Goal: Task Accomplishment & Management: Manage account settings

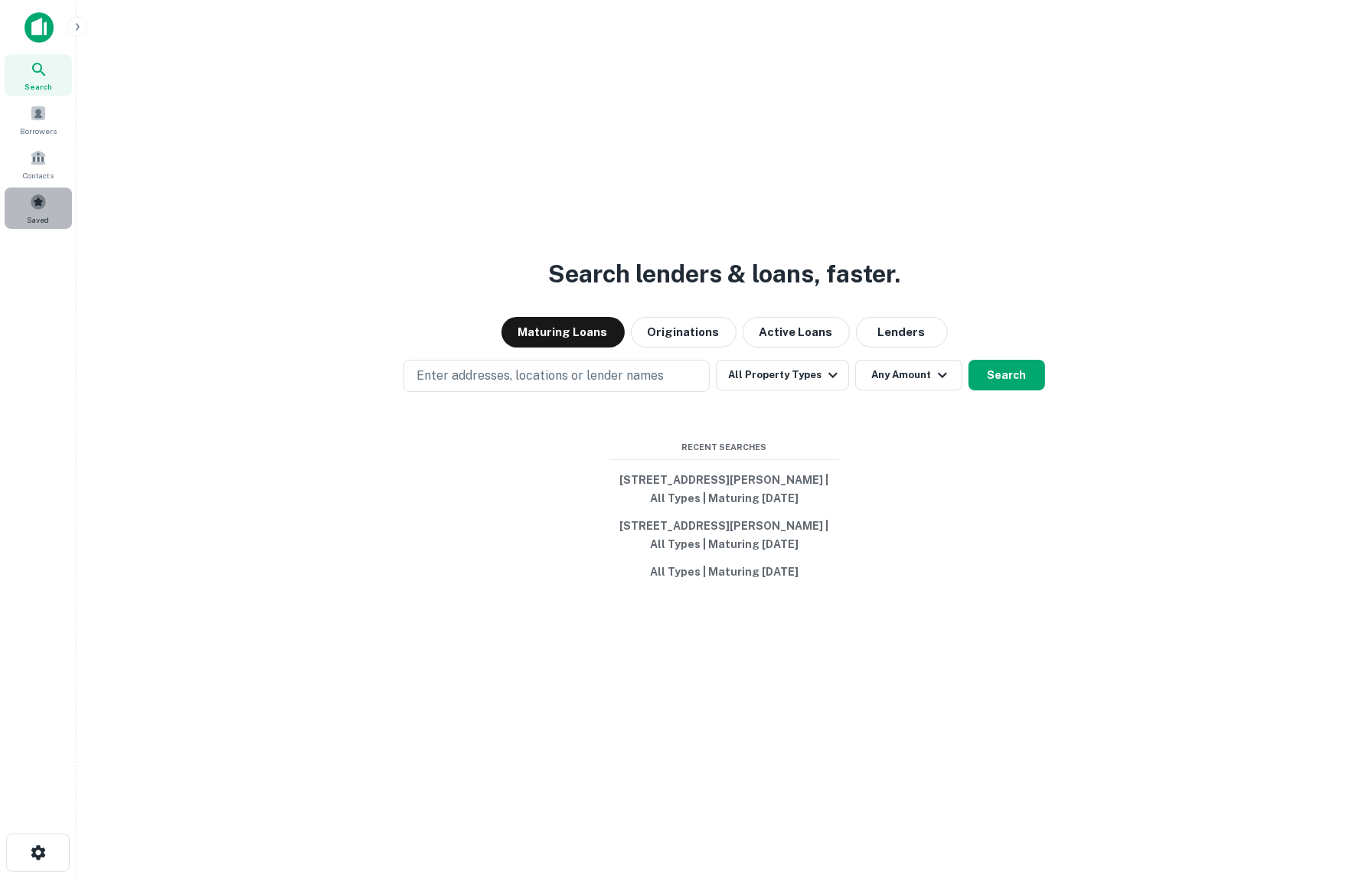
click at [43, 204] on span at bounding box center [38, 202] width 17 height 17
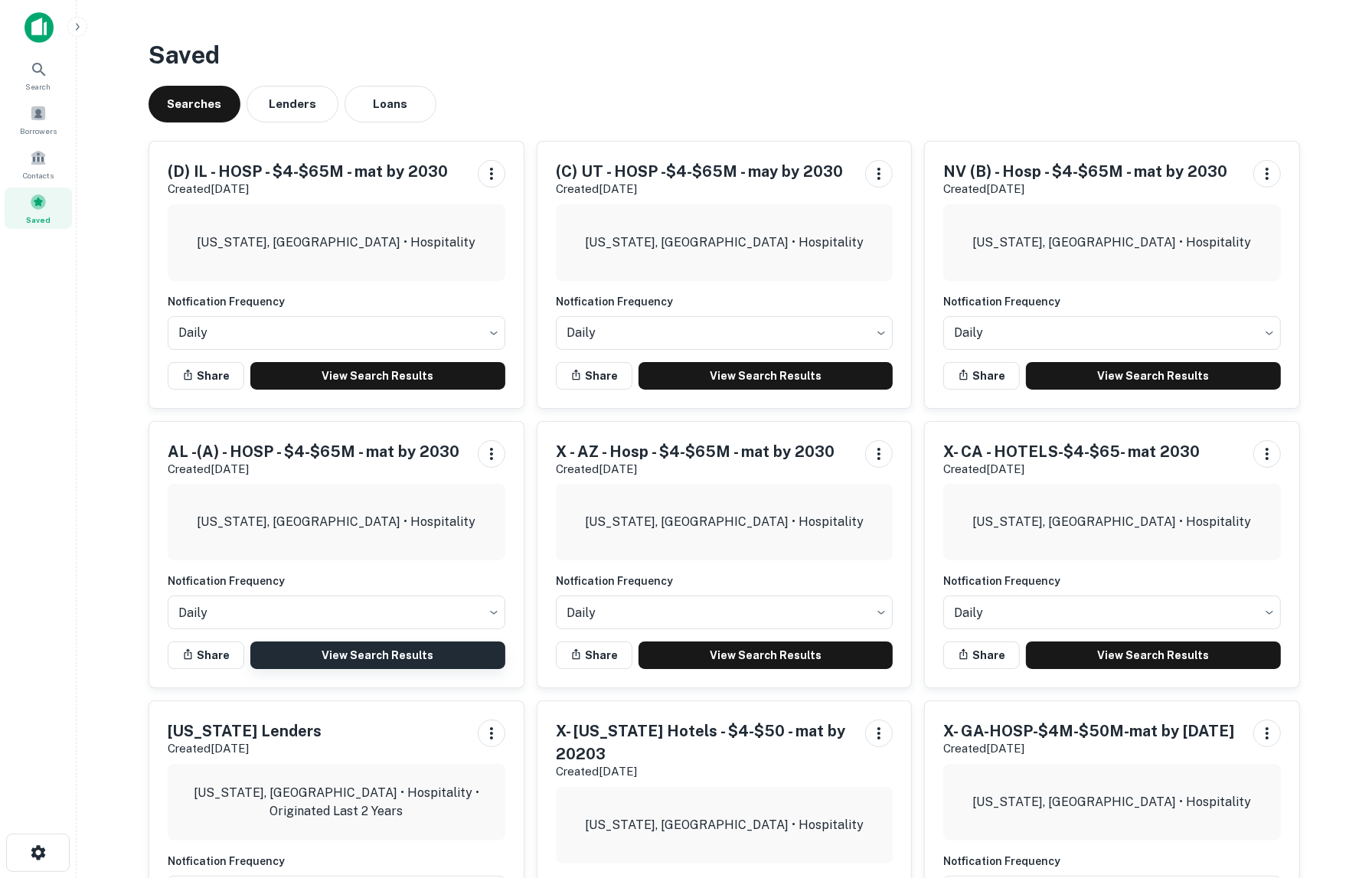
click at [406, 655] on link "View Search Results" at bounding box center [378, 655] width 255 height 28
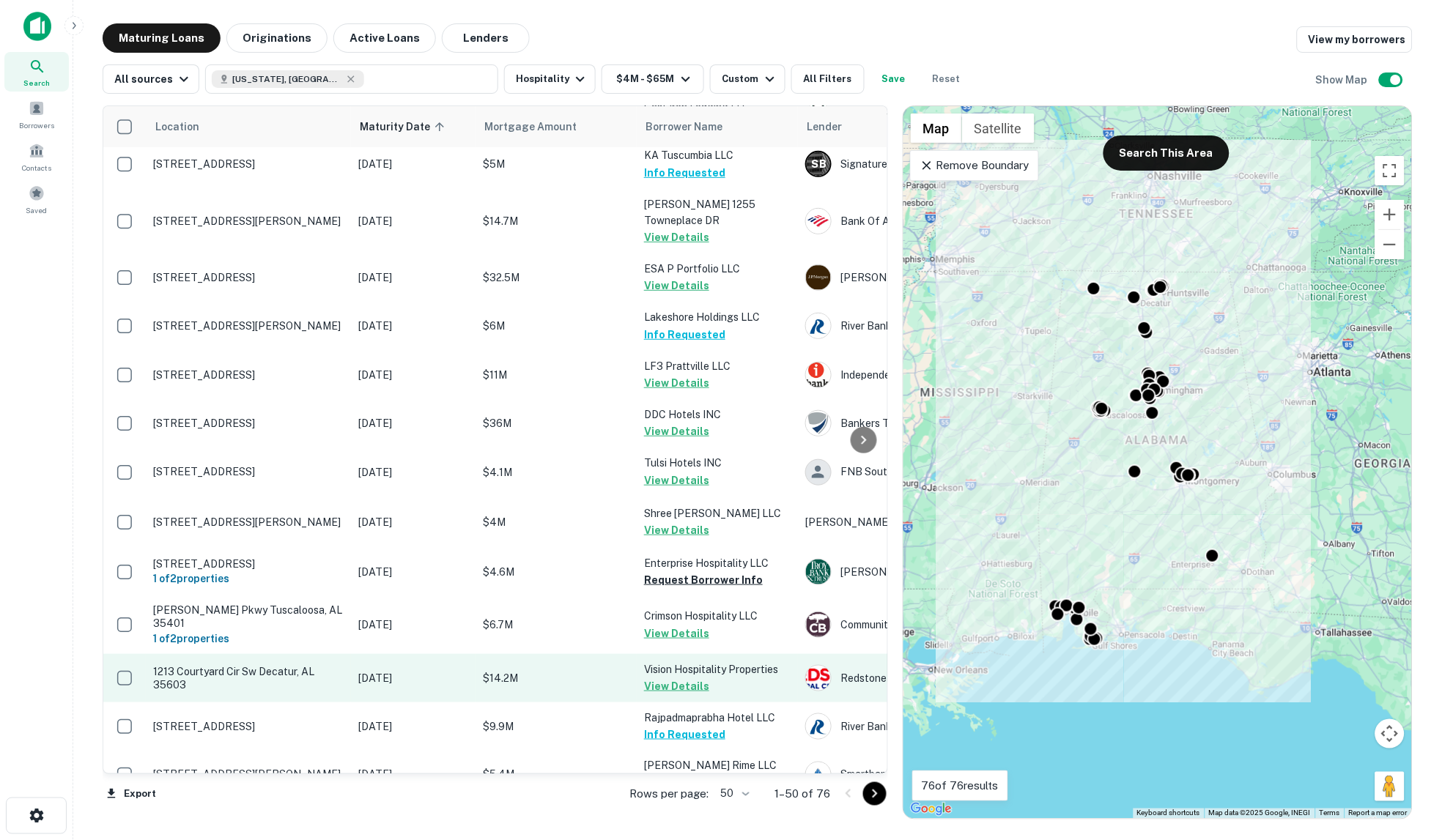
scroll to position [406, 0]
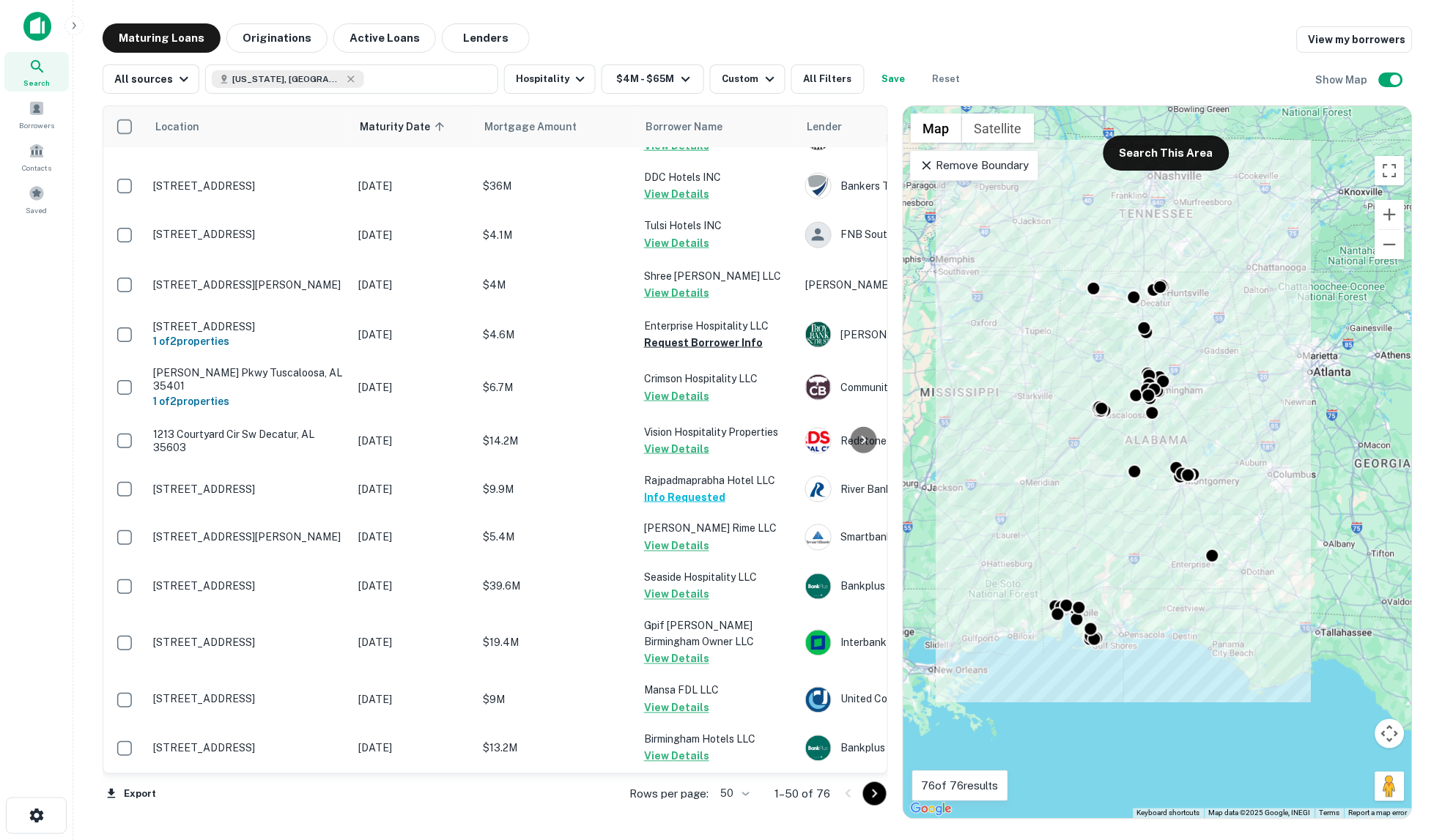
click at [748, 792] on body "Search Borrowers Contacts Saved Maturing Loans Originations Active Loans Lender…" at bounding box center [721, 420] width 1442 height 840
click at [873, 788] on div at bounding box center [721, 420] width 1442 height 840
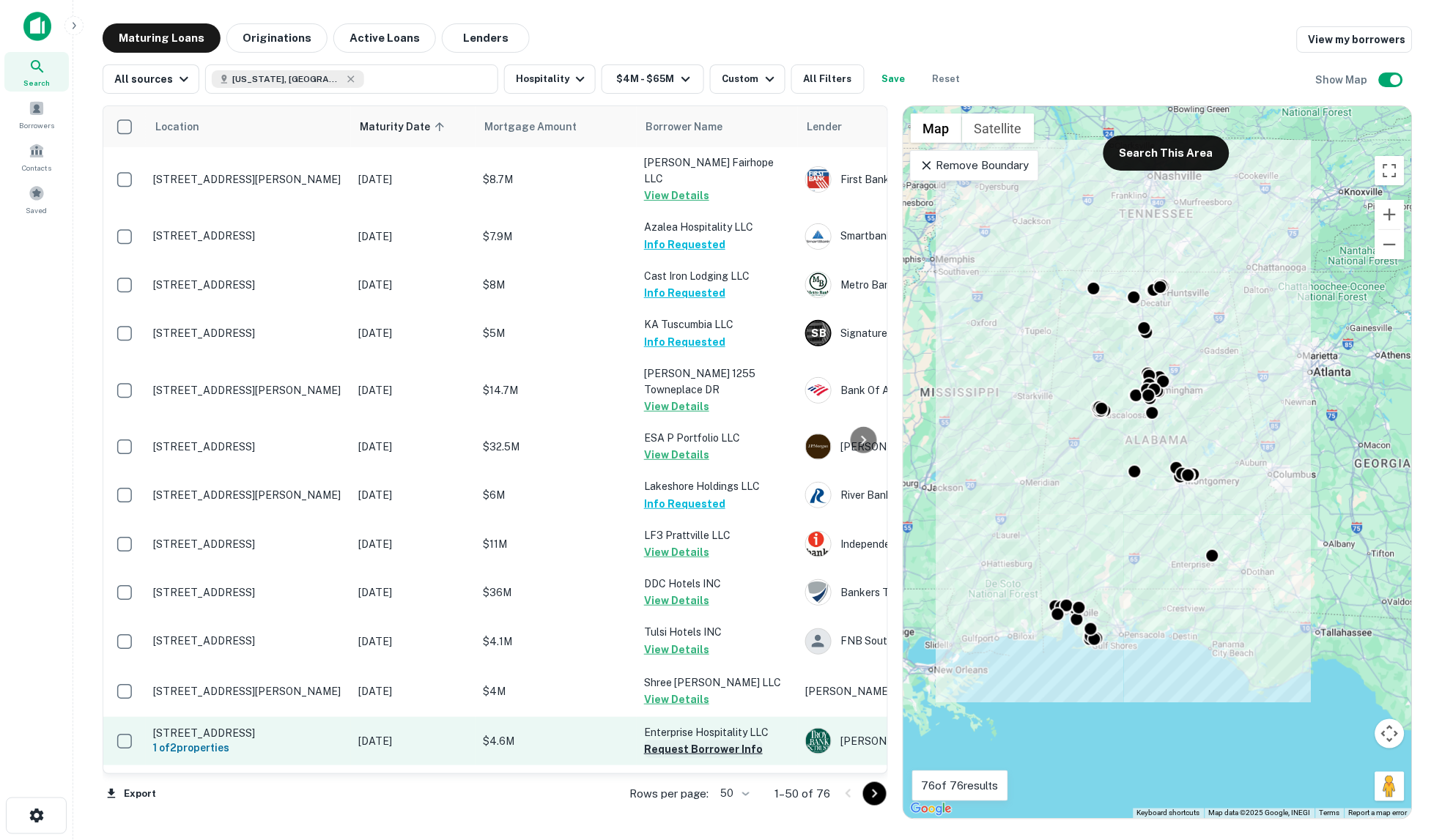
click at [687, 741] on button "Request Borrower Info" at bounding box center [703, 750] width 119 height 18
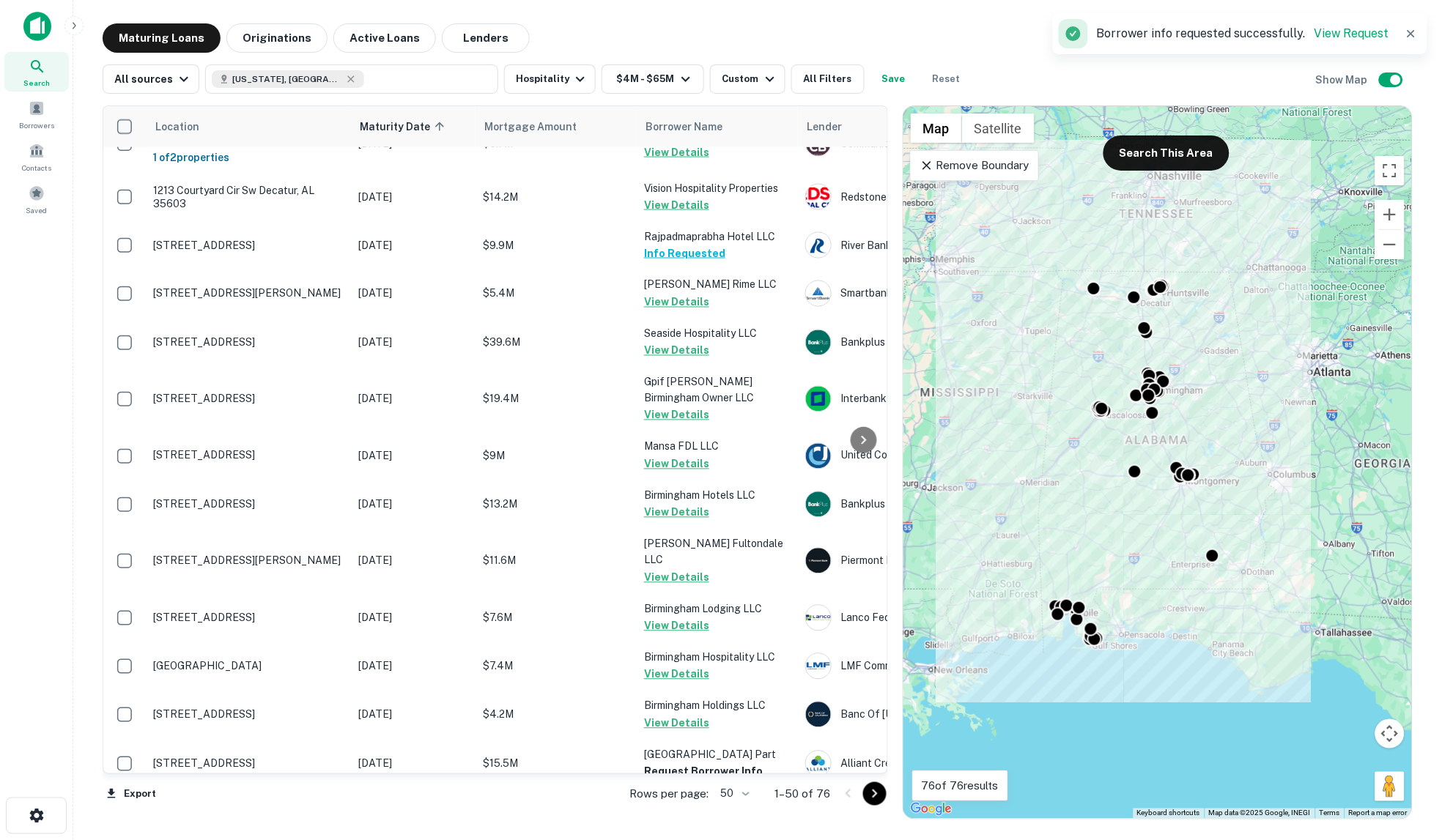
scroll to position [733, 0]
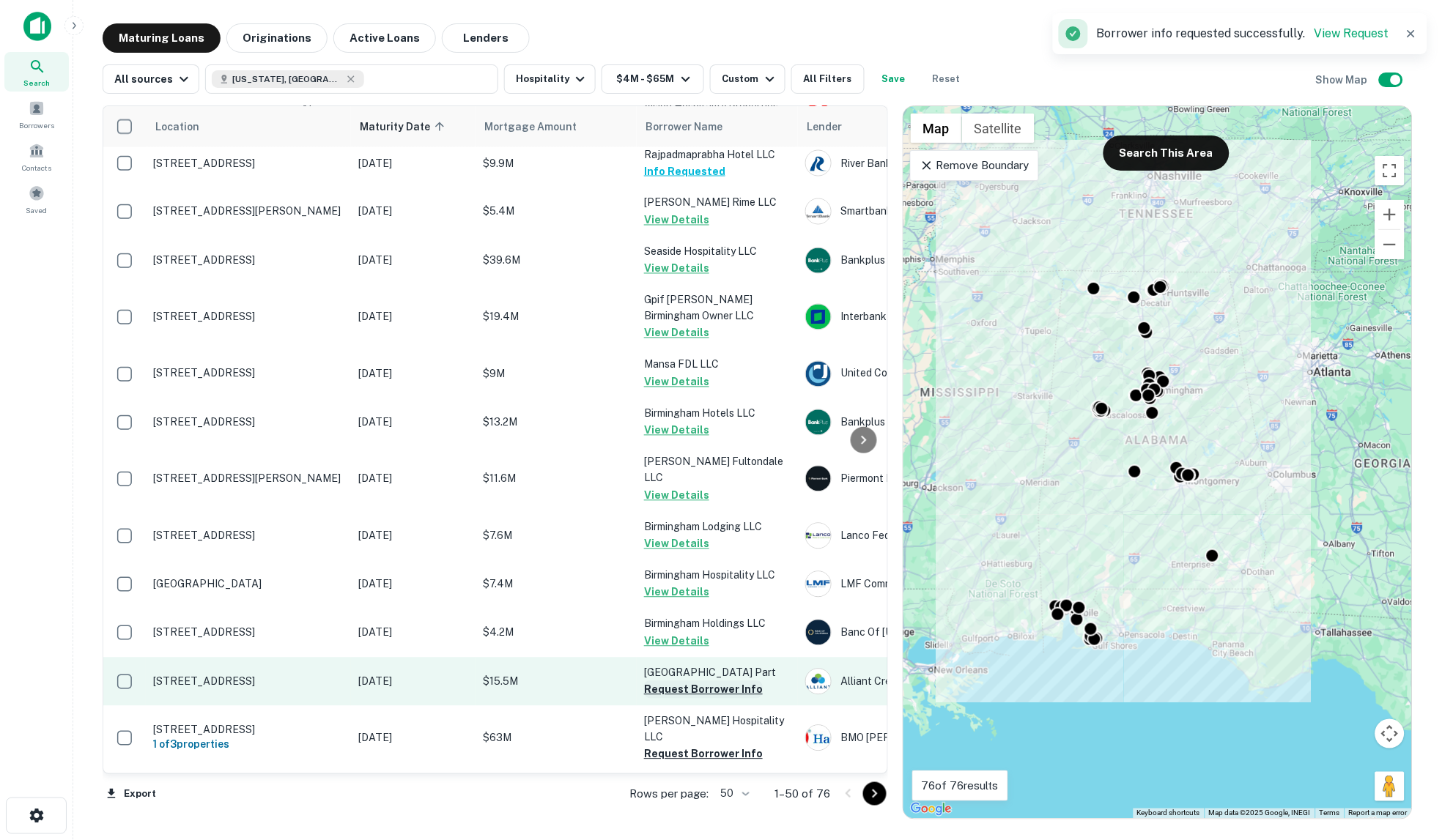
click at [686, 682] on button "Request Borrower Info" at bounding box center [703, 690] width 119 height 18
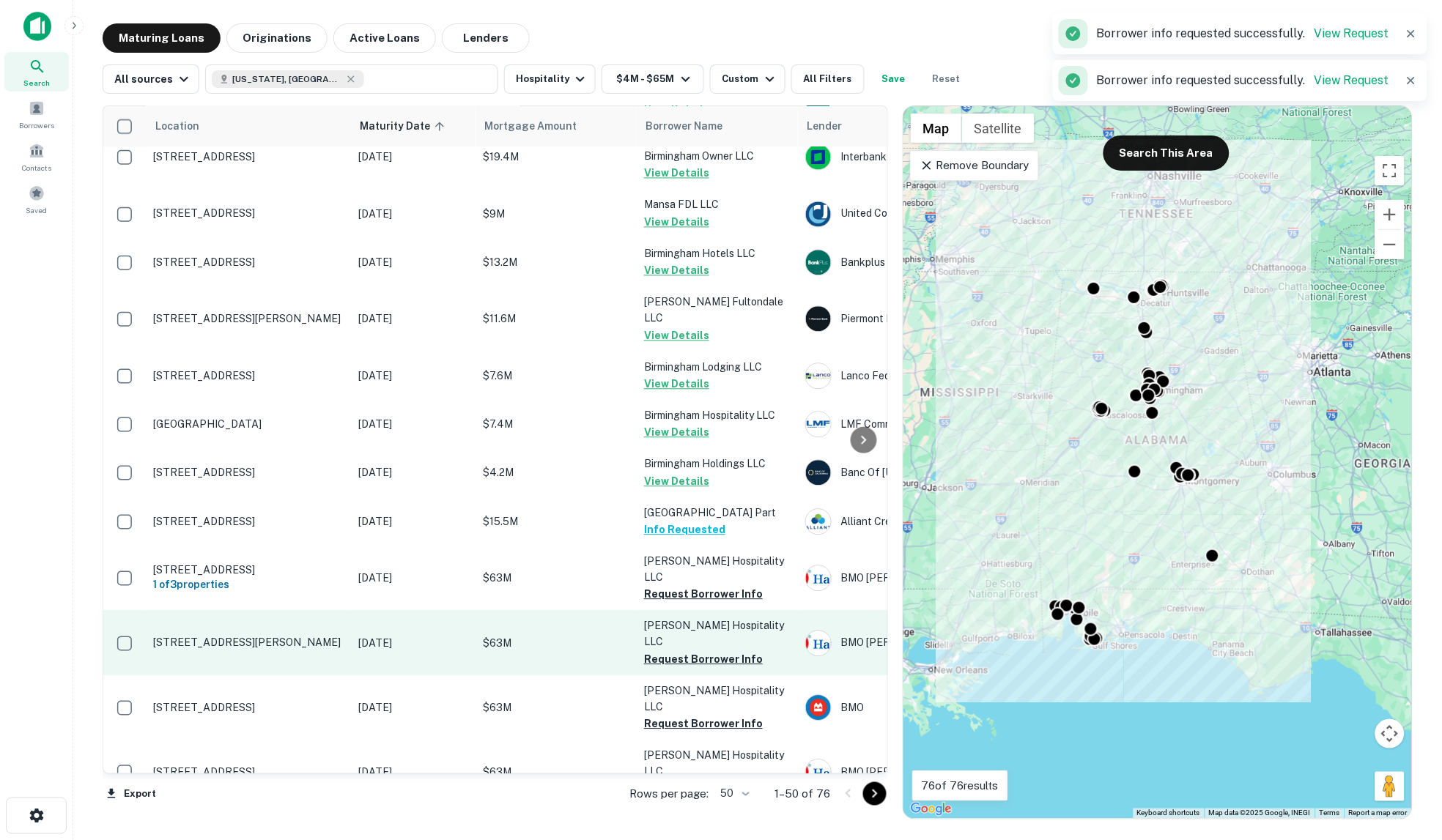
scroll to position [895, 0]
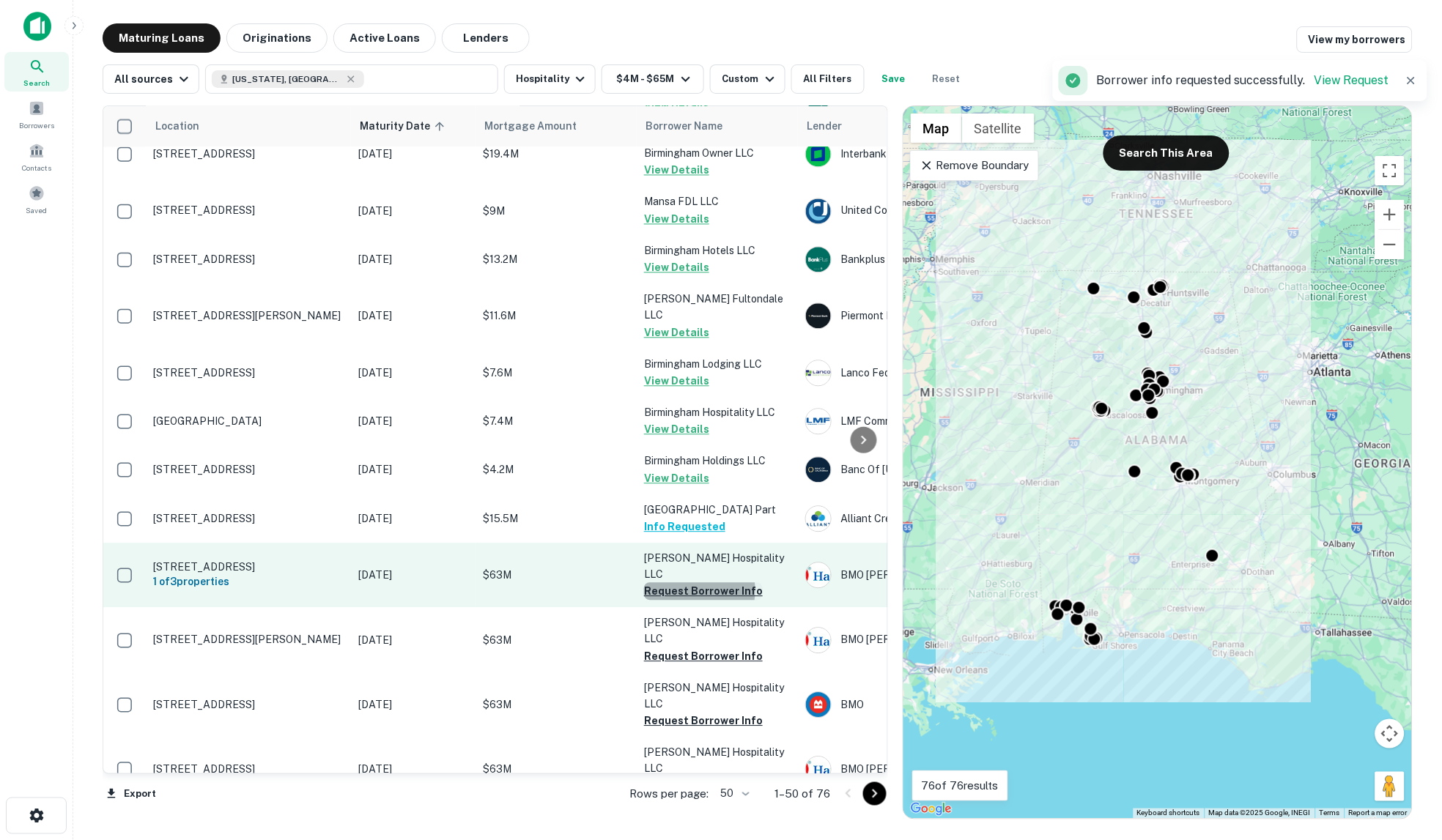
click at [690, 583] on button "Request Borrower Info" at bounding box center [703, 592] width 119 height 18
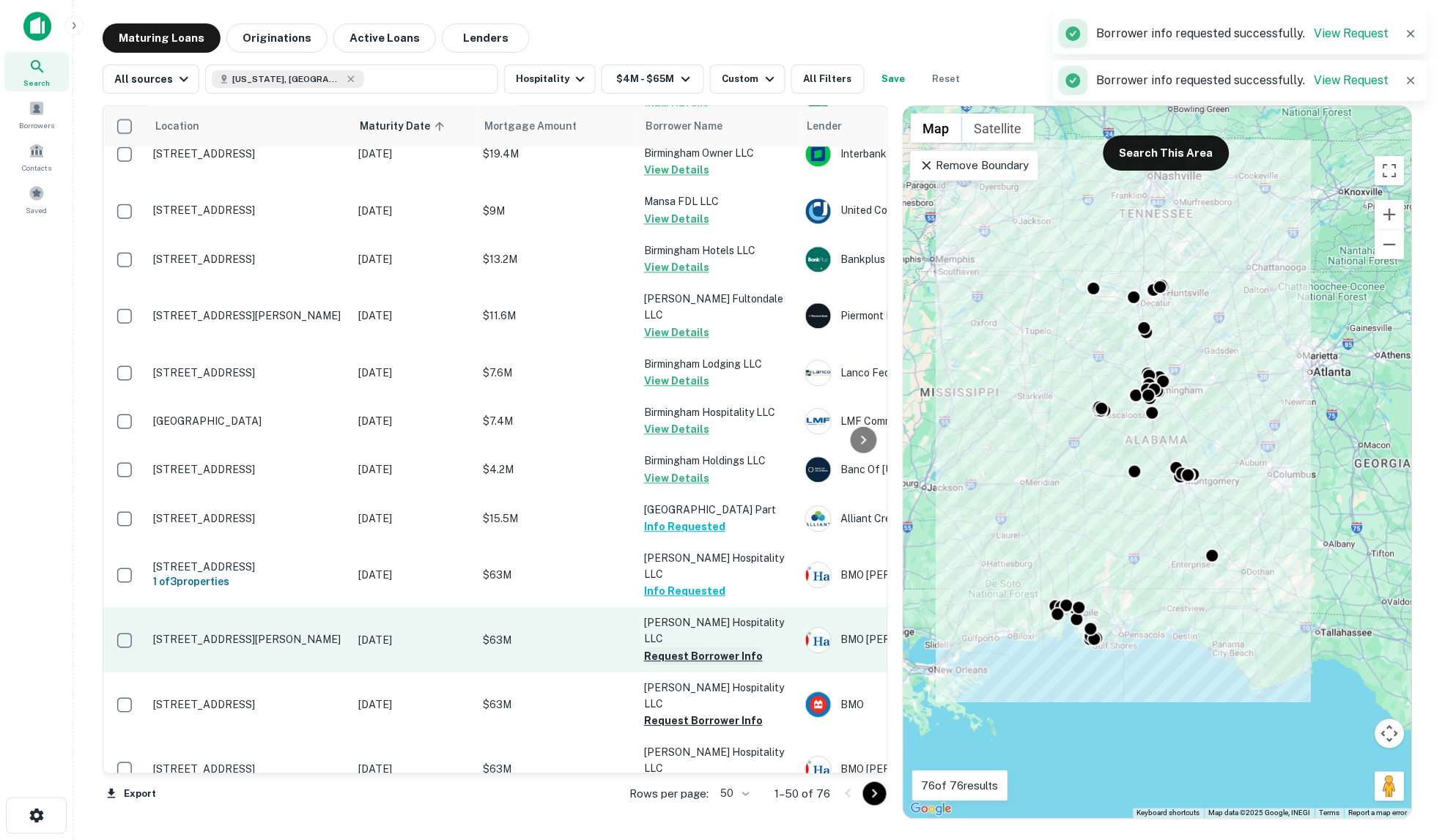
click at [690, 648] on button "Request Borrower Info" at bounding box center [703, 657] width 119 height 18
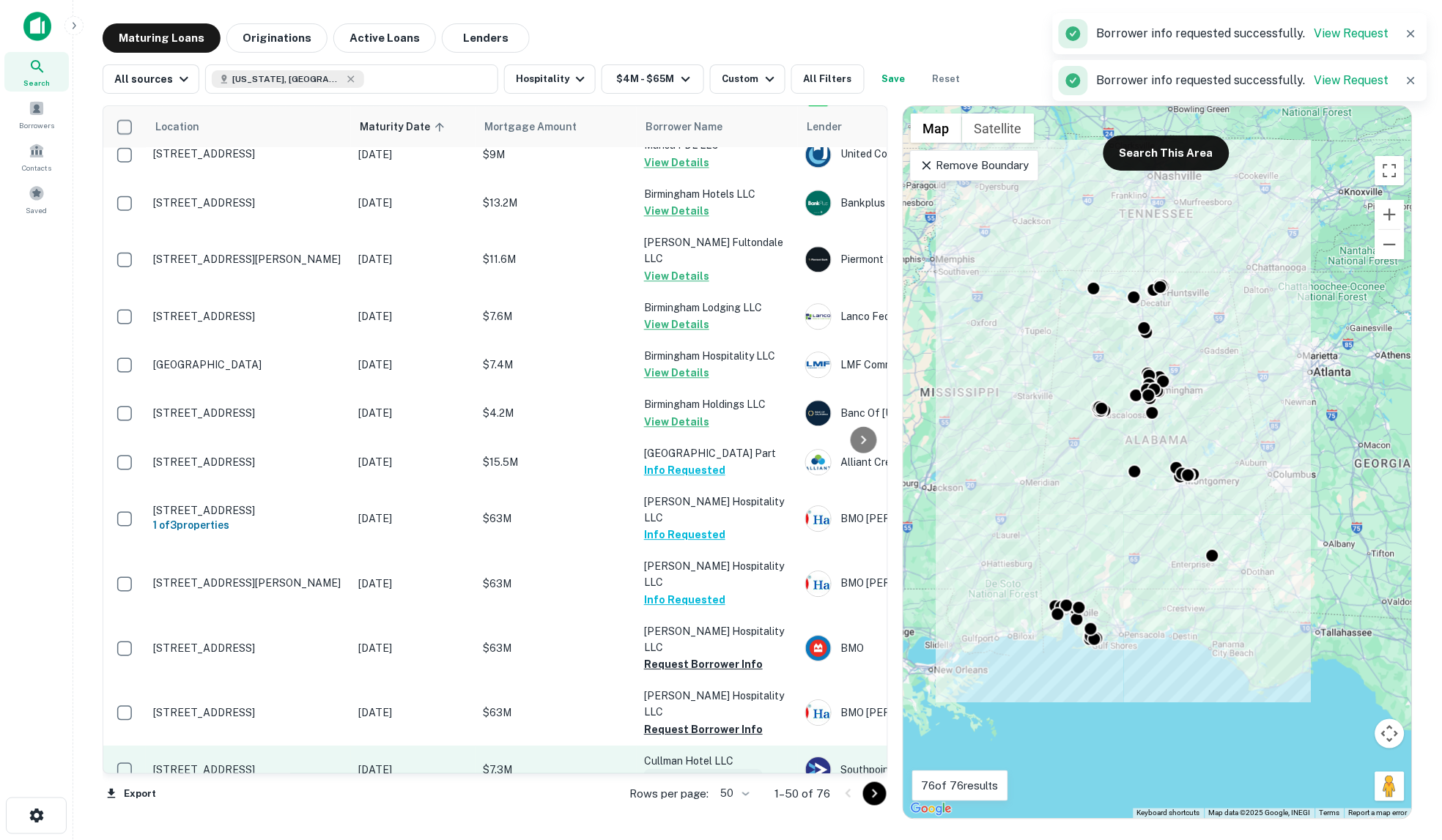
scroll to position [976, 0]
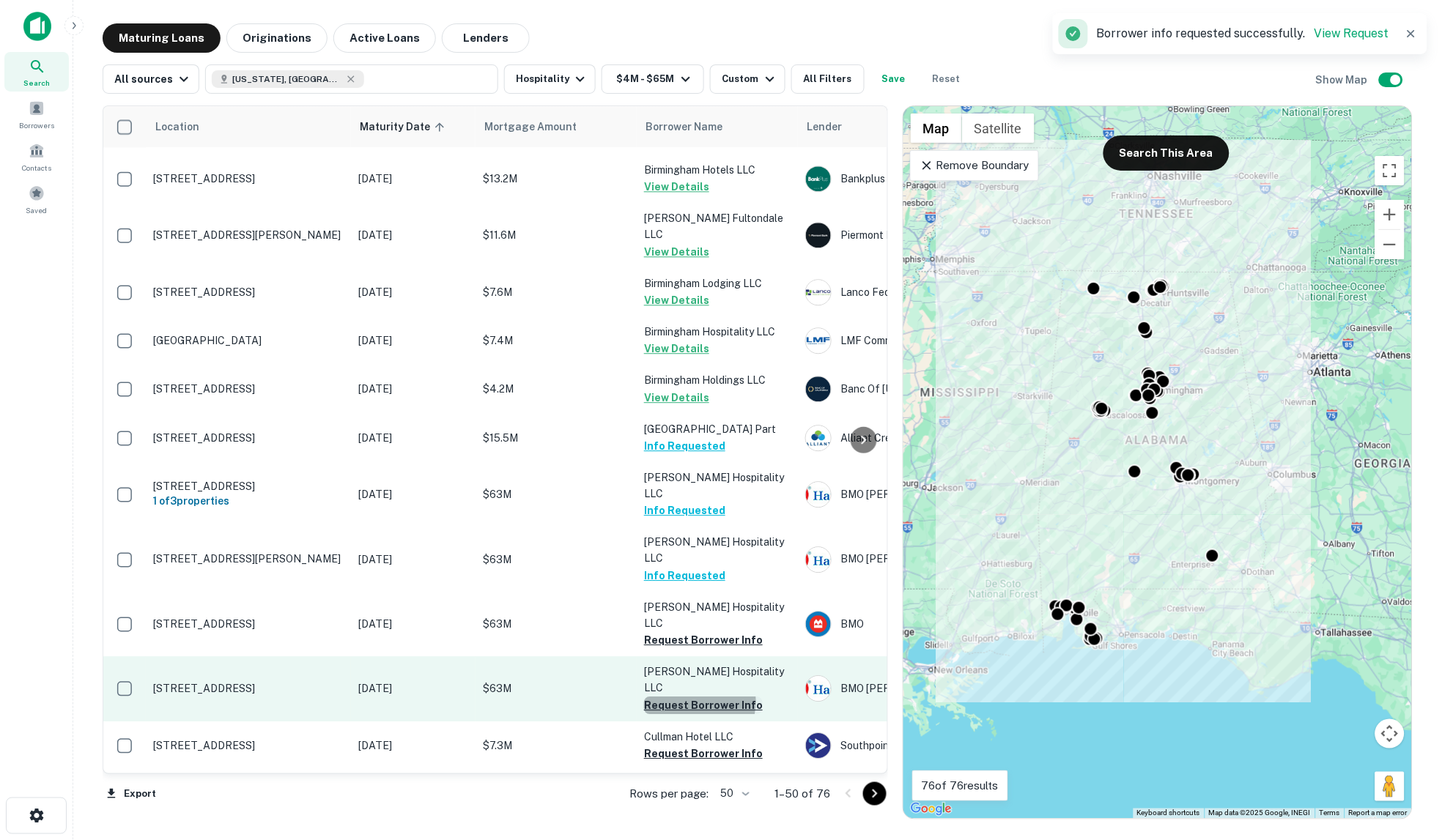
click at [698, 697] on button "Request Borrower Info" at bounding box center [703, 705] width 119 height 18
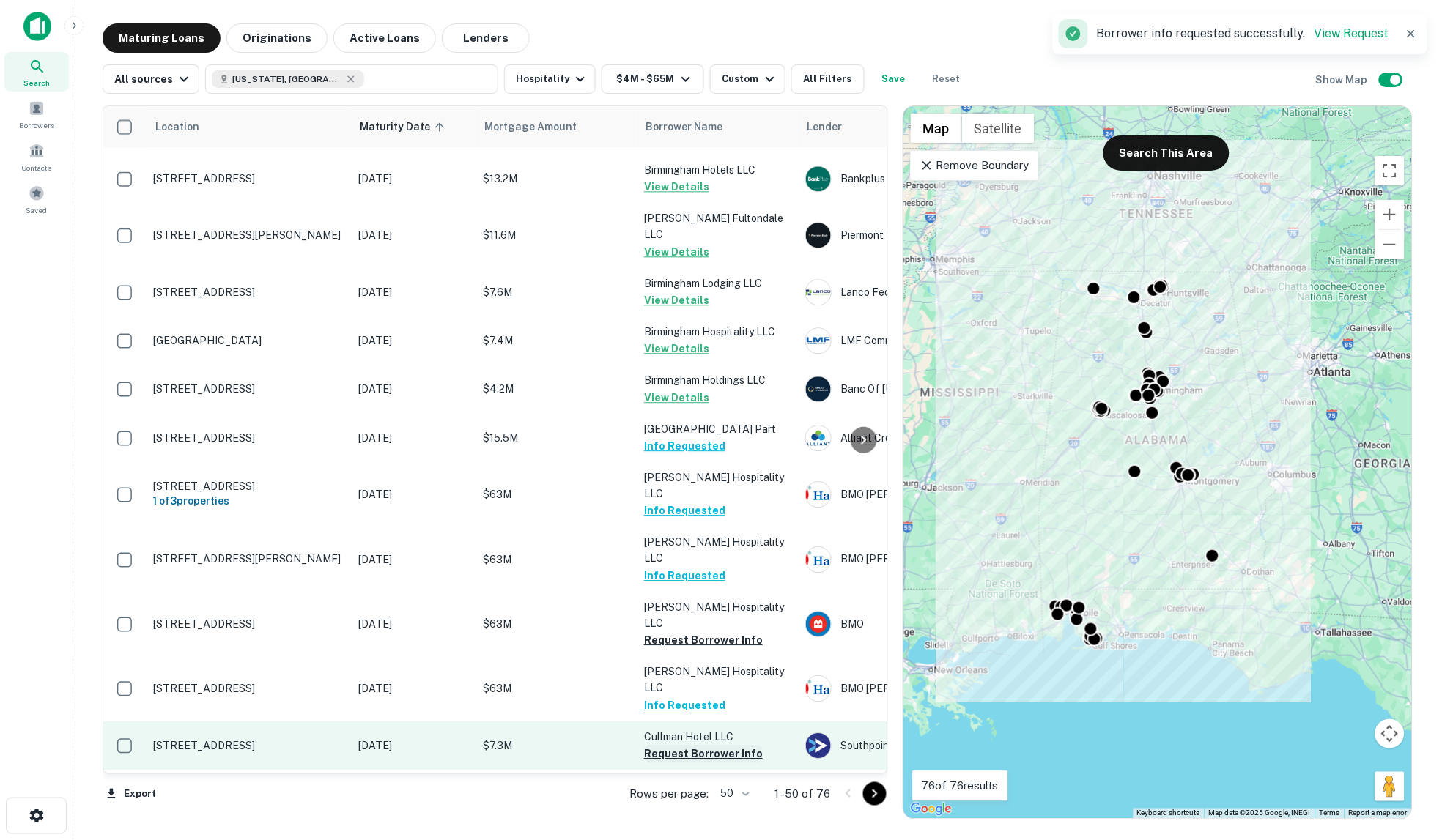
click at [698, 745] on button "Request Borrower Info" at bounding box center [703, 754] width 119 height 18
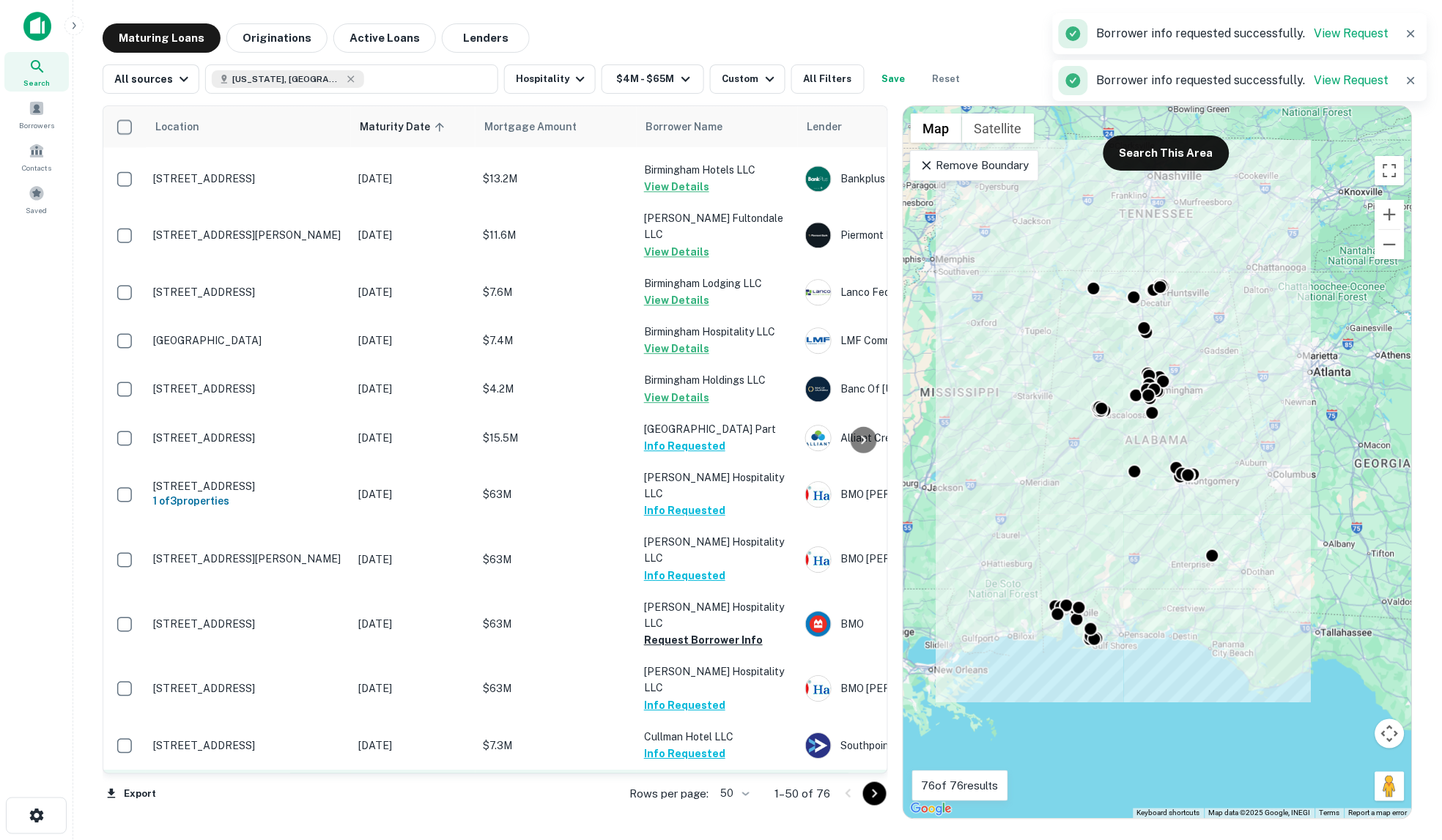
click at [706, 809] on button "Request Borrower Info" at bounding box center [703, 818] width 119 height 18
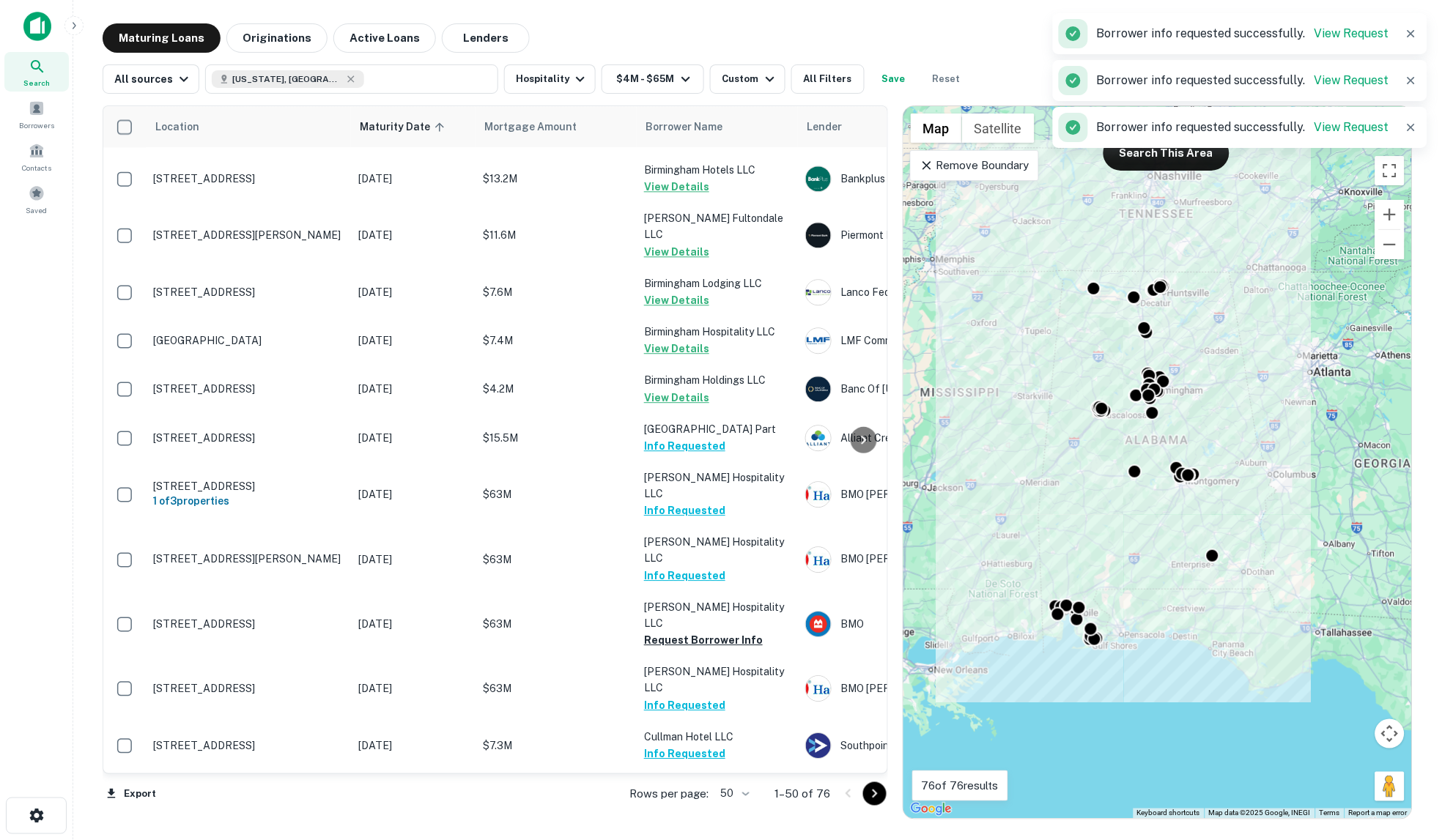
scroll to position [1221, 0]
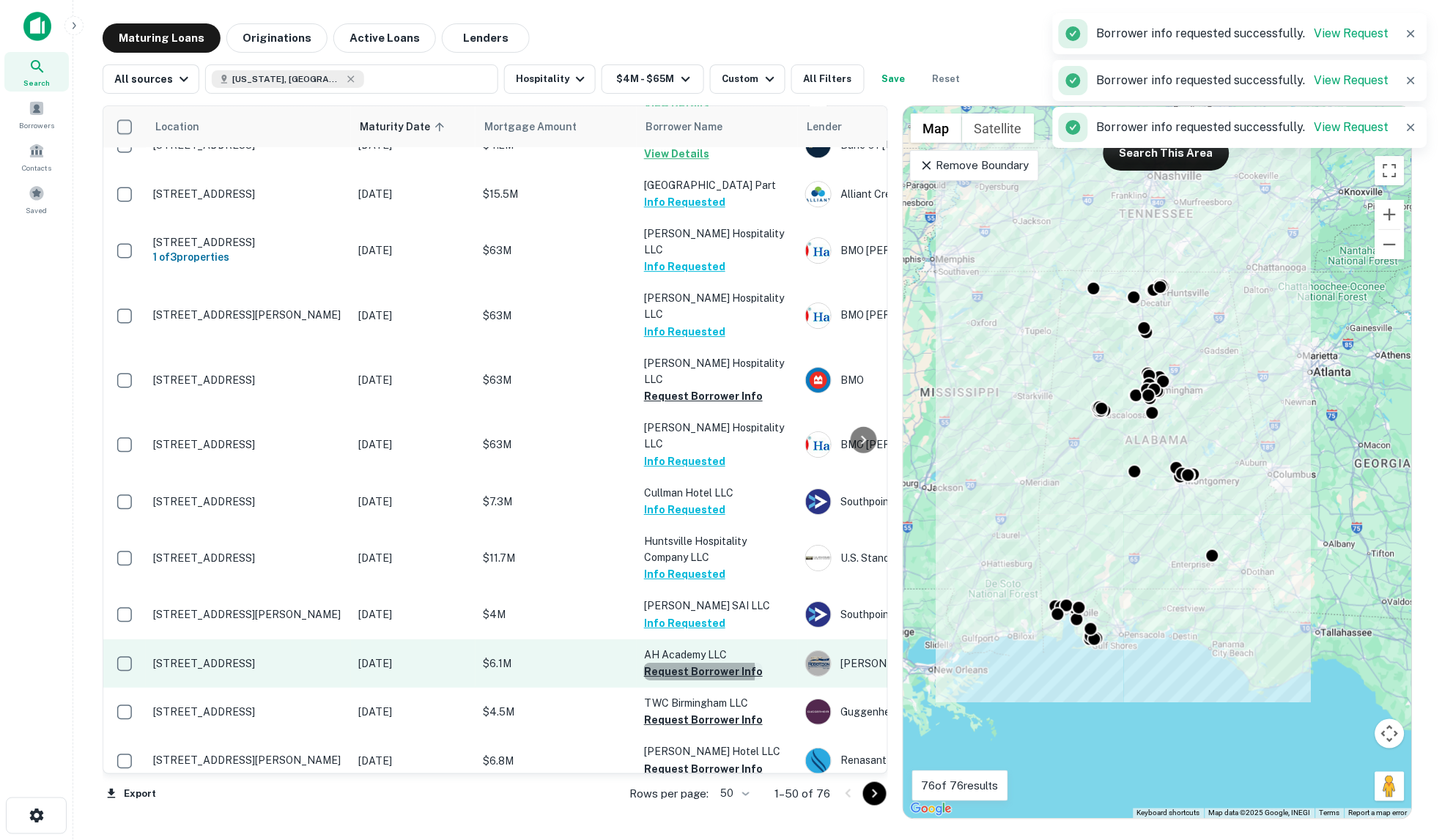
click at [682, 663] on button "Request Borrower Info" at bounding box center [703, 672] width 119 height 18
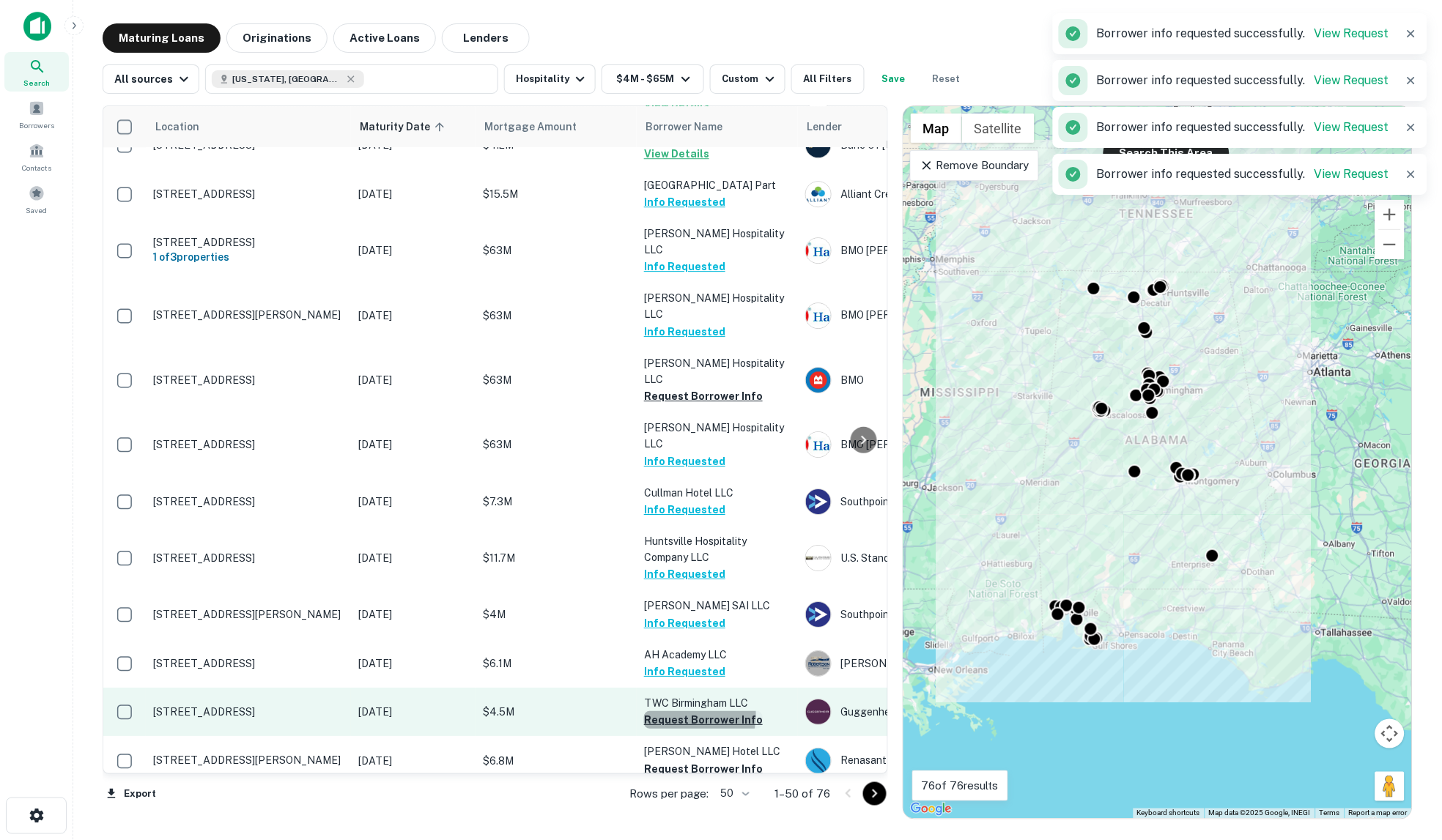
click at [686, 712] on button "Request Borrower Info" at bounding box center [703, 721] width 119 height 18
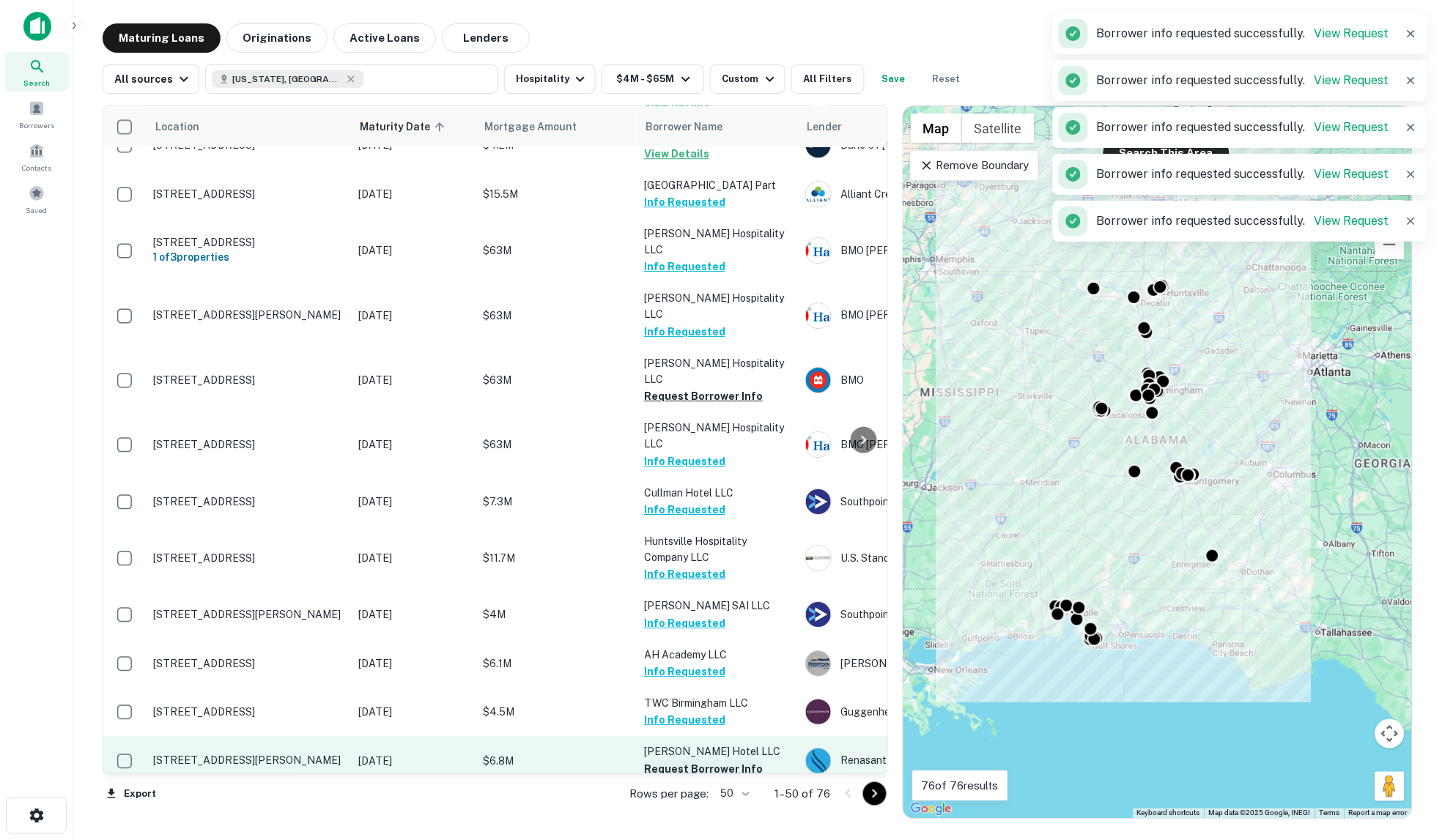
click at [690, 760] on button "Request Borrower Info" at bounding box center [703, 769] width 119 height 18
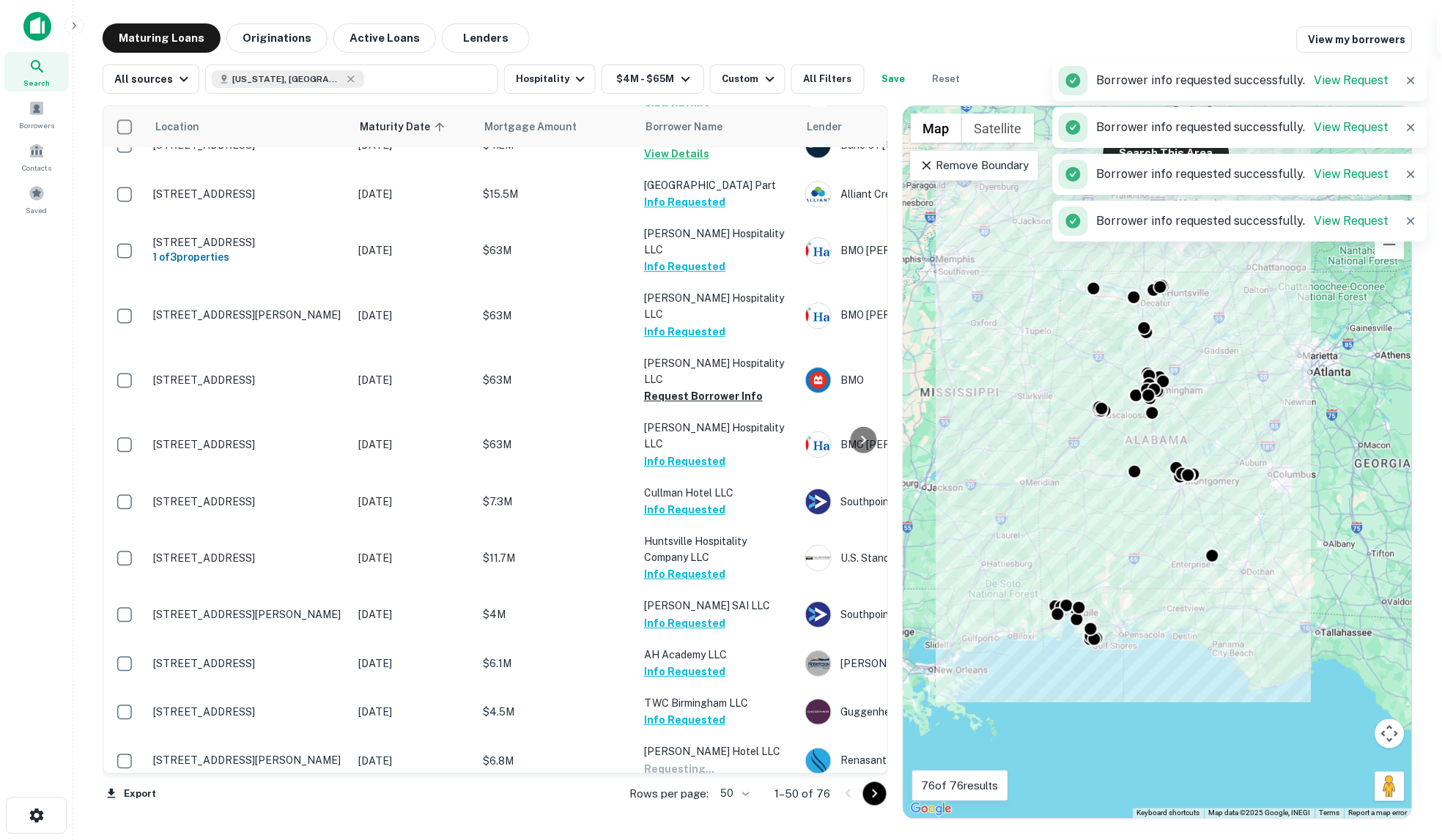
click at [698, 825] on button "Request Borrower Info" at bounding box center [703, 834] width 119 height 18
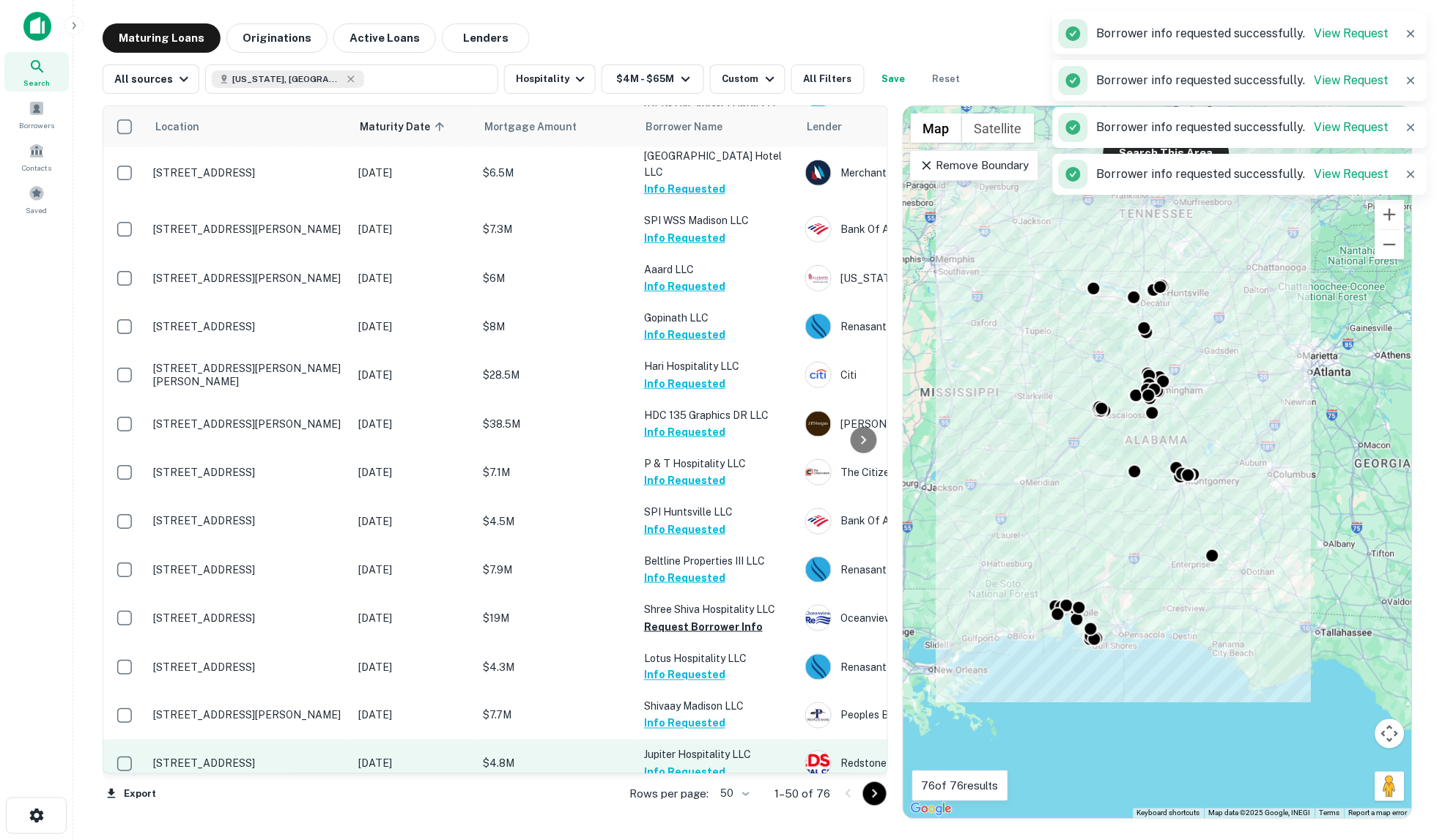
scroll to position [1871, 0]
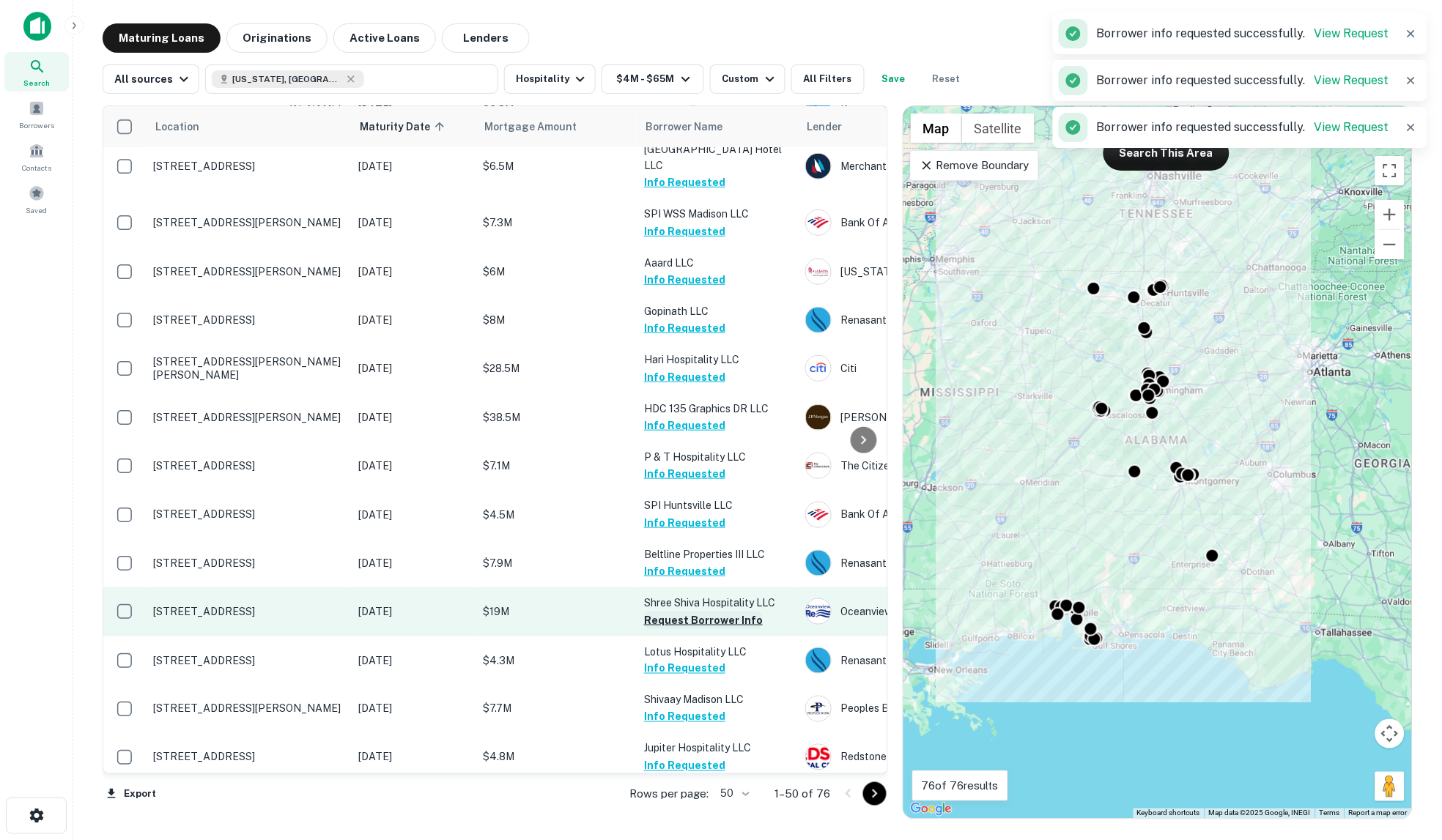
click at [669, 612] on button "Request Borrower Info" at bounding box center [703, 620] width 119 height 18
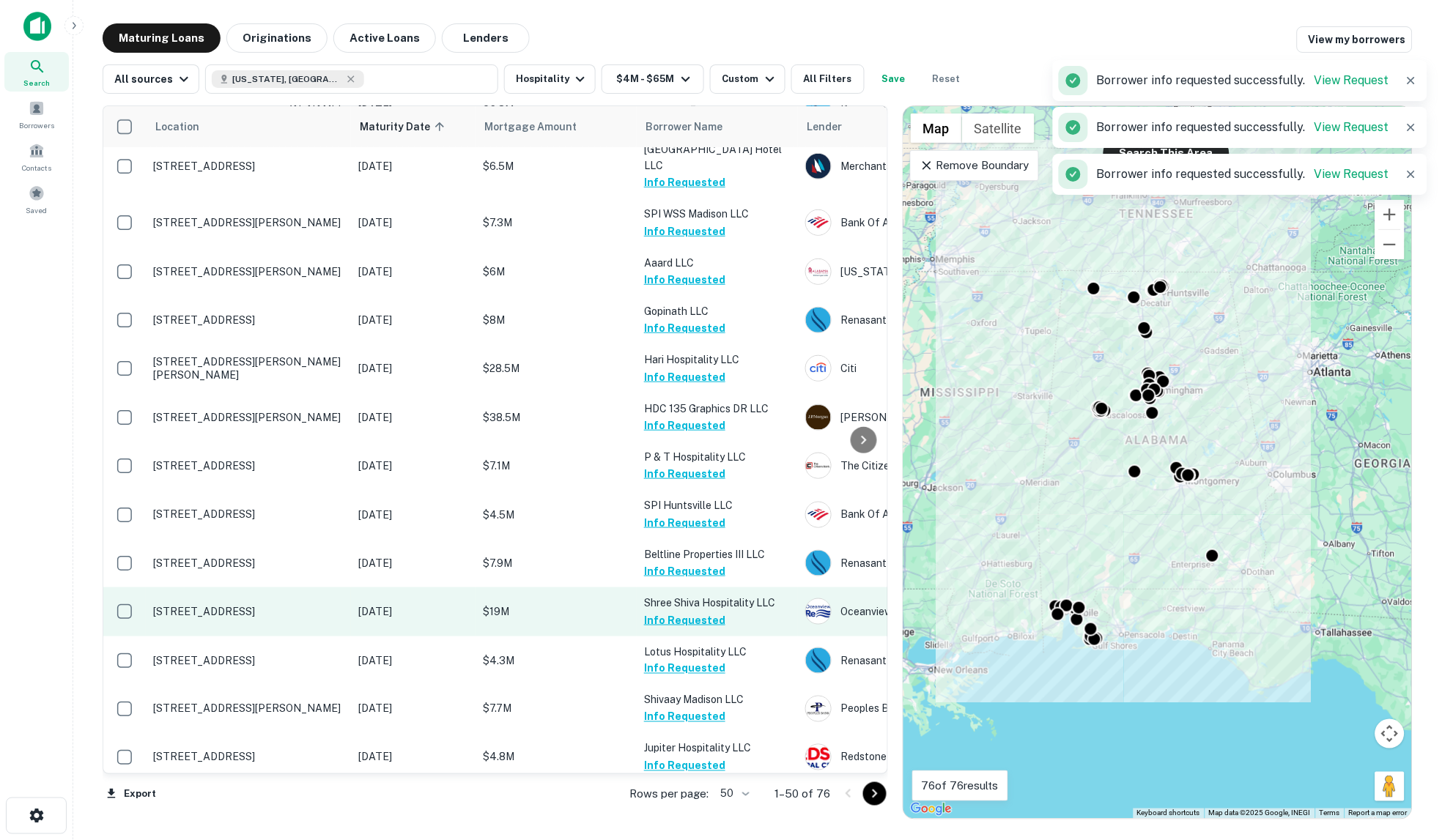
scroll to position [1877, 0]
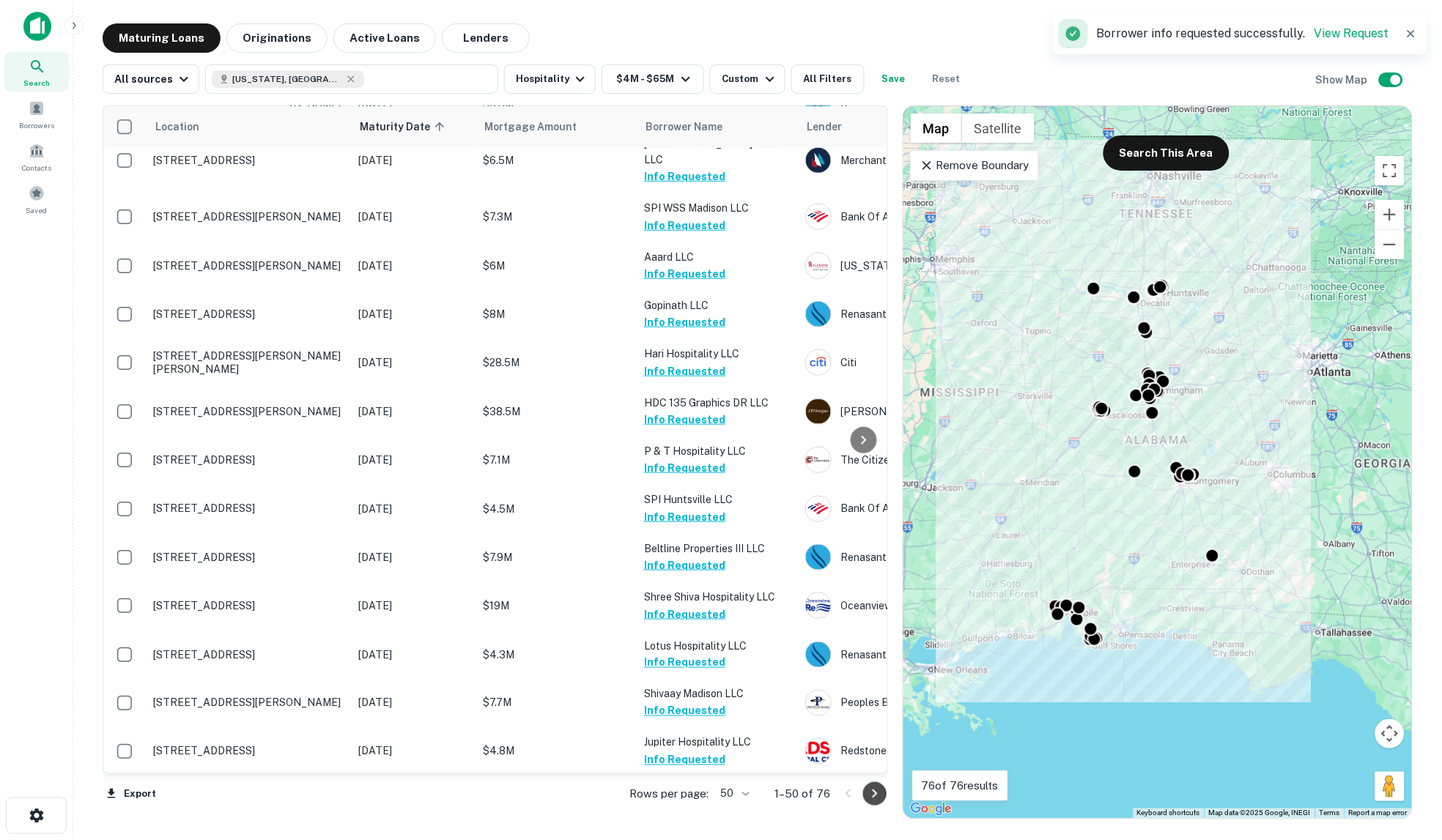
click at [873, 792] on icon "Go to next page" at bounding box center [875, 794] width 5 height 9
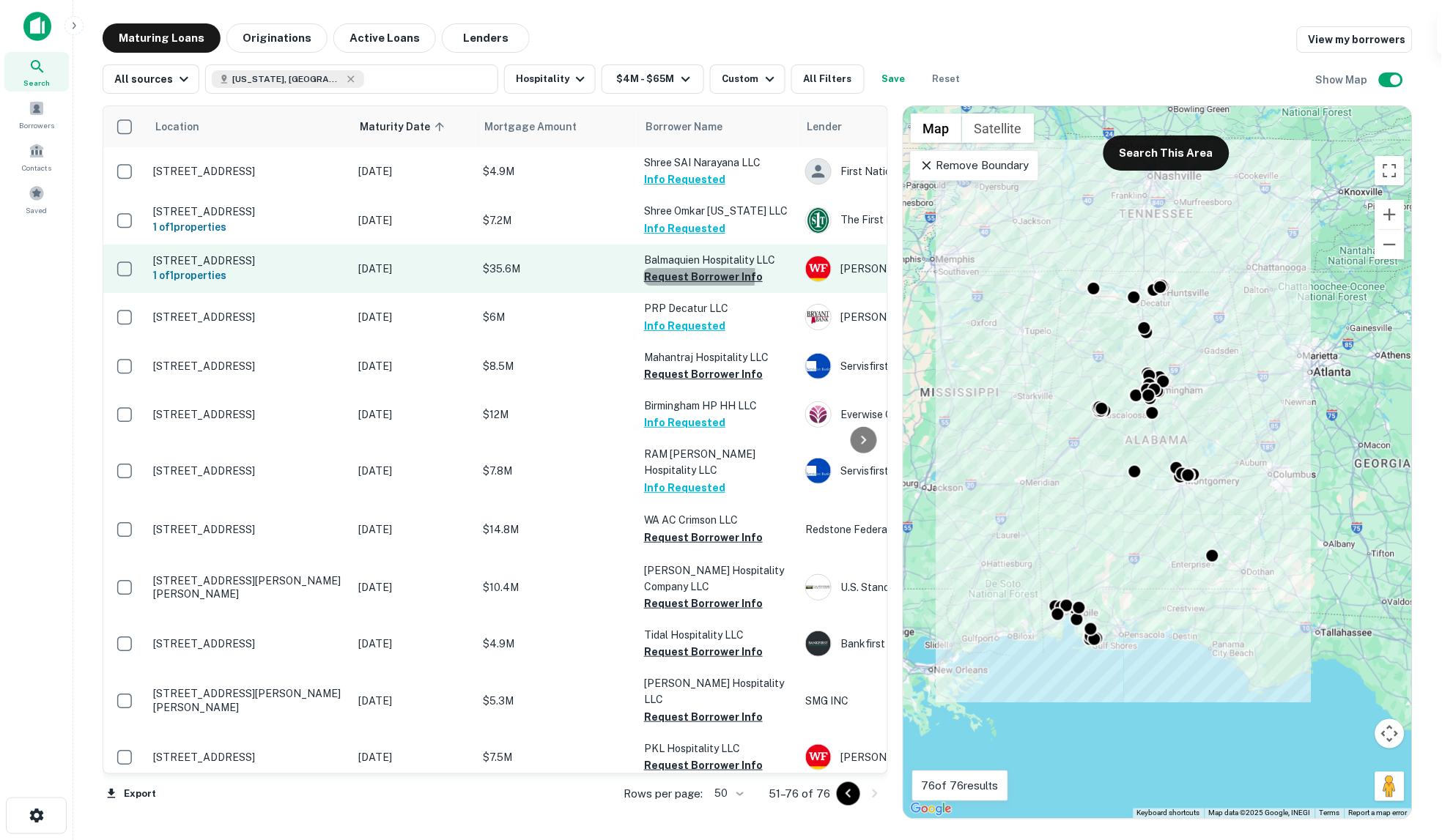
click at [677, 286] on button "Request Borrower Info" at bounding box center [703, 277] width 119 height 18
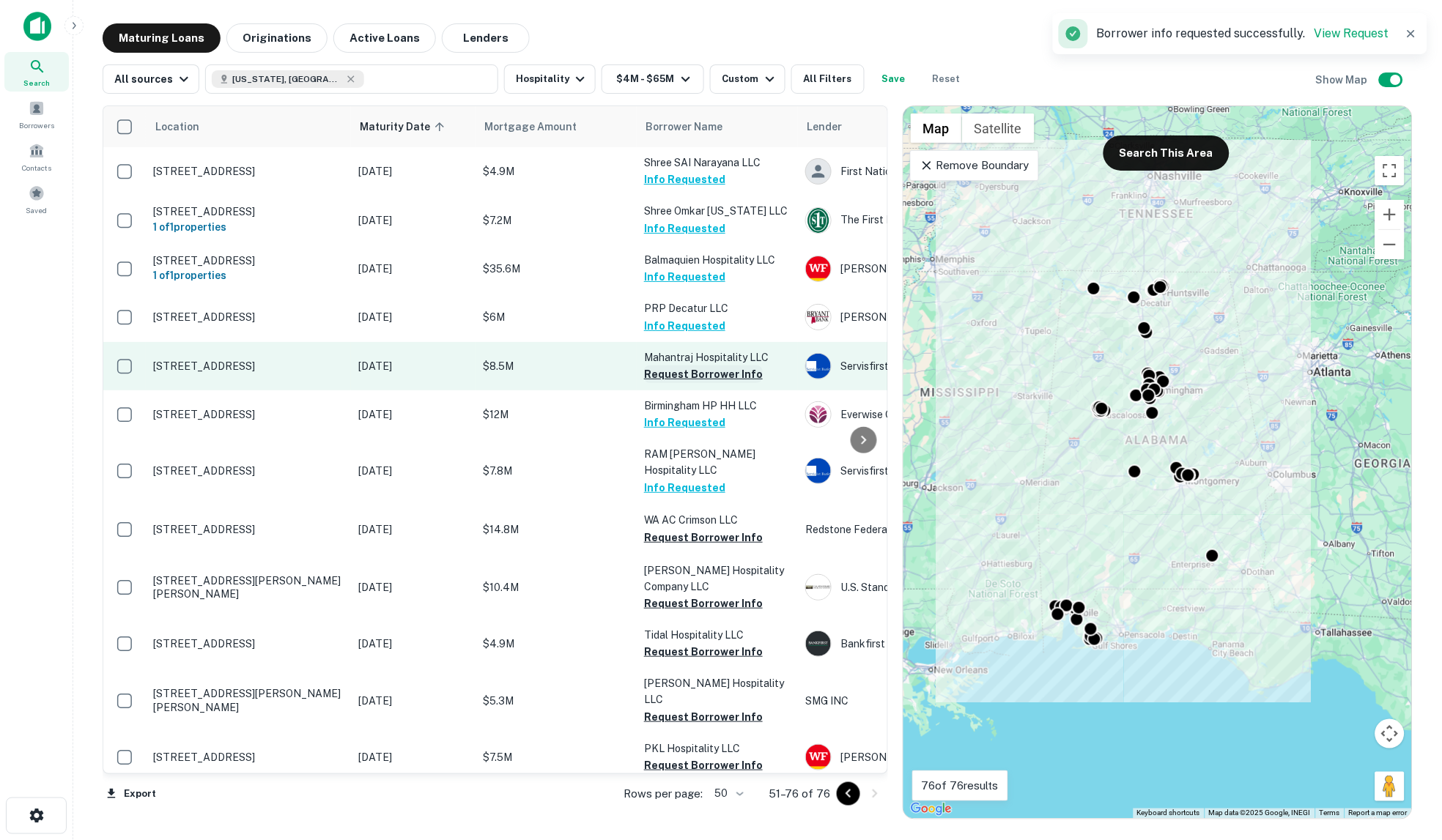
click at [689, 383] on button "Request Borrower Info" at bounding box center [703, 374] width 119 height 18
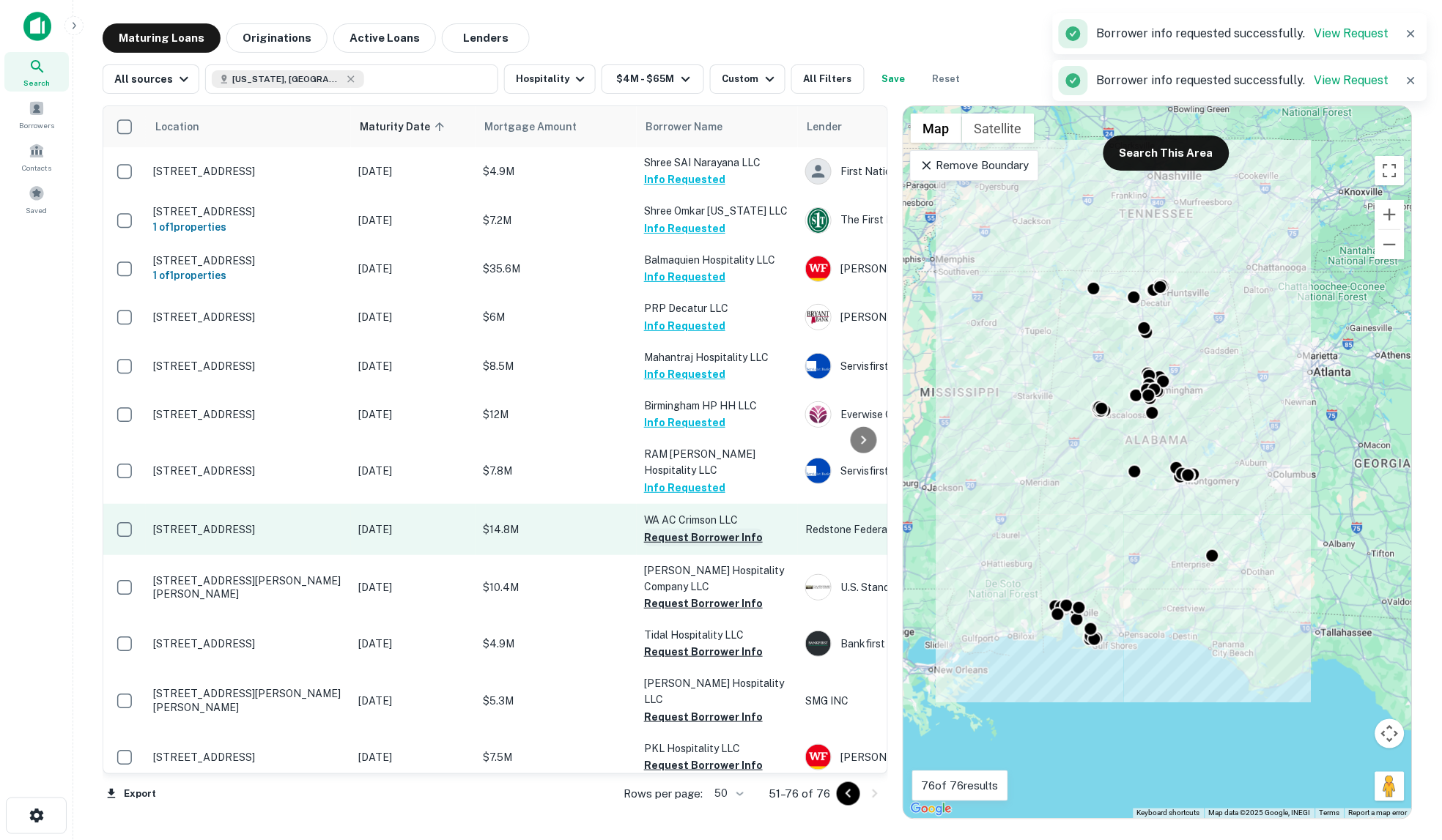
click at [697, 546] on button "Request Borrower Info" at bounding box center [703, 537] width 119 height 18
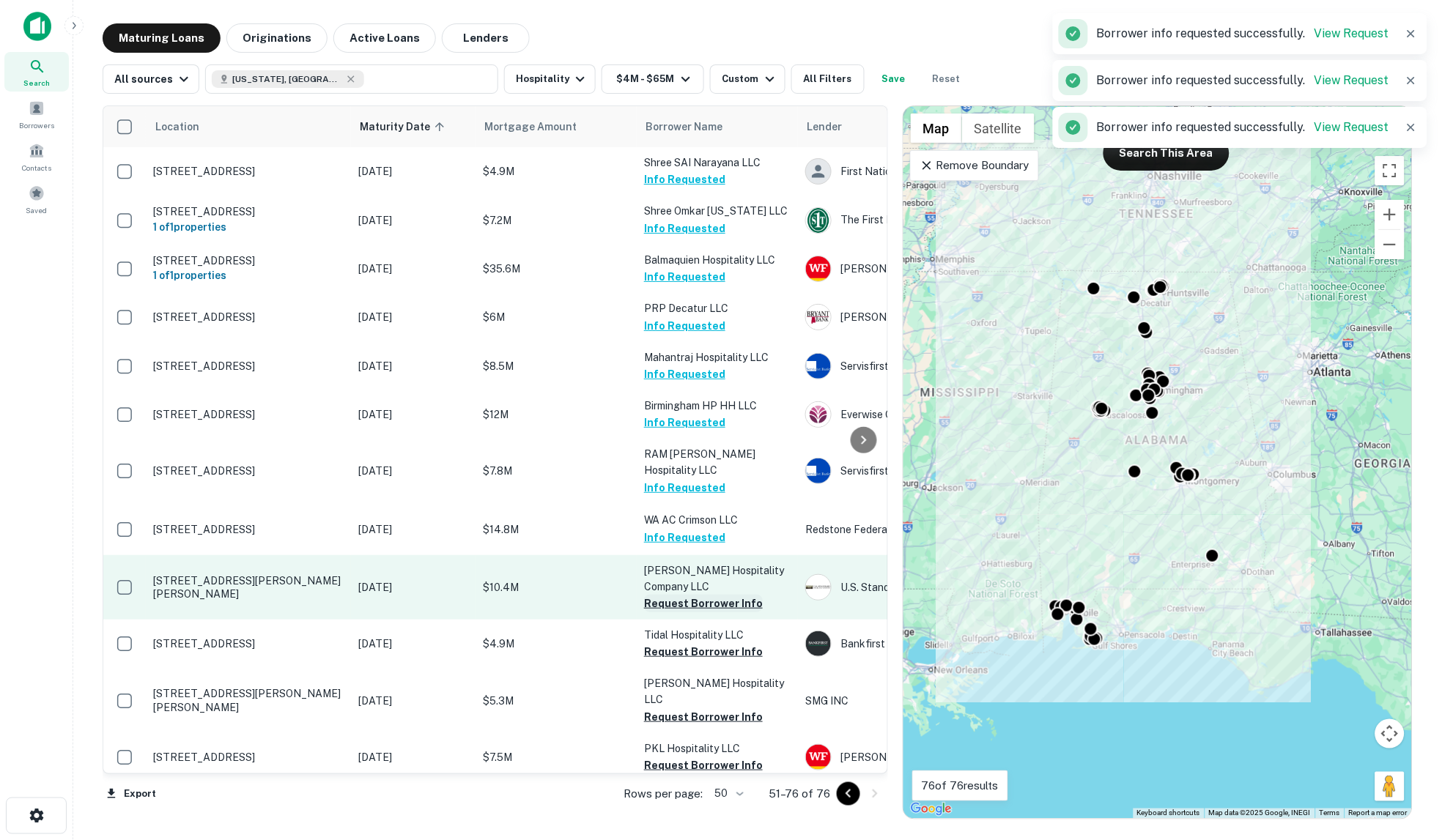
click at [698, 613] on button "Request Borrower Info" at bounding box center [703, 604] width 119 height 18
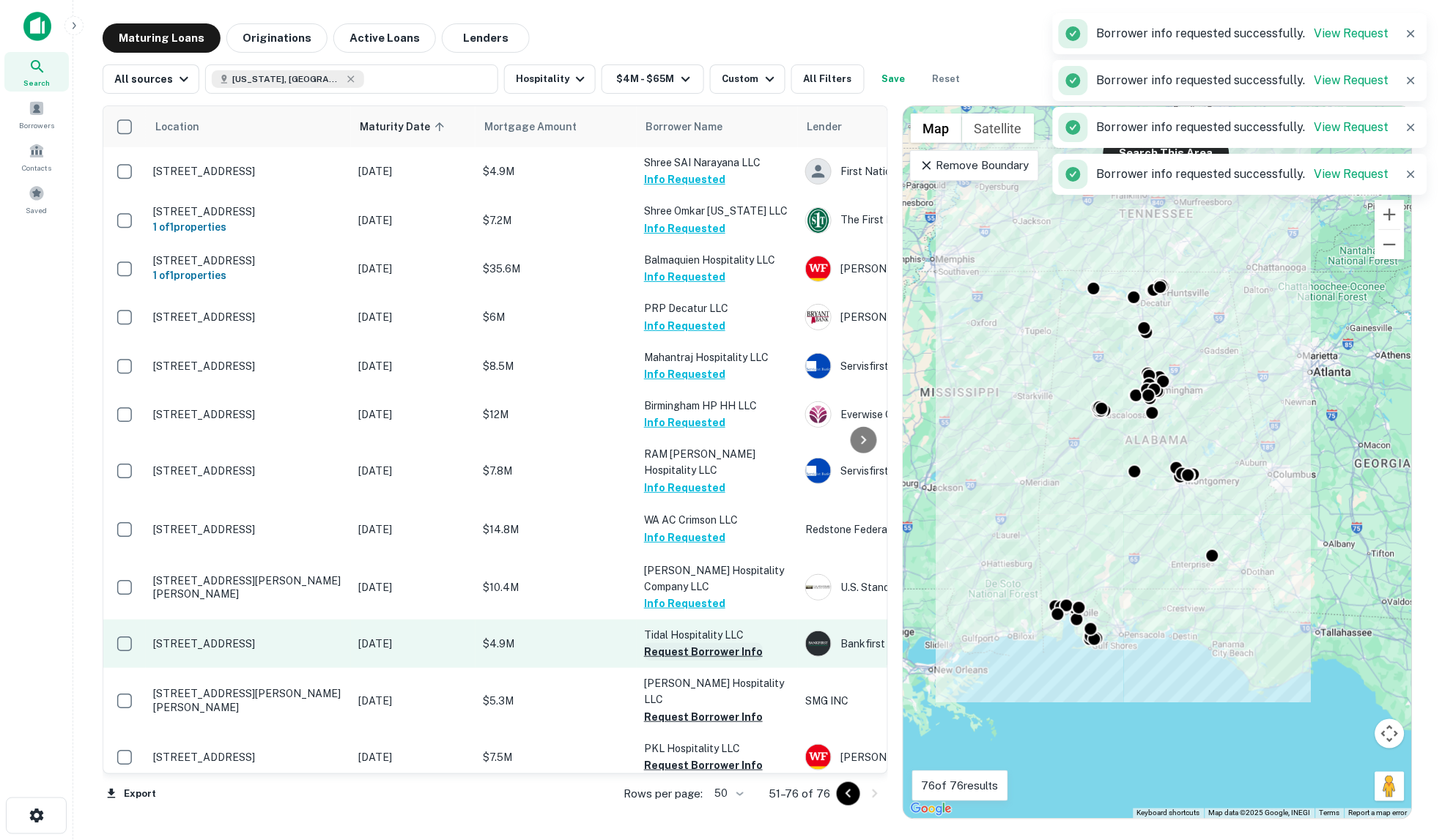
click at [698, 660] on button "Request Borrower Info" at bounding box center [703, 652] width 119 height 18
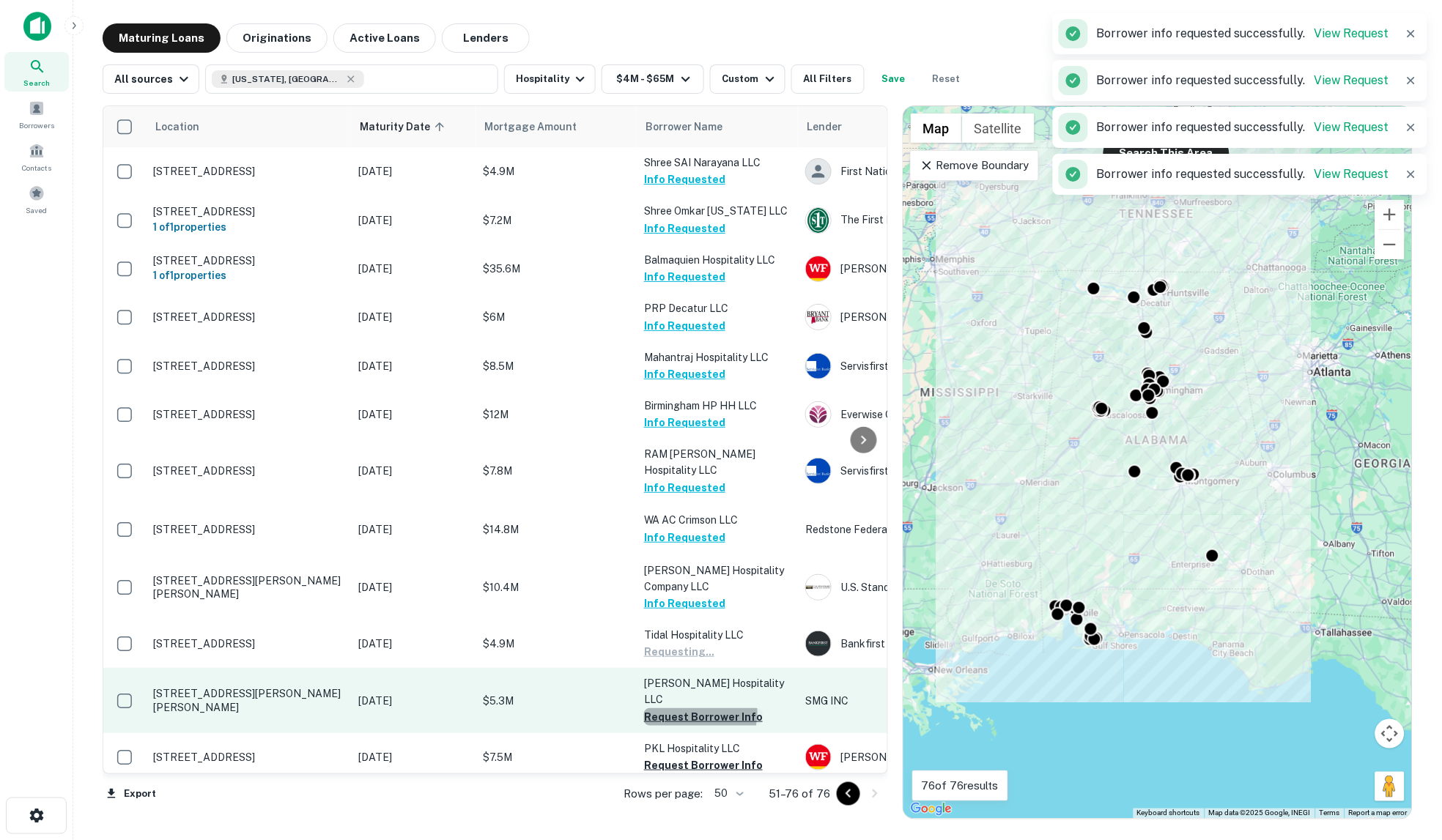
click at [699, 713] on button "Request Borrower Info" at bounding box center [703, 717] width 119 height 18
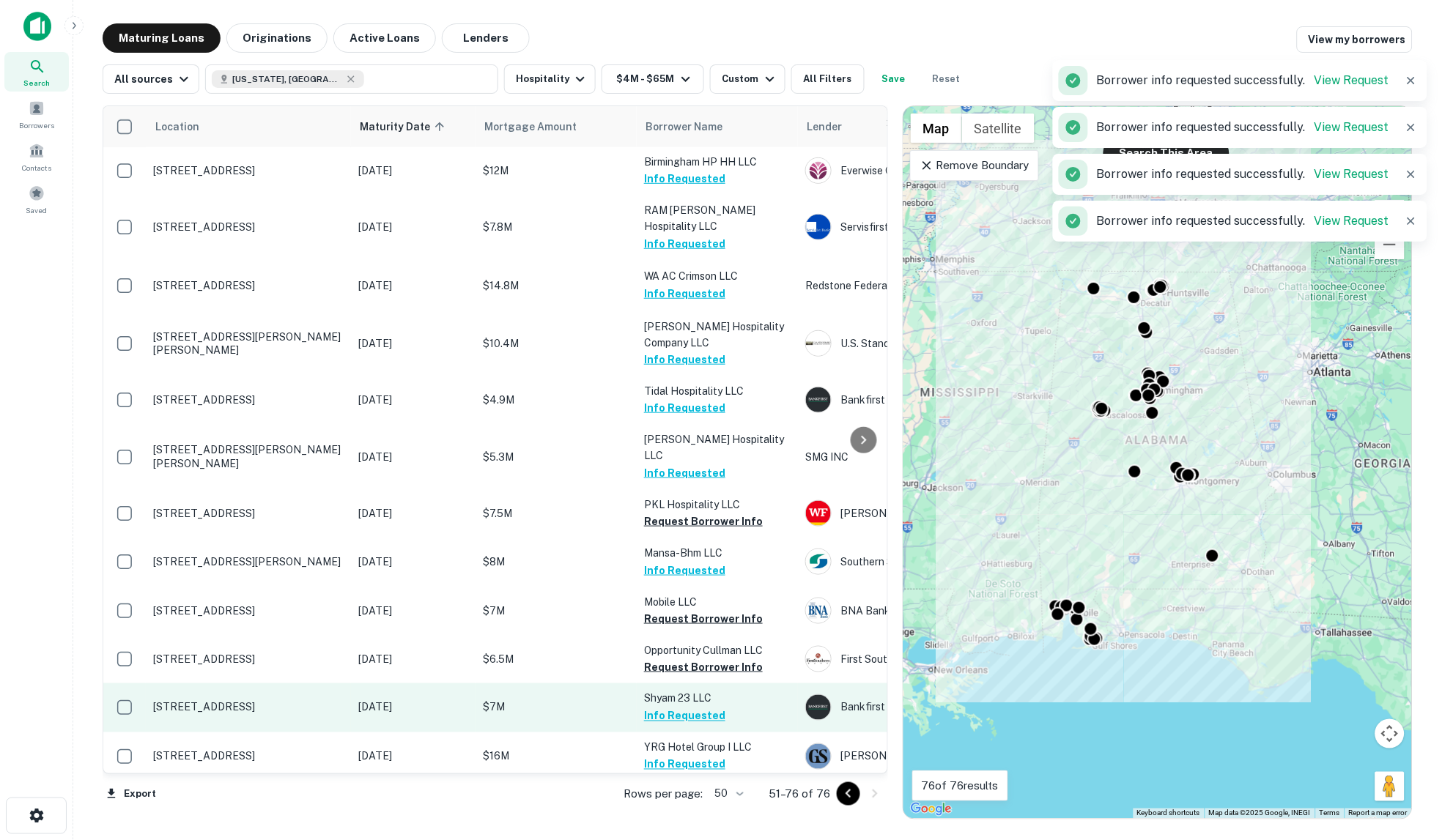
scroll to position [406, 0]
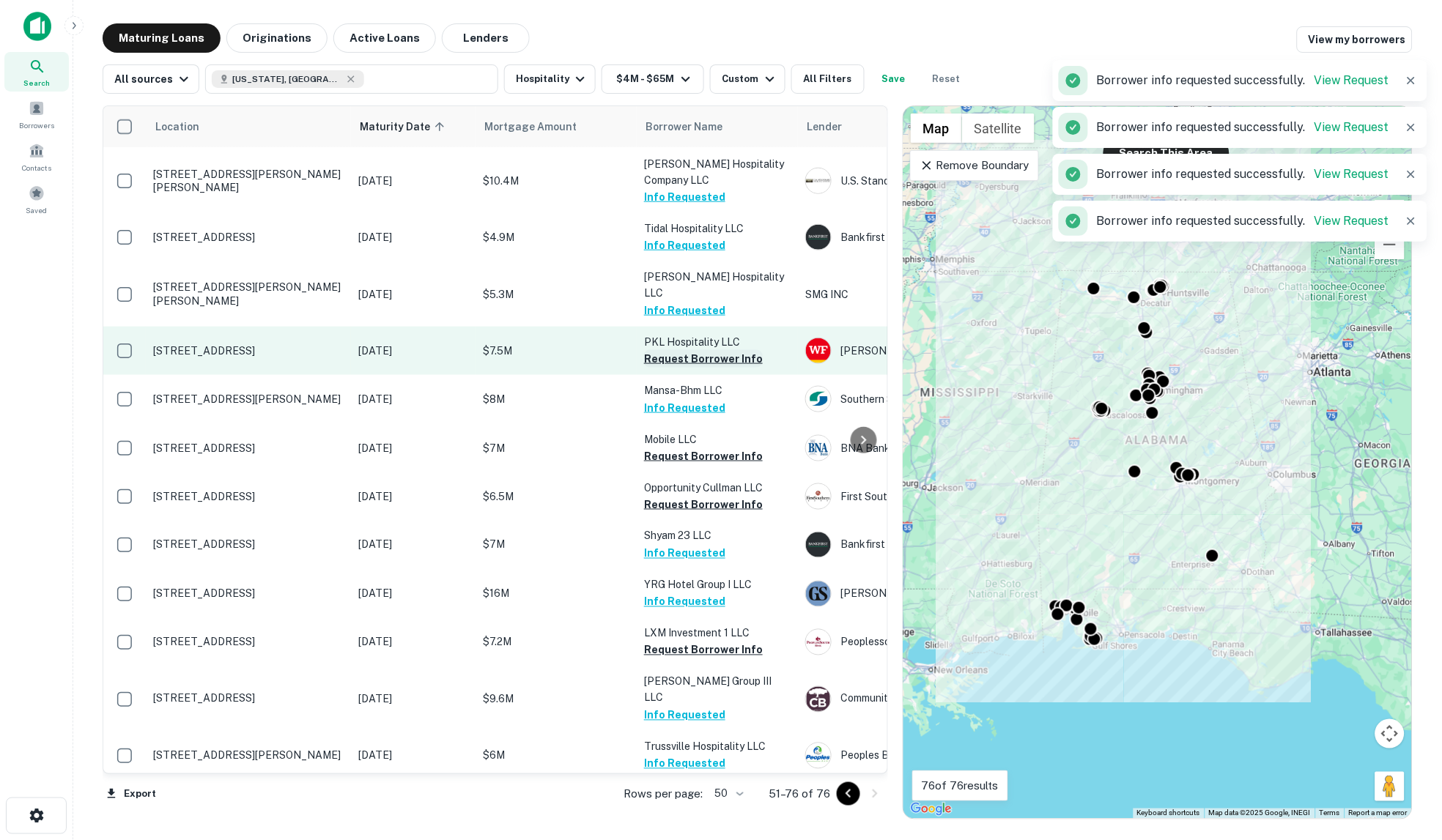
click at [676, 355] on button "Request Borrower Info" at bounding box center [703, 359] width 119 height 18
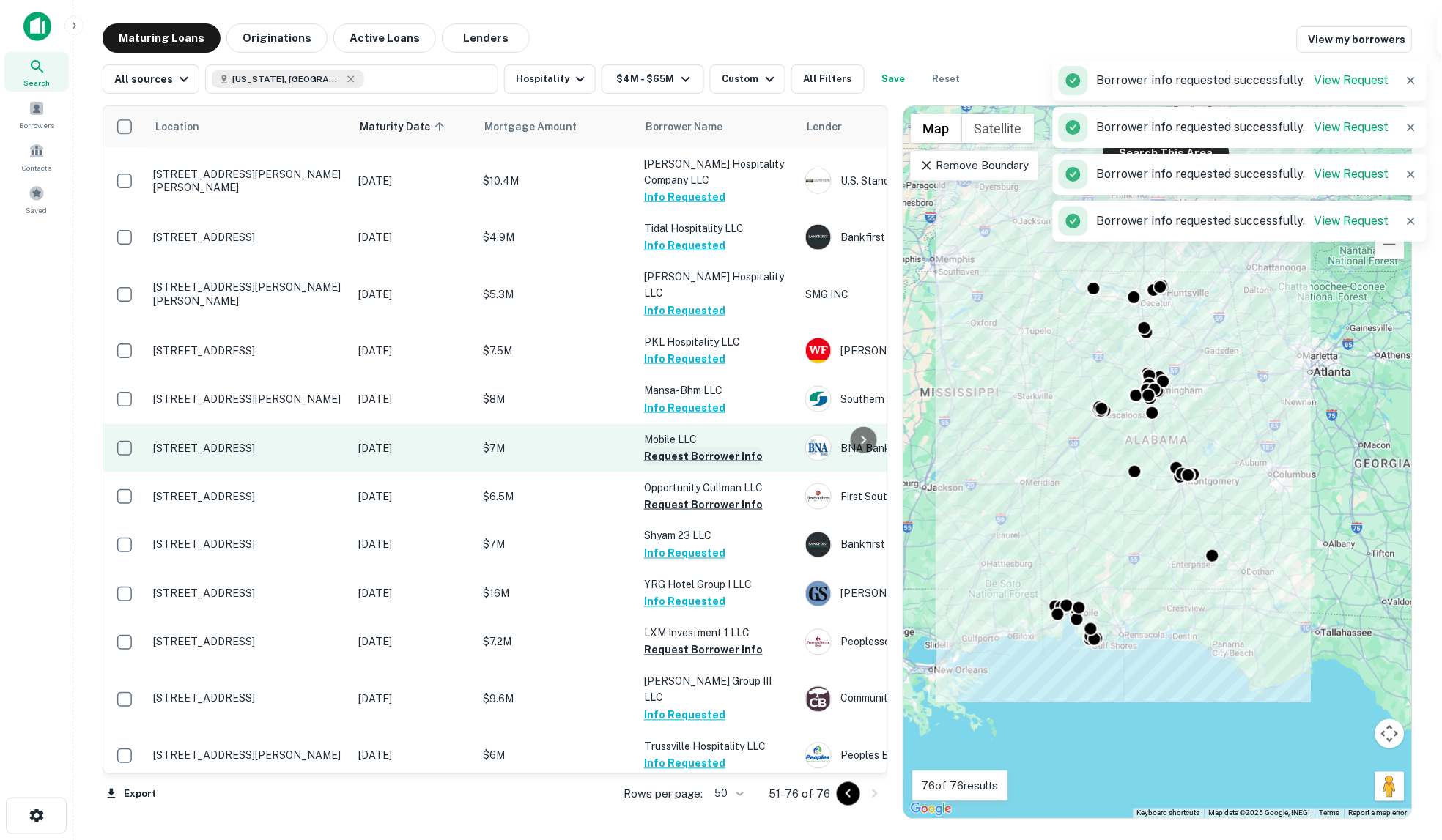
click at [679, 456] on button "Request Borrower Info" at bounding box center [703, 457] width 119 height 18
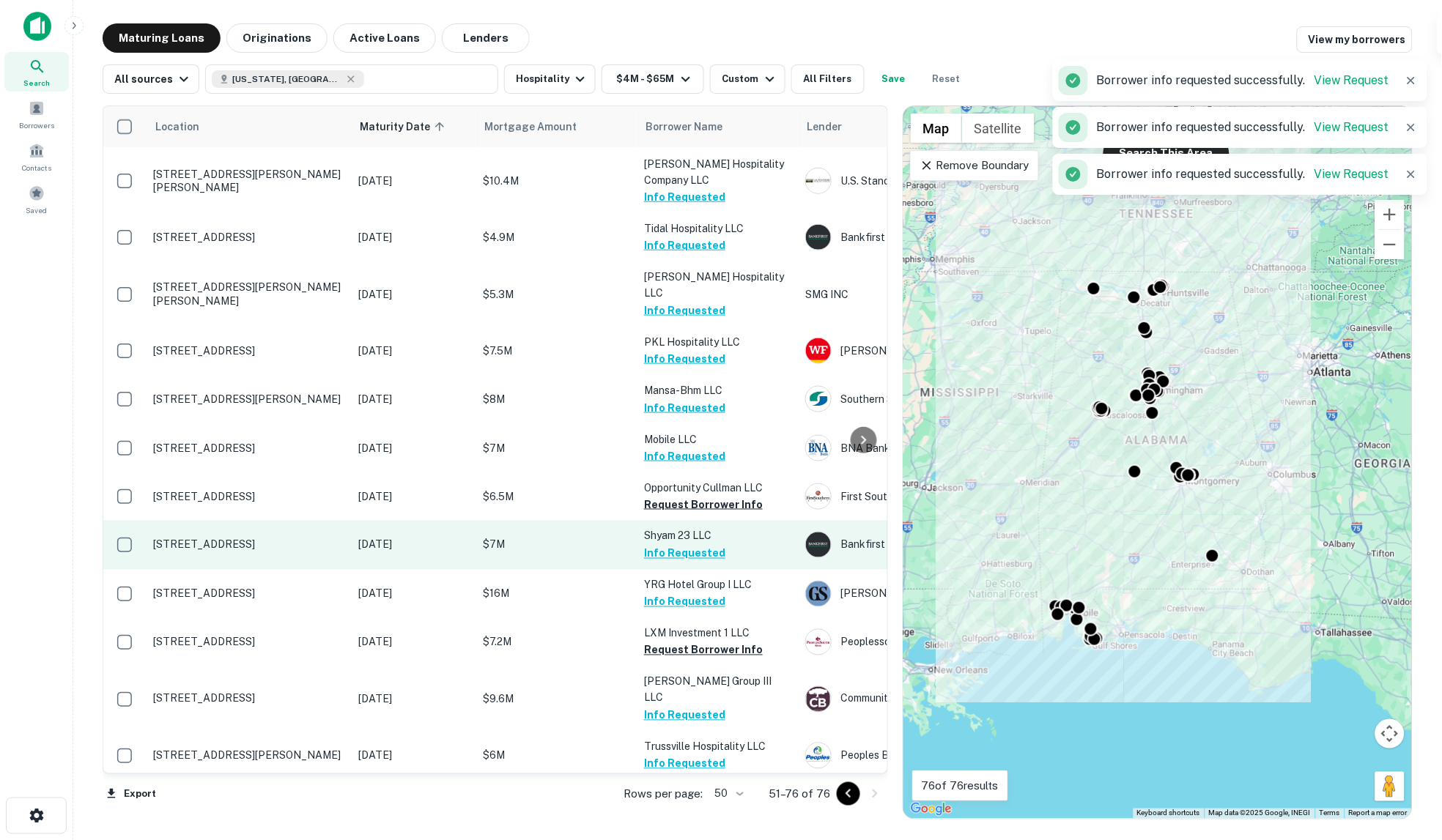
drag, startPoint x: 685, startPoint y: 504, endPoint x: 685, endPoint y: 551, distance: 47.0
click at [685, 504] on button "Request Borrower Info" at bounding box center [703, 505] width 119 height 18
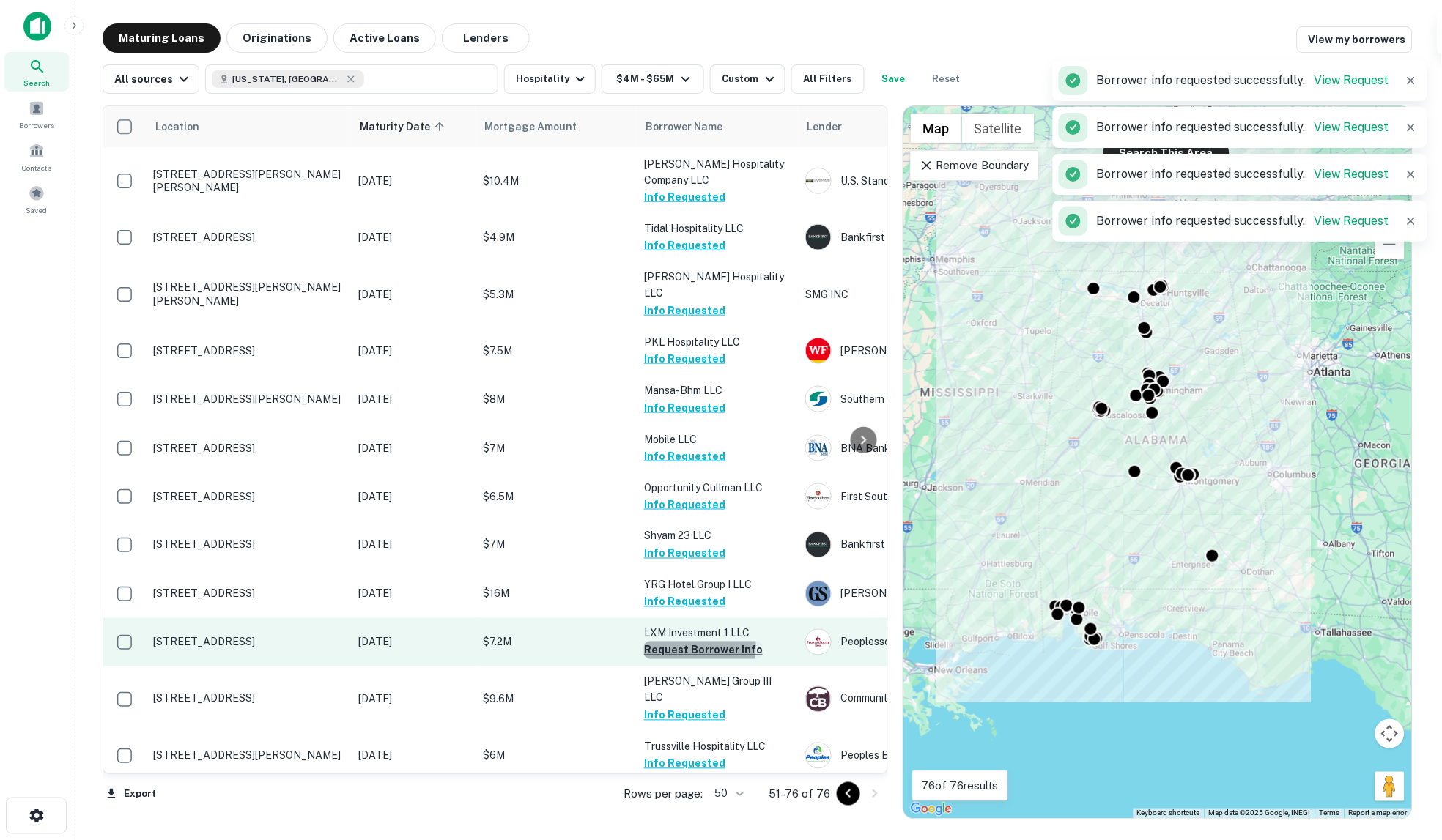
click at [695, 645] on button "Request Borrower Info" at bounding box center [703, 651] width 119 height 18
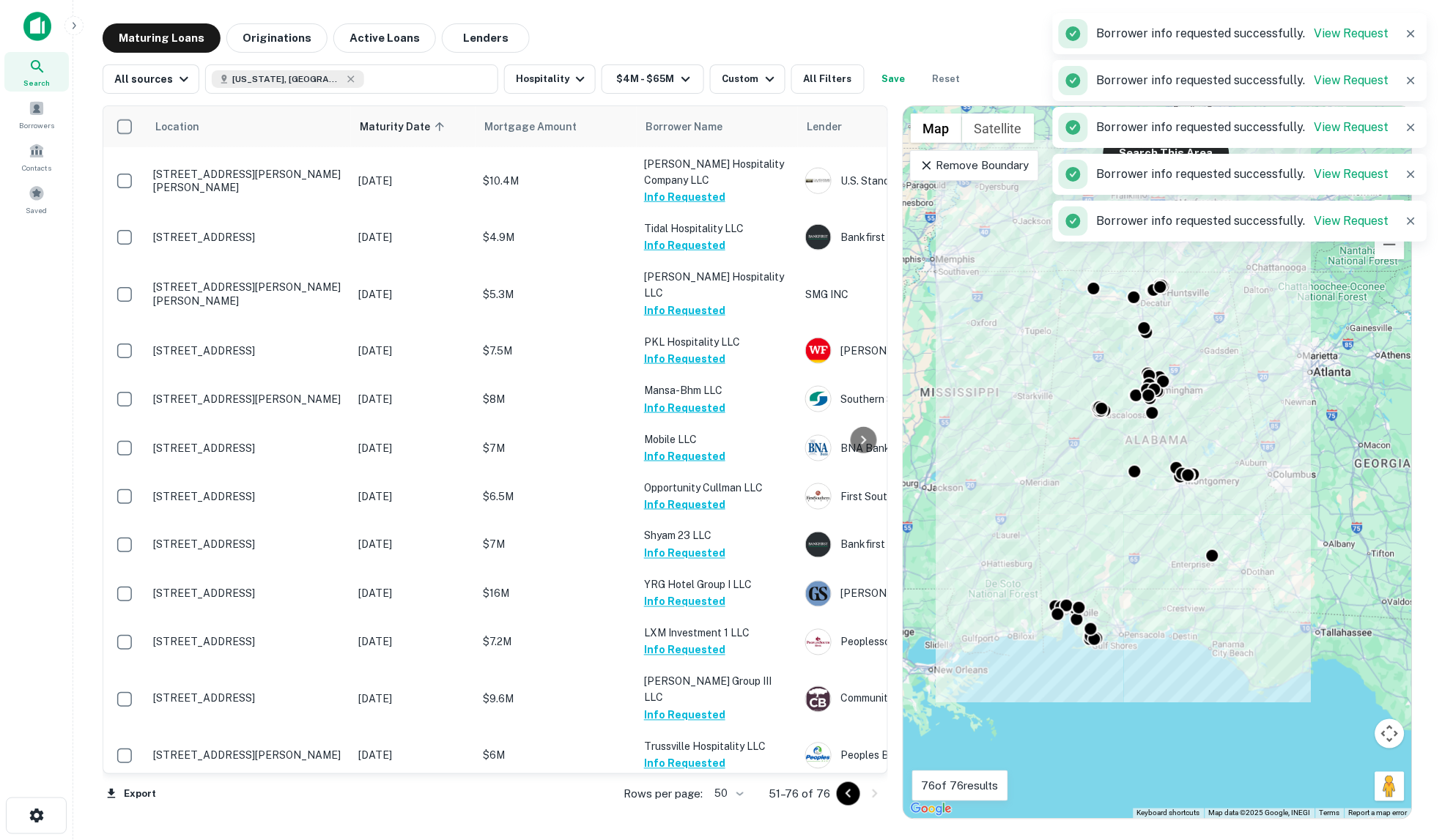
scroll to position [716, 0]
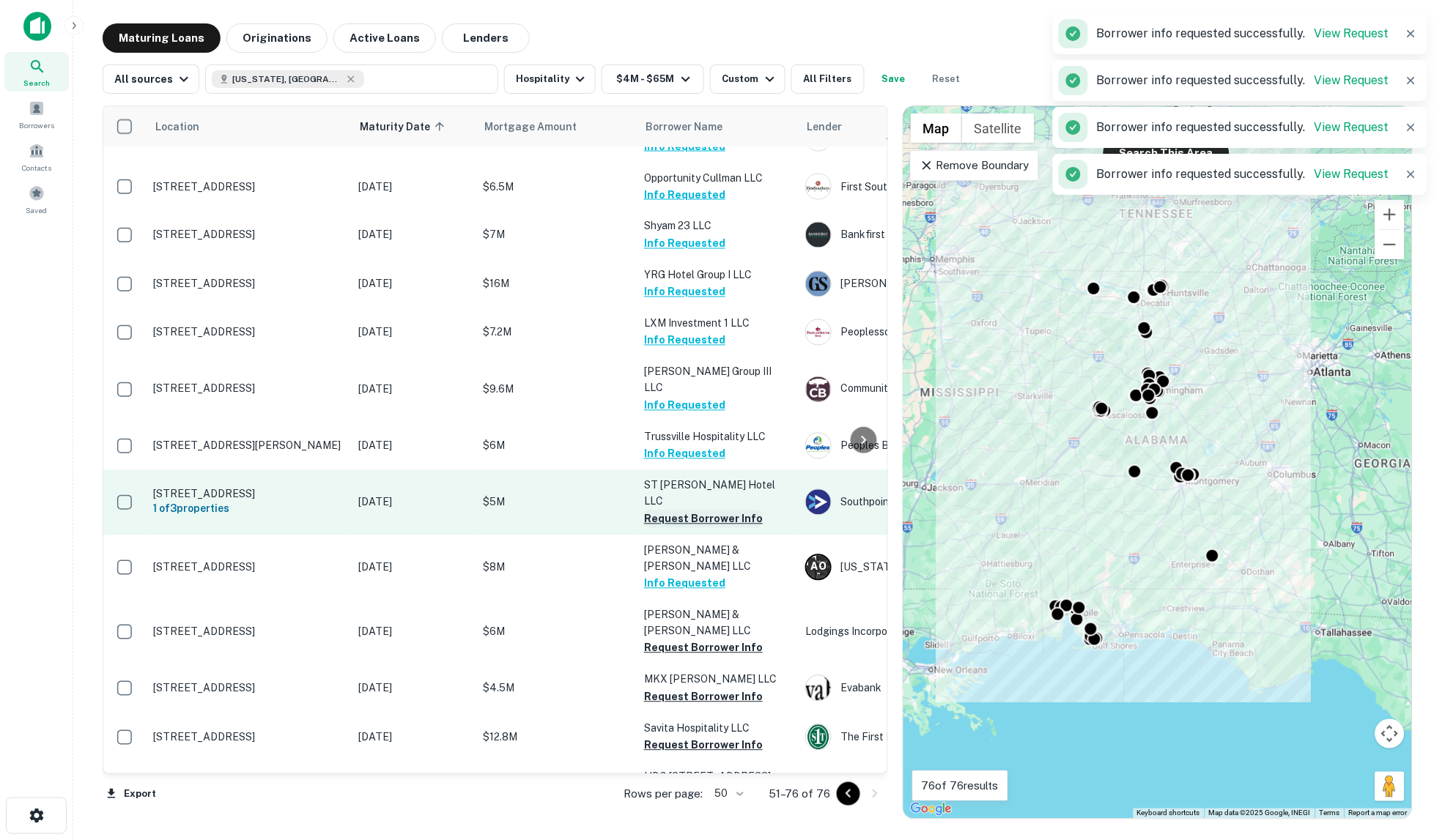
click at [689, 511] on button "Request Borrower Info" at bounding box center [703, 520] width 119 height 18
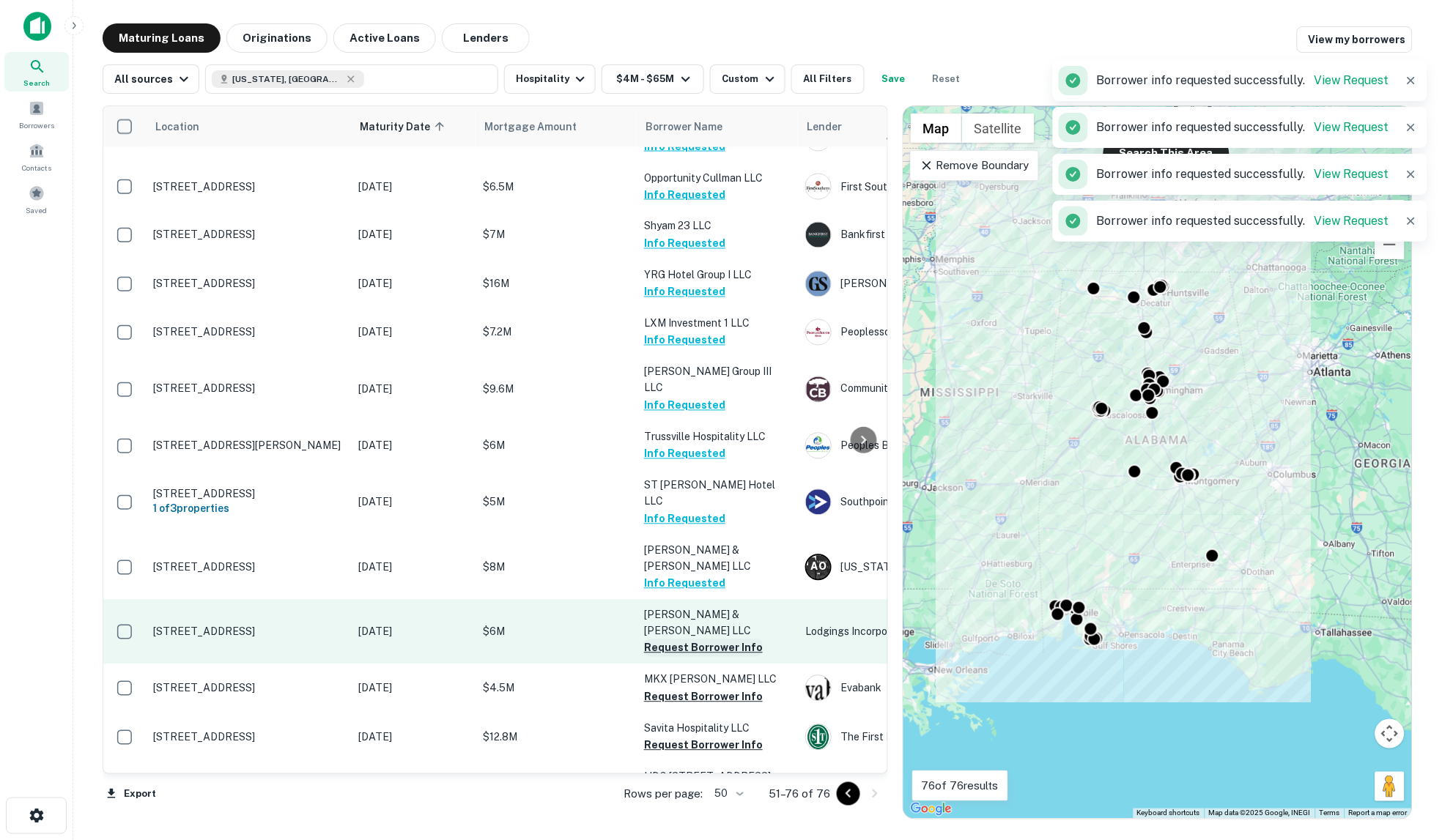
click at [693, 639] on button "Request Borrower Info" at bounding box center [703, 648] width 119 height 18
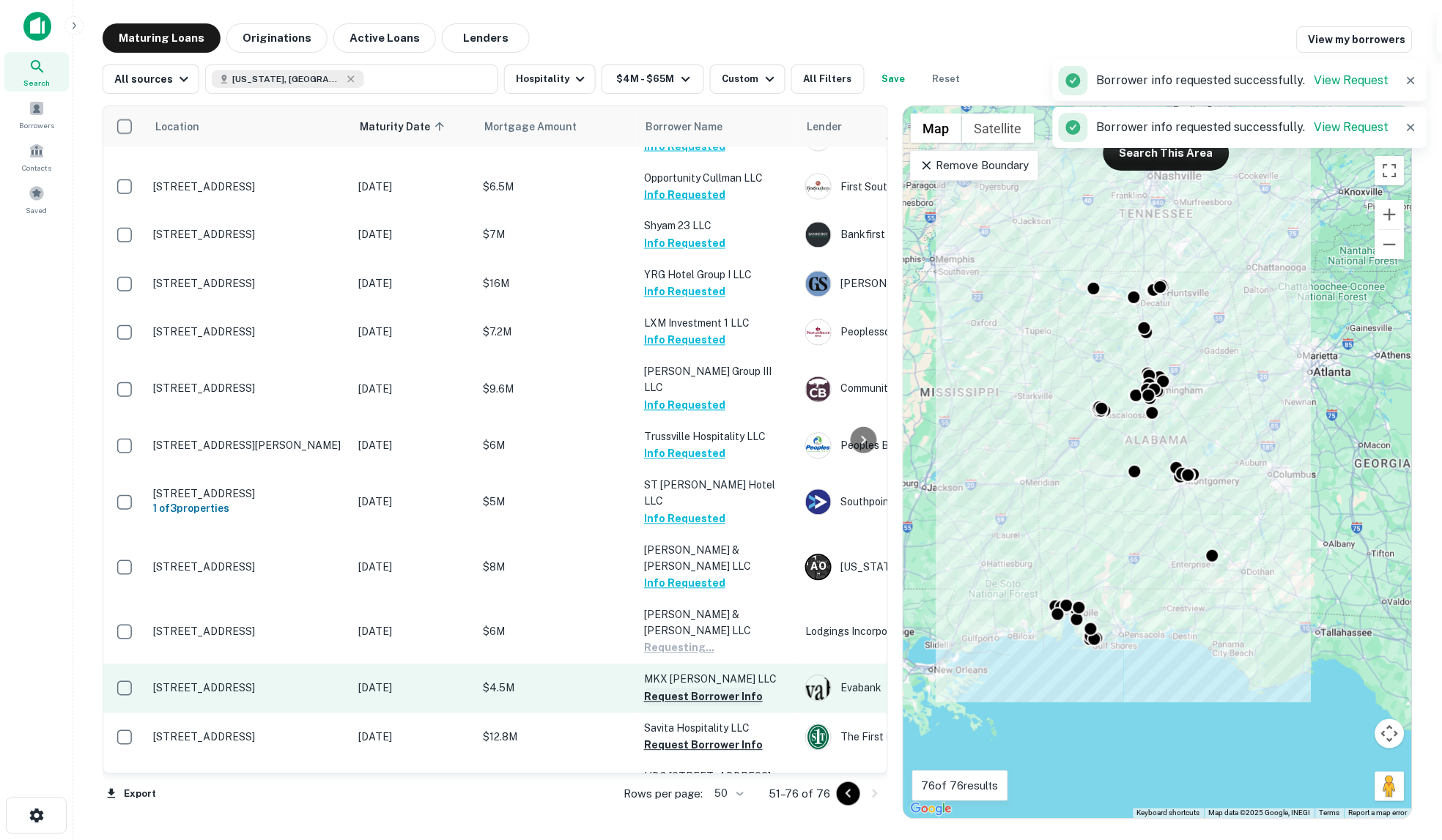
click at [698, 689] on button "Request Borrower Info" at bounding box center [703, 697] width 119 height 18
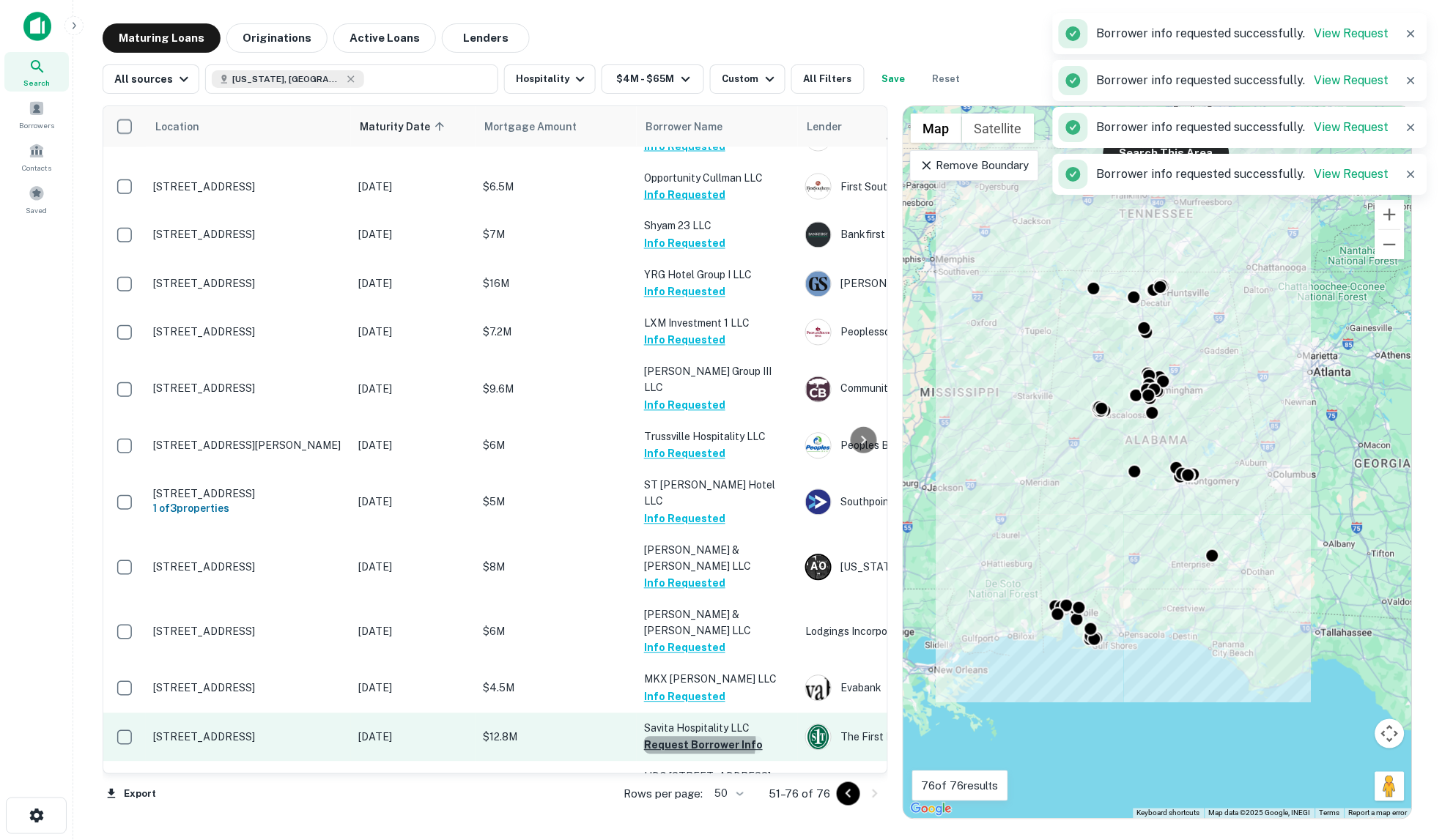
click at [698, 737] on button "Request Borrower Info" at bounding box center [703, 746] width 119 height 18
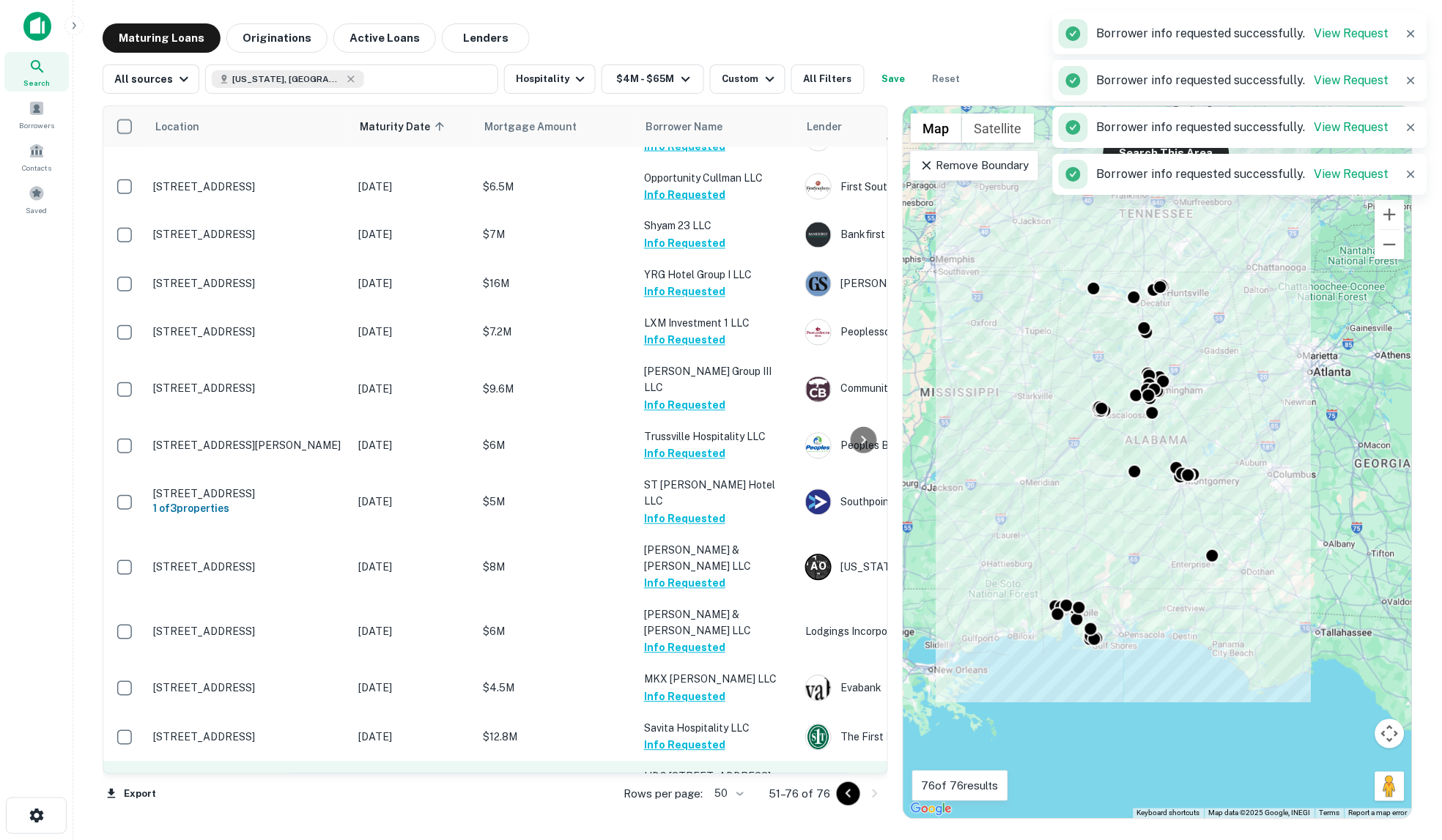
click at [700, 801] on button "Request Borrower Info" at bounding box center [703, 810] width 119 height 18
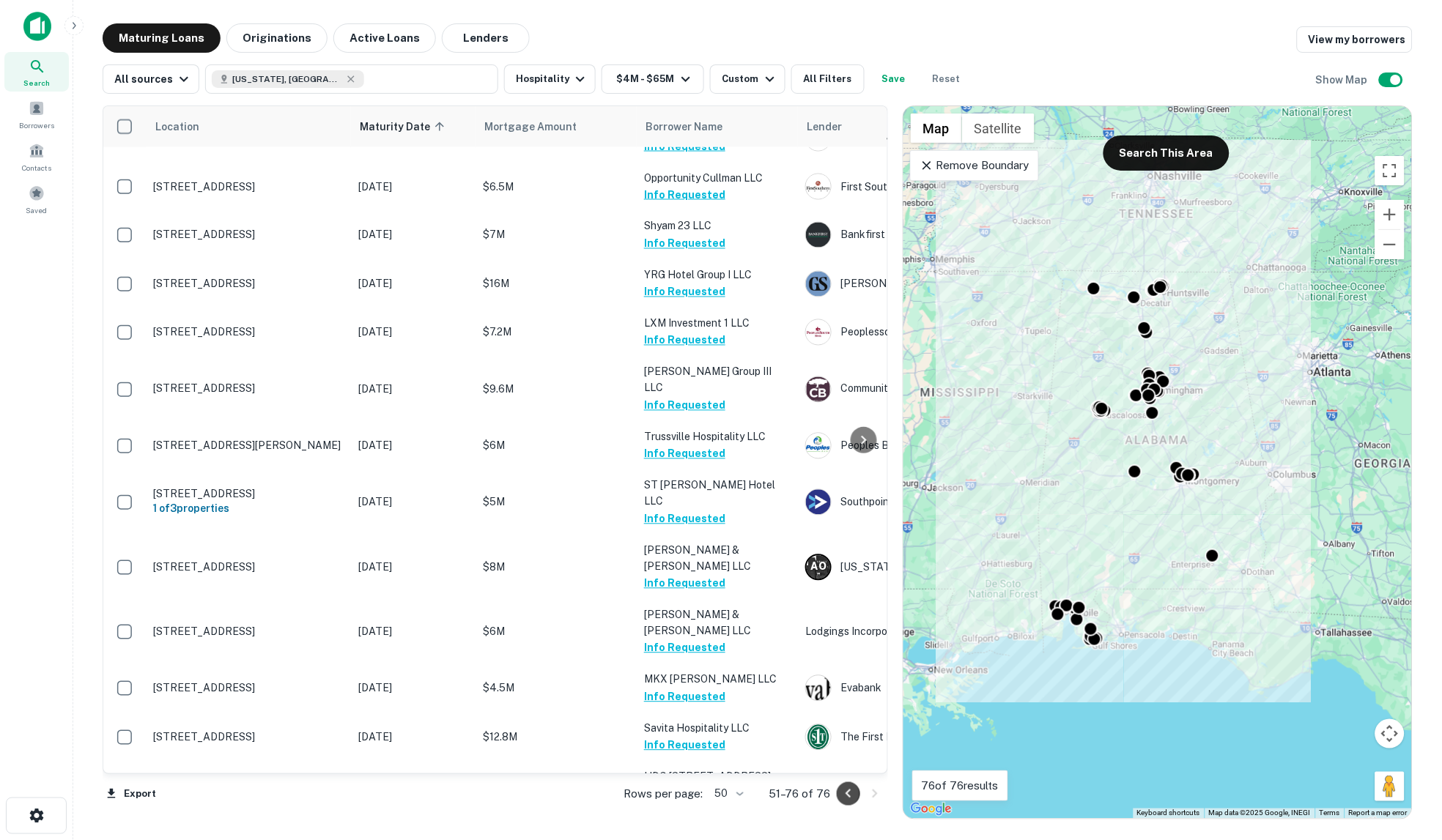
click at [839, 792] on icon "Go to previous page" at bounding box center [848, 794] width 18 height 18
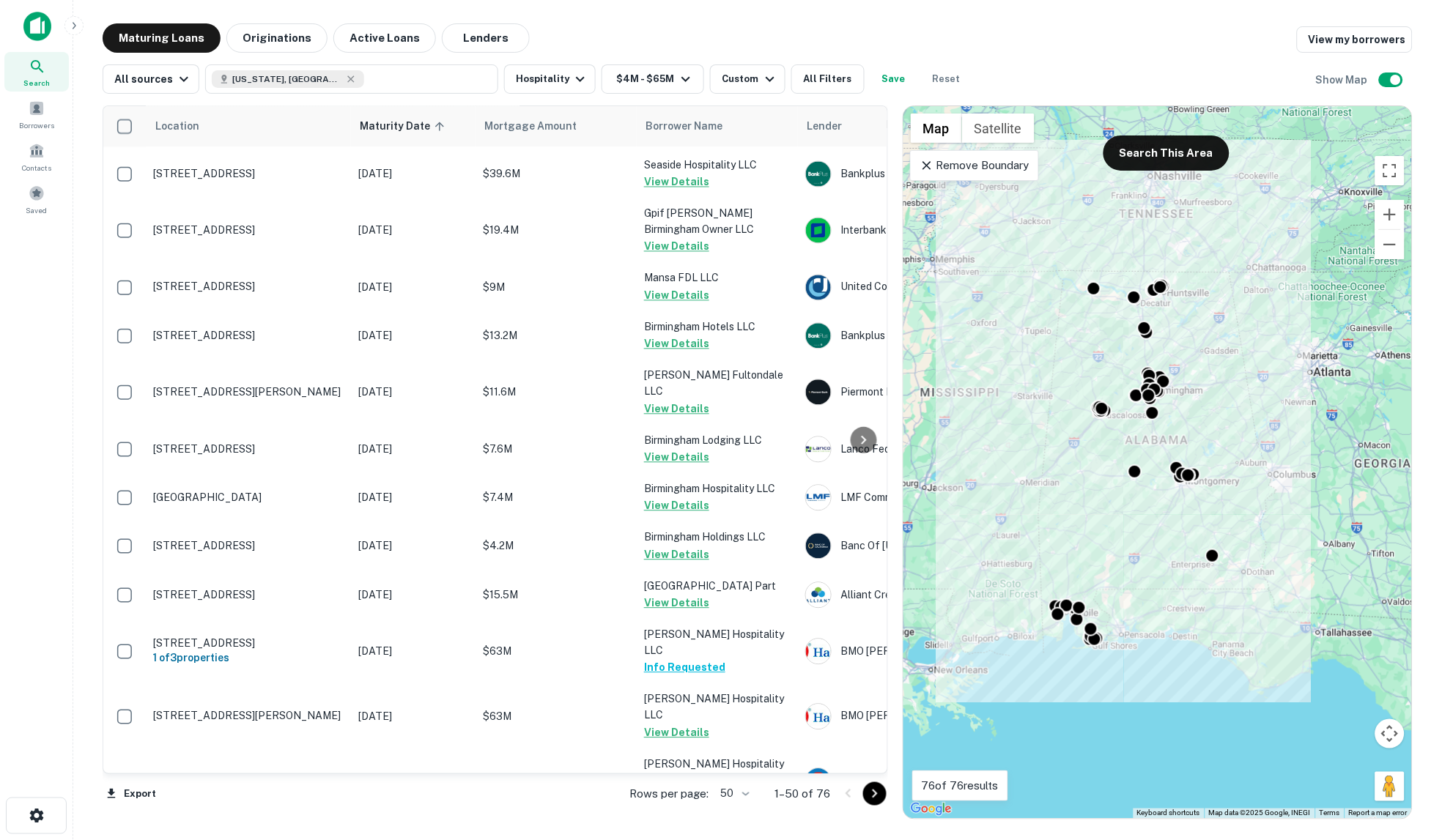
scroll to position [1144, 0]
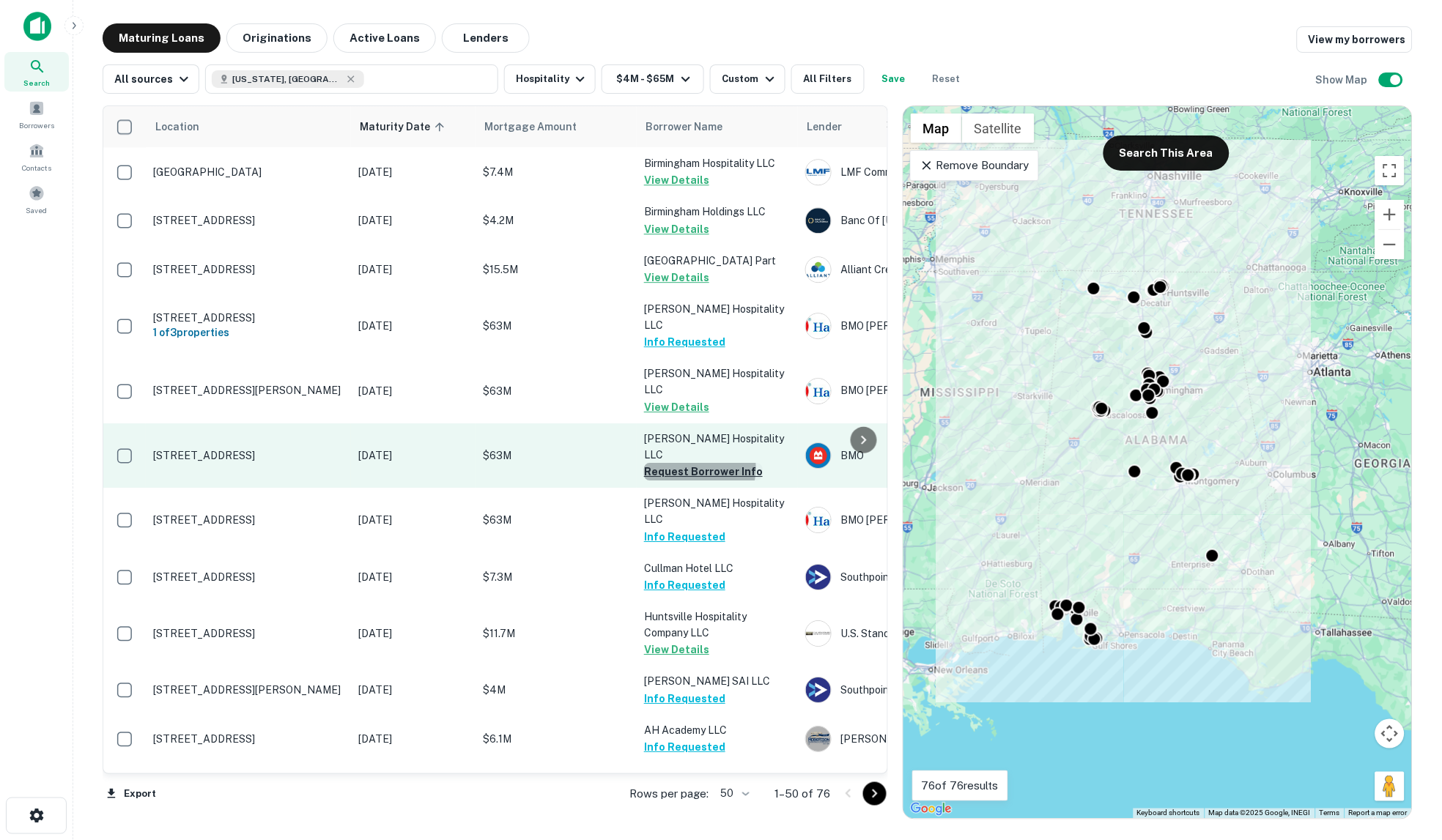
click at [692, 463] on button "Request Borrower Info" at bounding box center [703, 472] width 119 height 18
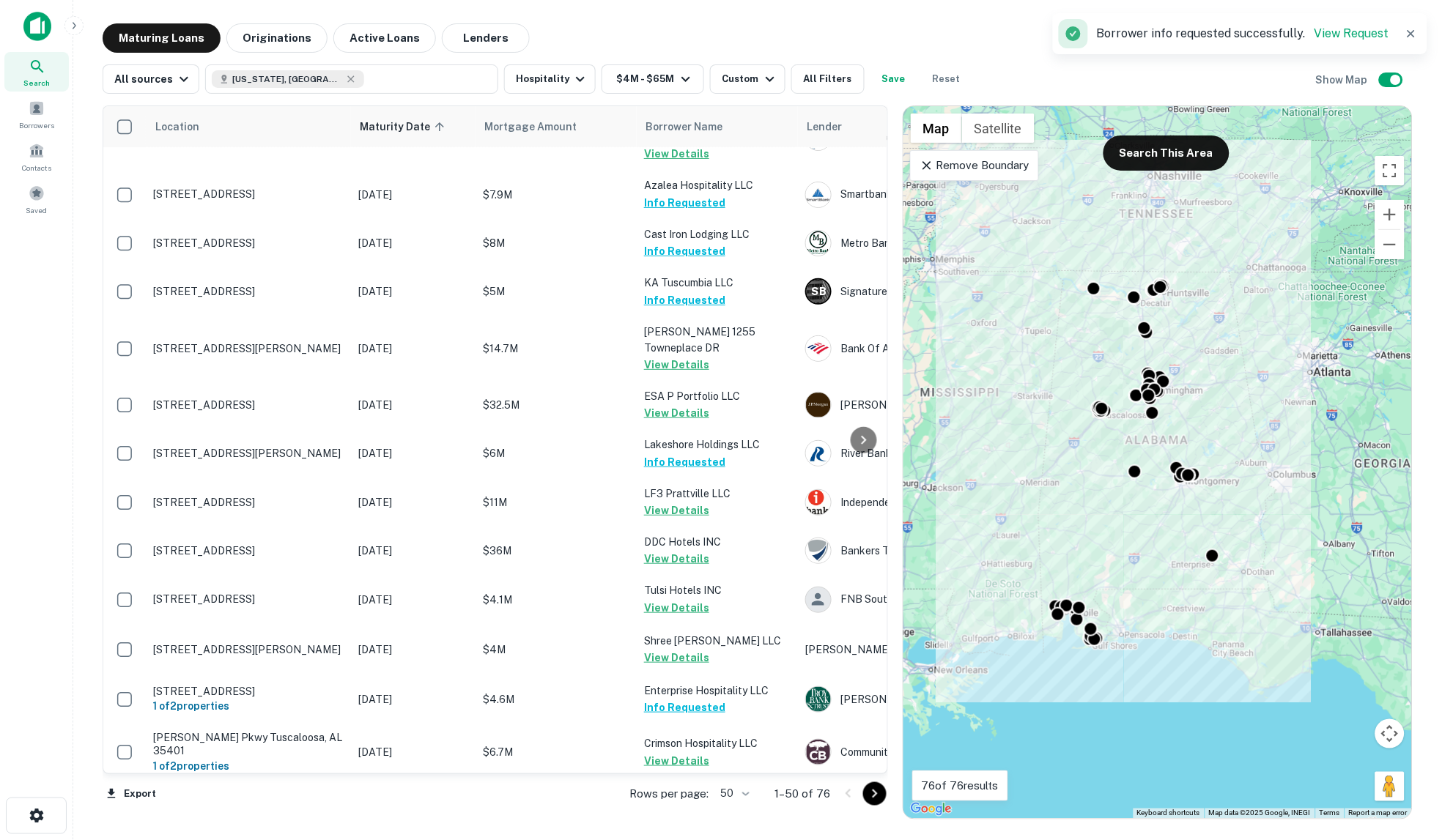
scroll to position [0, 0]
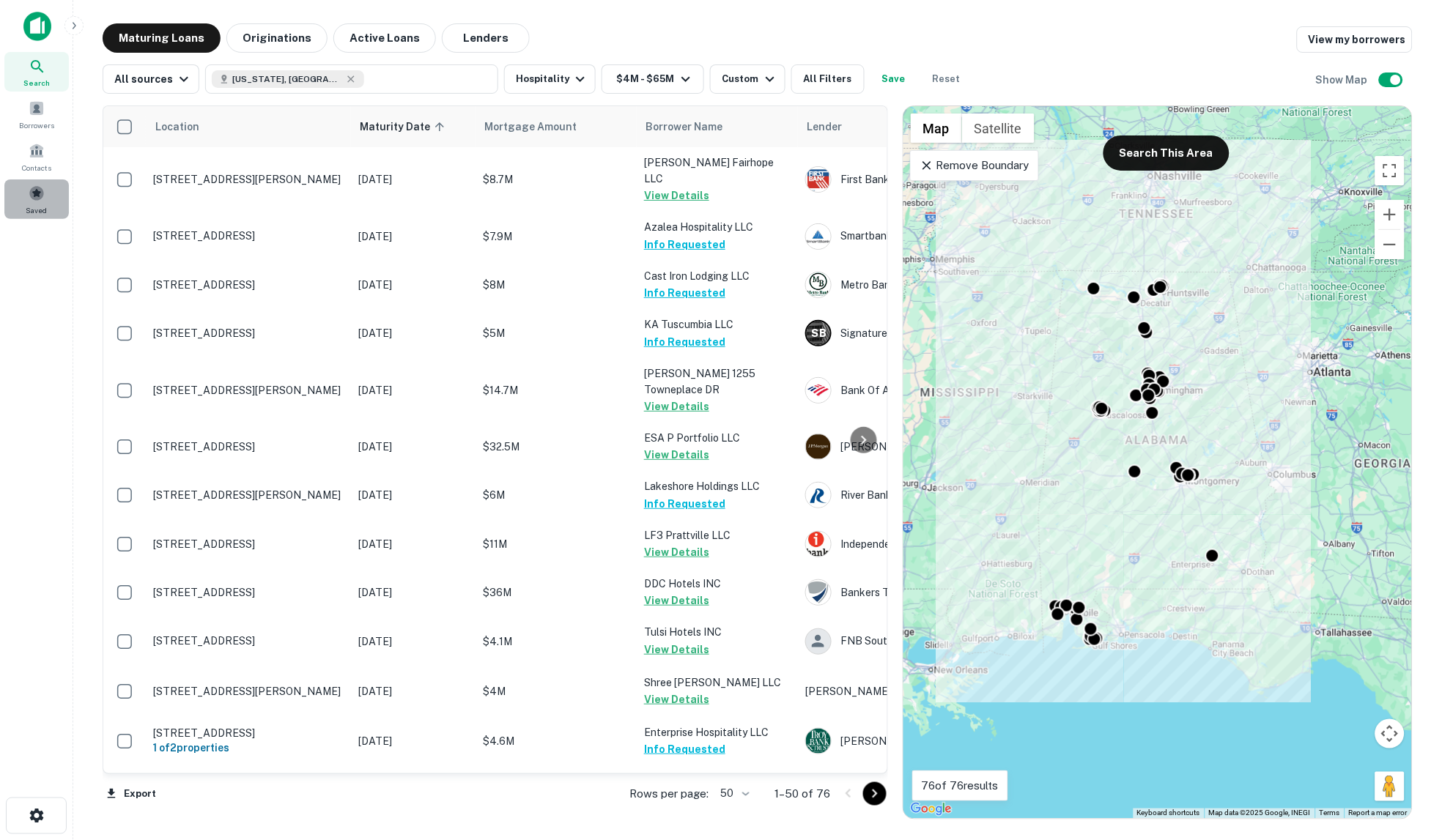
click at [32, 191] on span at bounding box center [36, 193] width 16 height 16
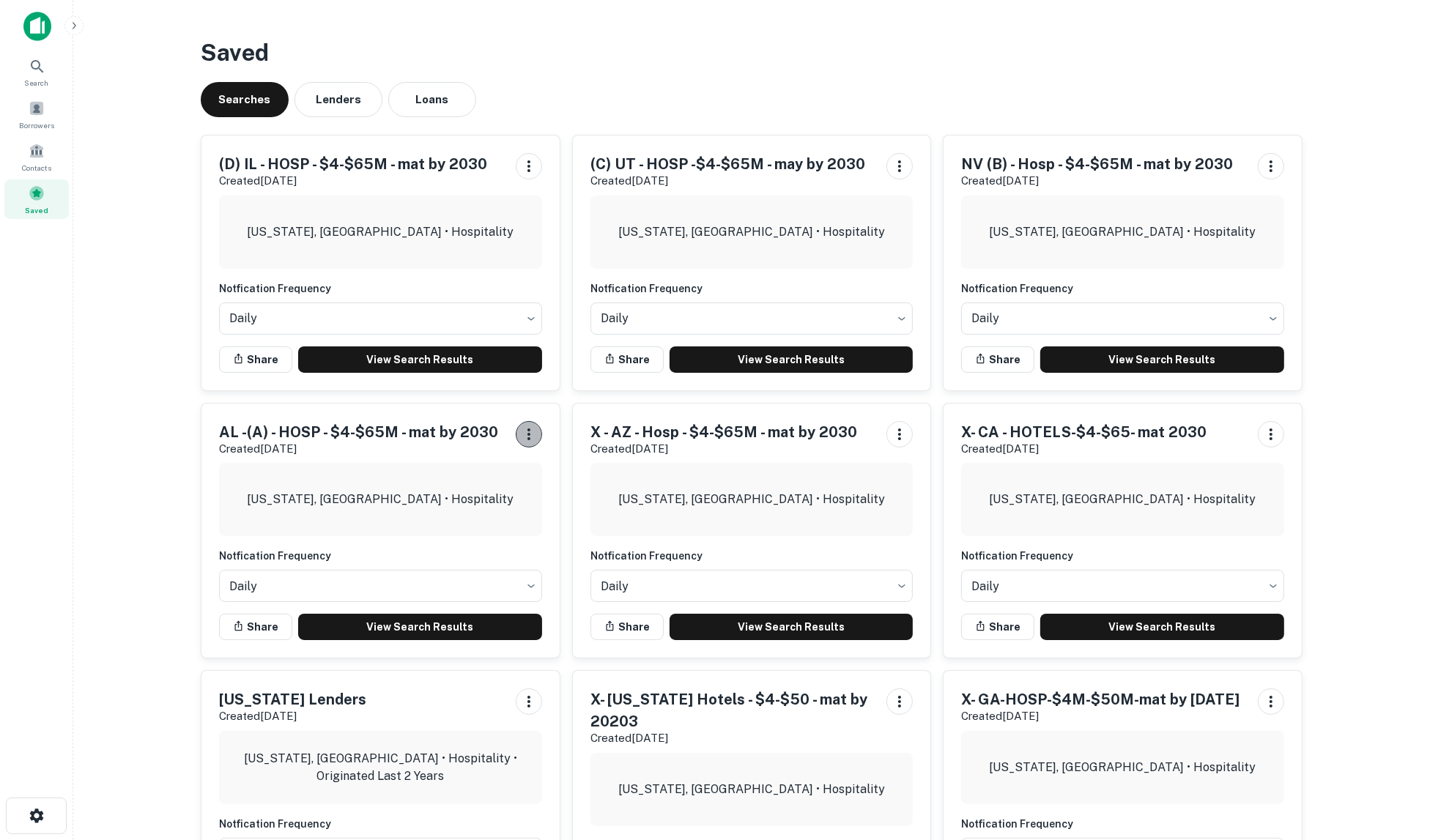
click at [529, 435] on icon "button" at bounding box center [529, 434] width 3 height 12
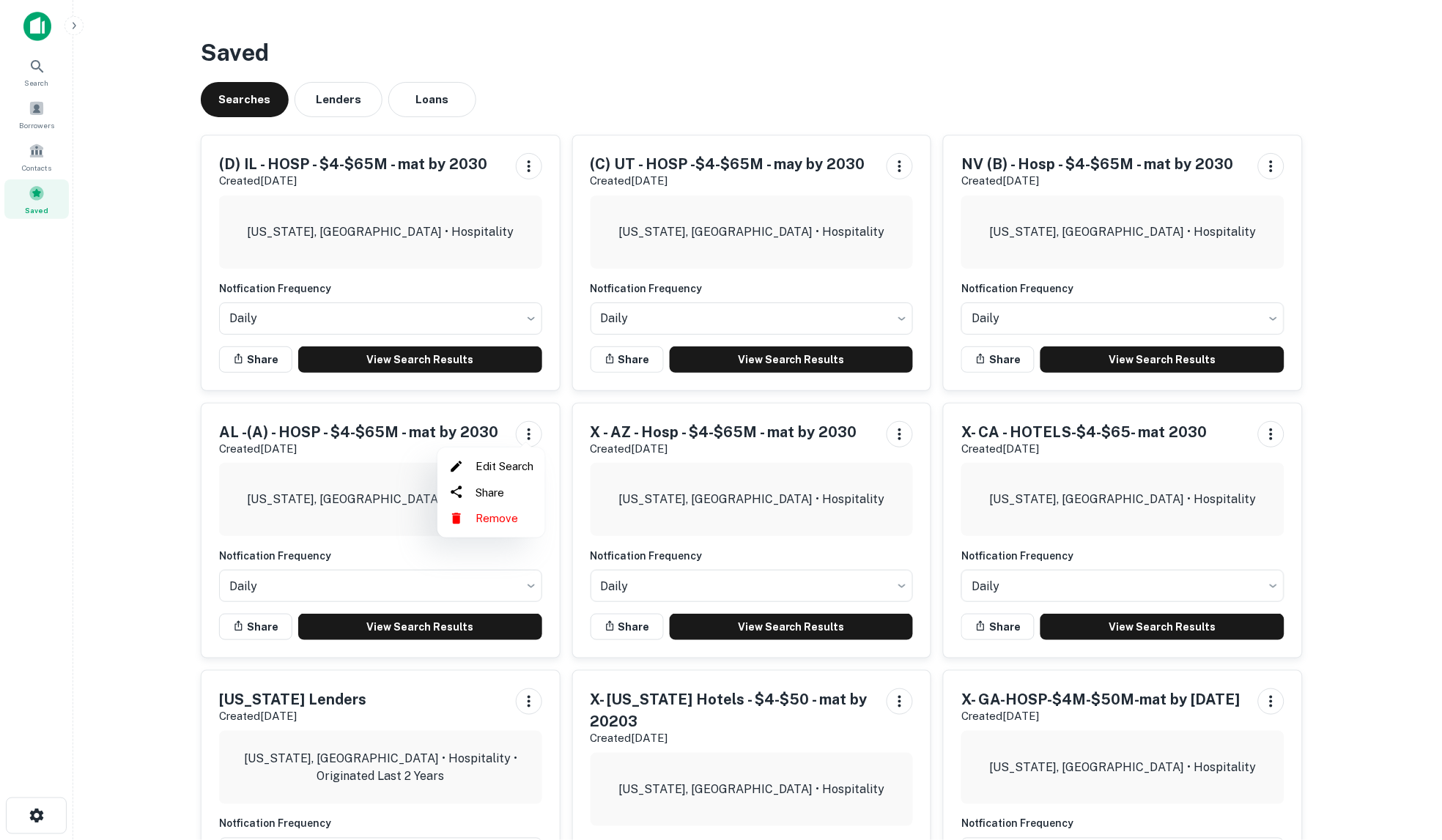
click at [515, 467] on li "Edit Search" at bounding box center [491, 466] width 96 height 27
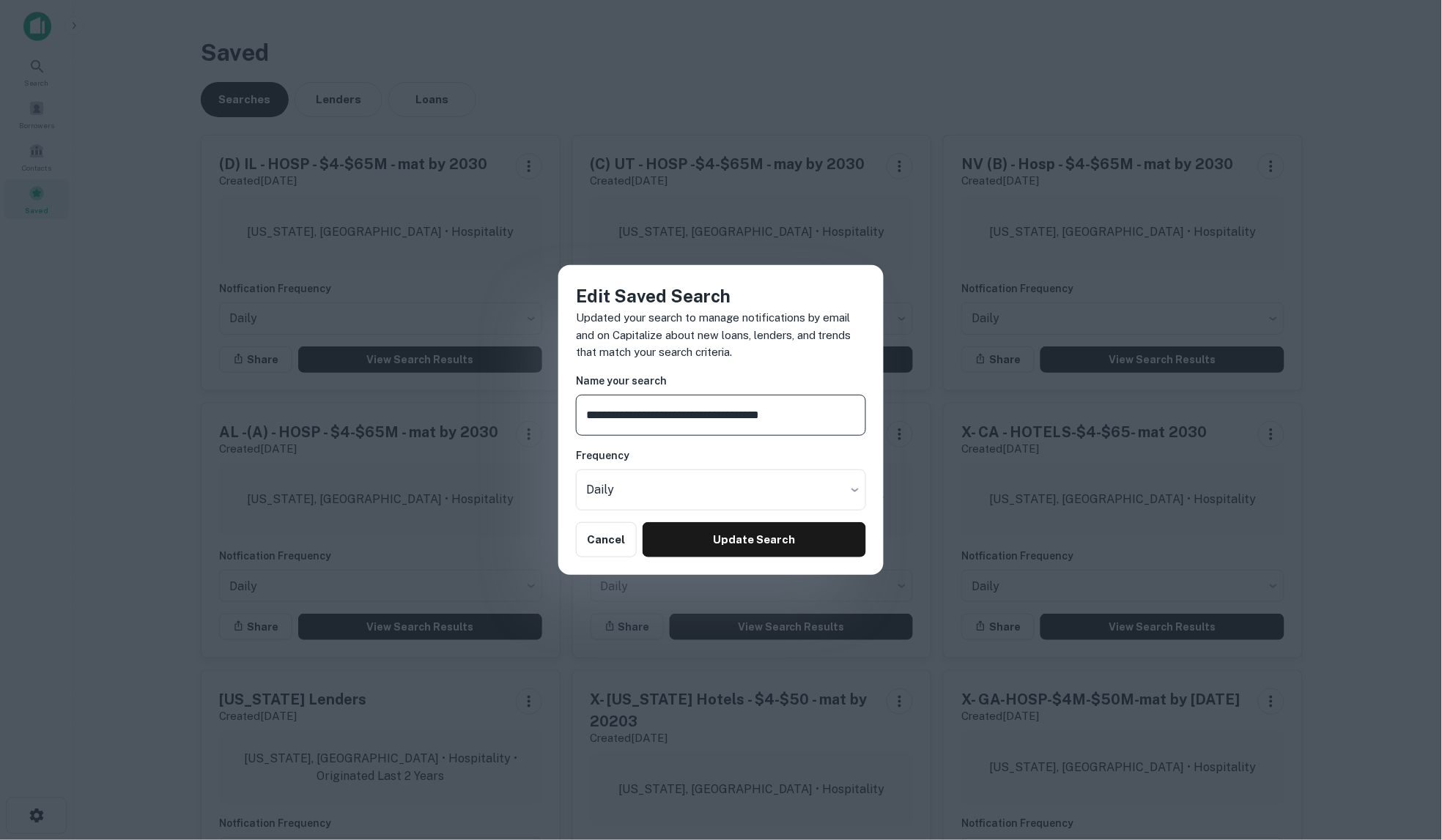
drag, startPoint x: 615, startPoint y: 415, endPoint x: 490, endPoint y: 418, distance: 125.0
click at [490, 418] on div "**********" at bounding box center [721, 420] width 1442 height 840
type input "**********"
click at [737, 543] on button "Update Search" at bounding box center [754, 540] width 223 height 35
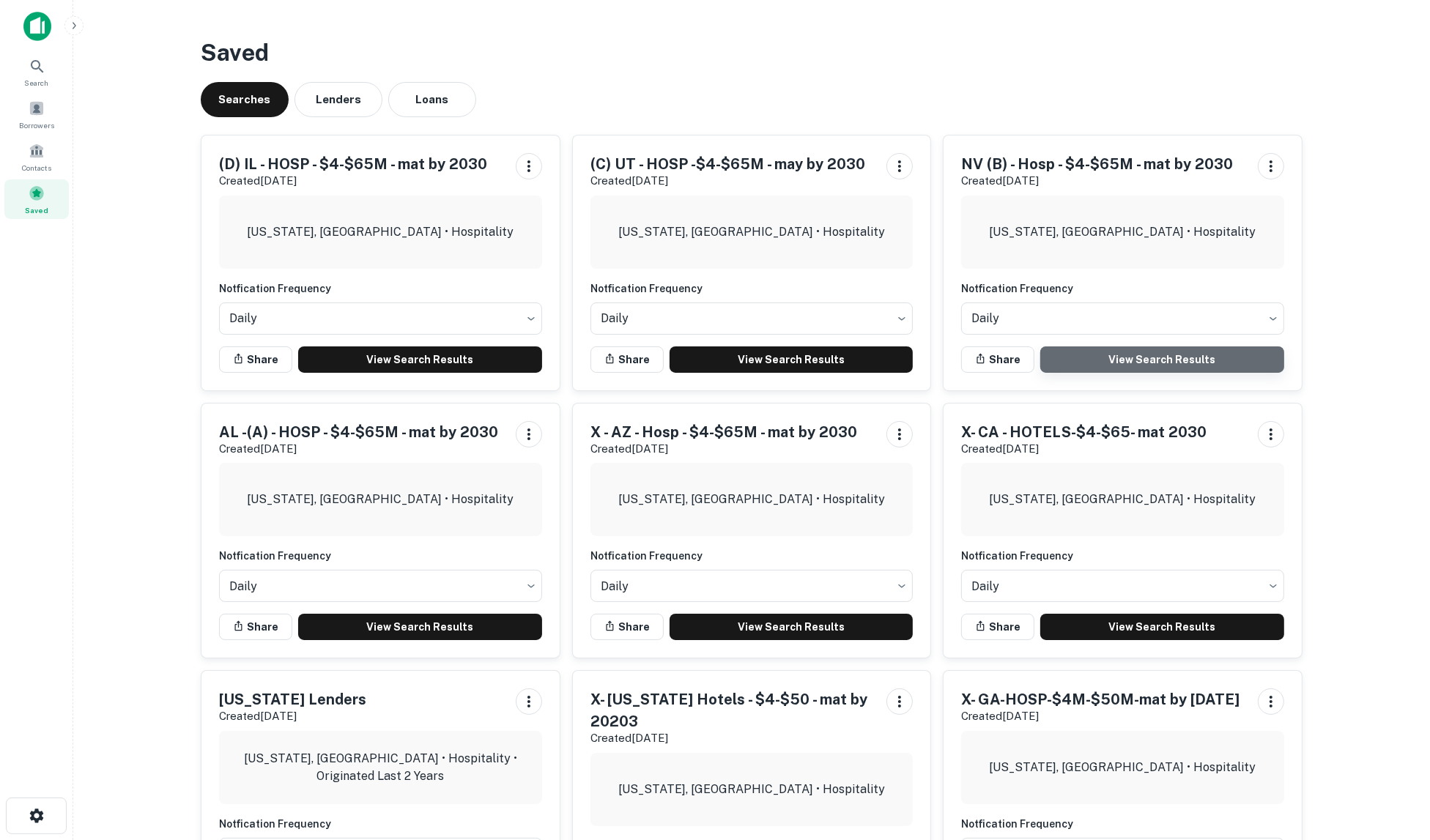
click at [1145, 359] on link "View Search Results" at bounding box center [1163, 359] width 244 height 27
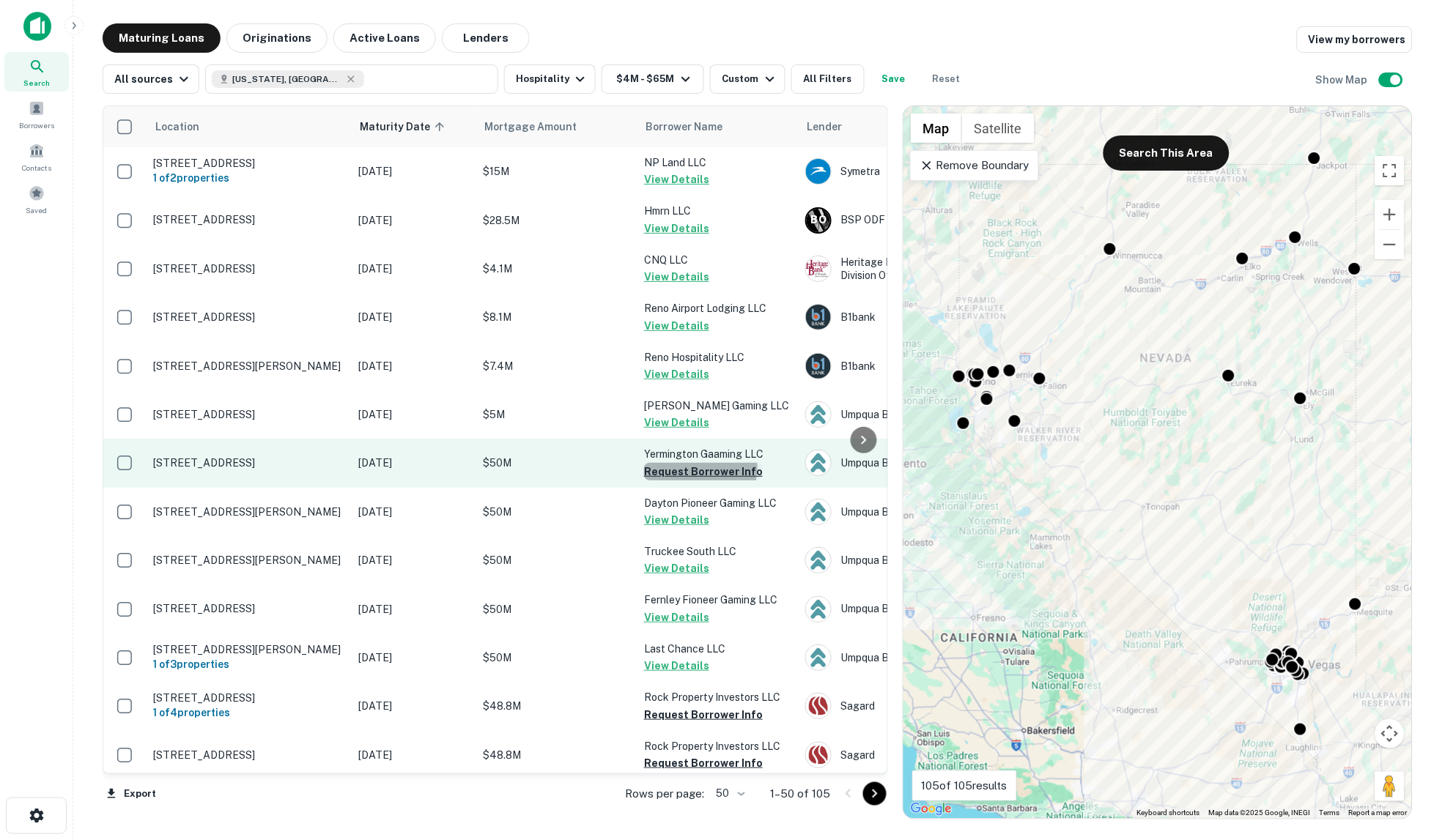
click at [699, 474] on button "Request Borrower Info" at bounding box center [703, 472] width 119 height 18
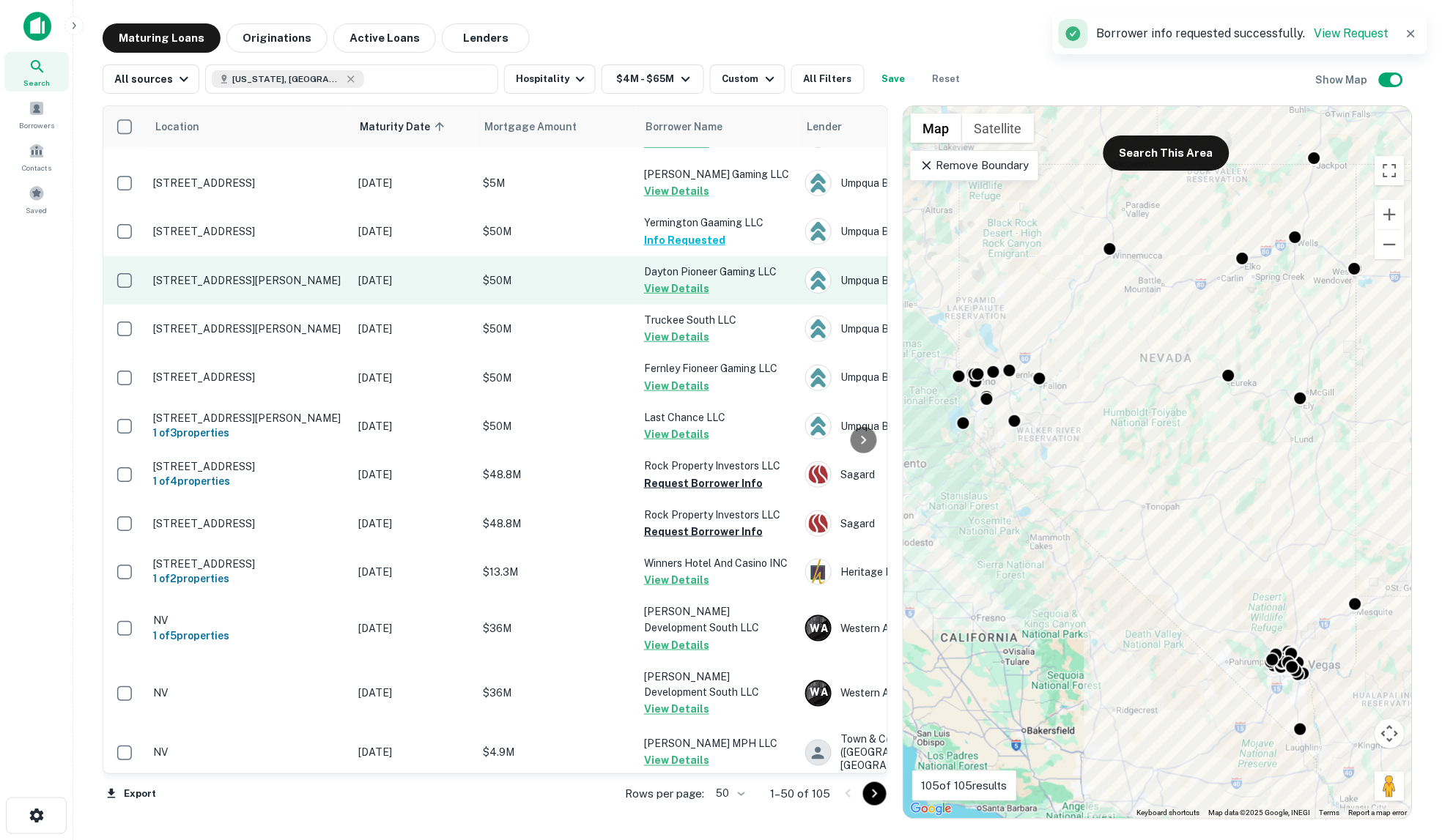
scroll to position [244, 0]
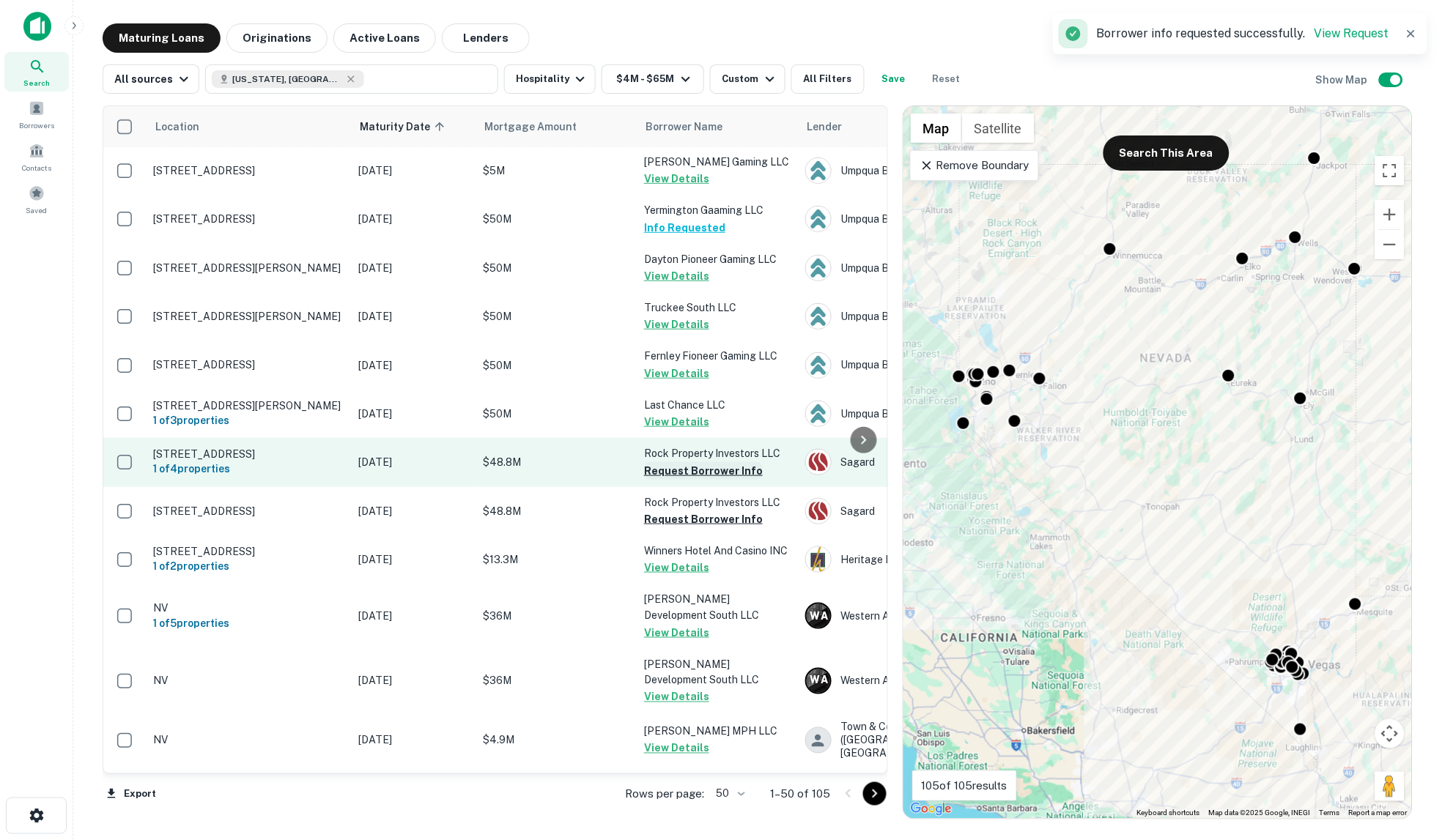
click at [693, 477] on button "Request Borrower Info" at bounding box center [703, 471] width 119 height 18
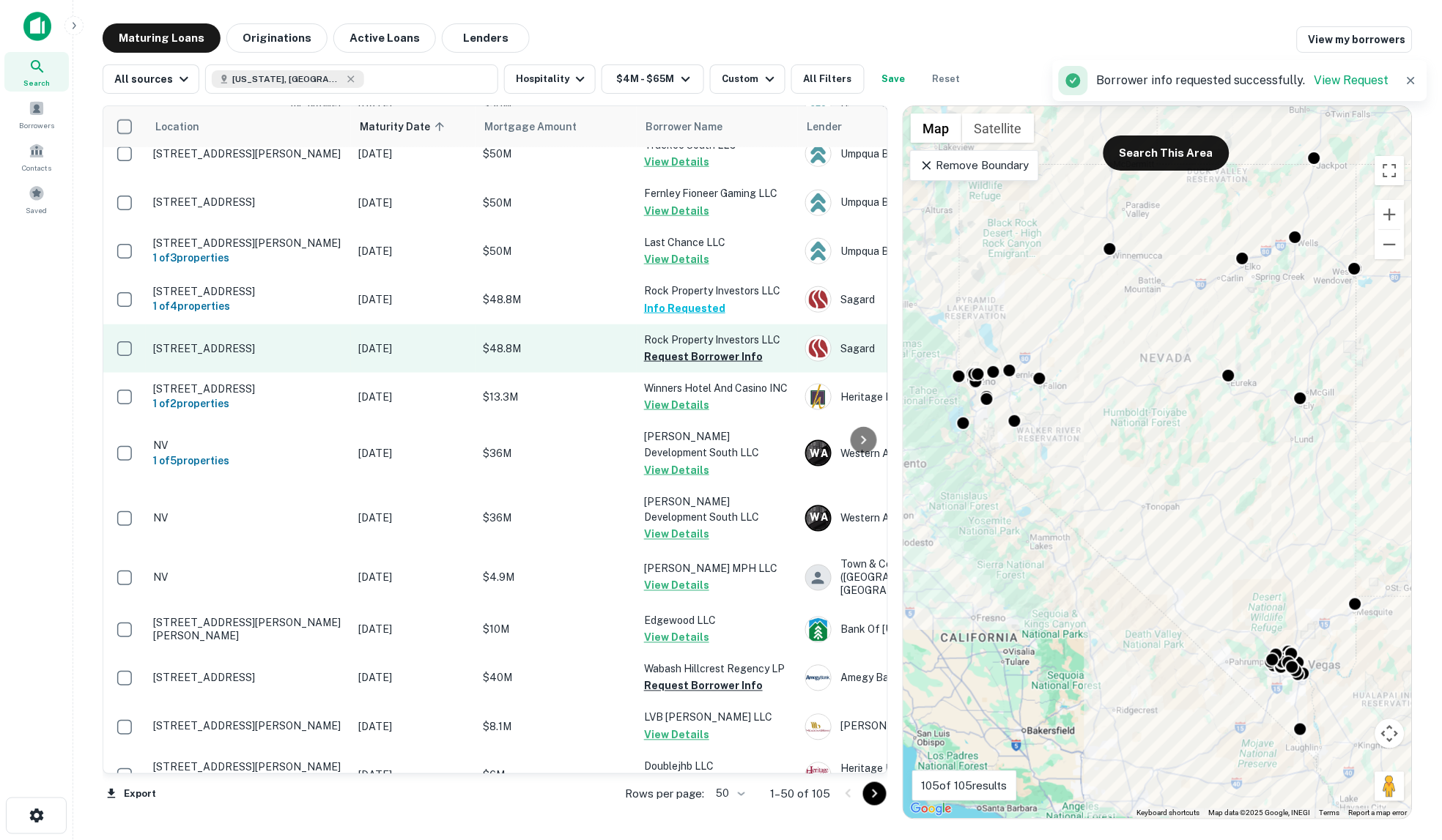
scroll to position [488, 0]
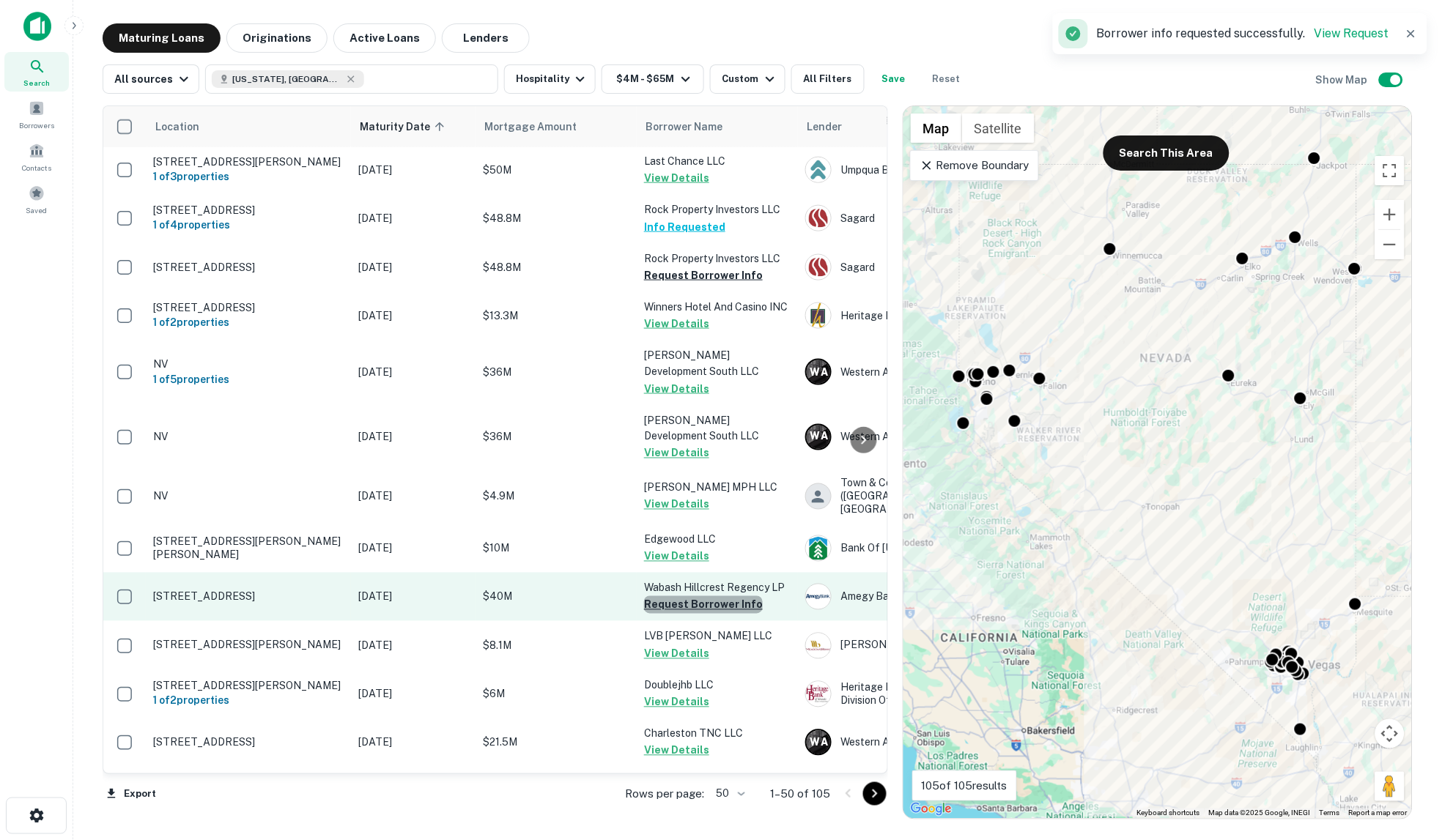
click at [703, 597] on button "Request Borrower Info" at bounding box center [703, 605] width 119 height 18
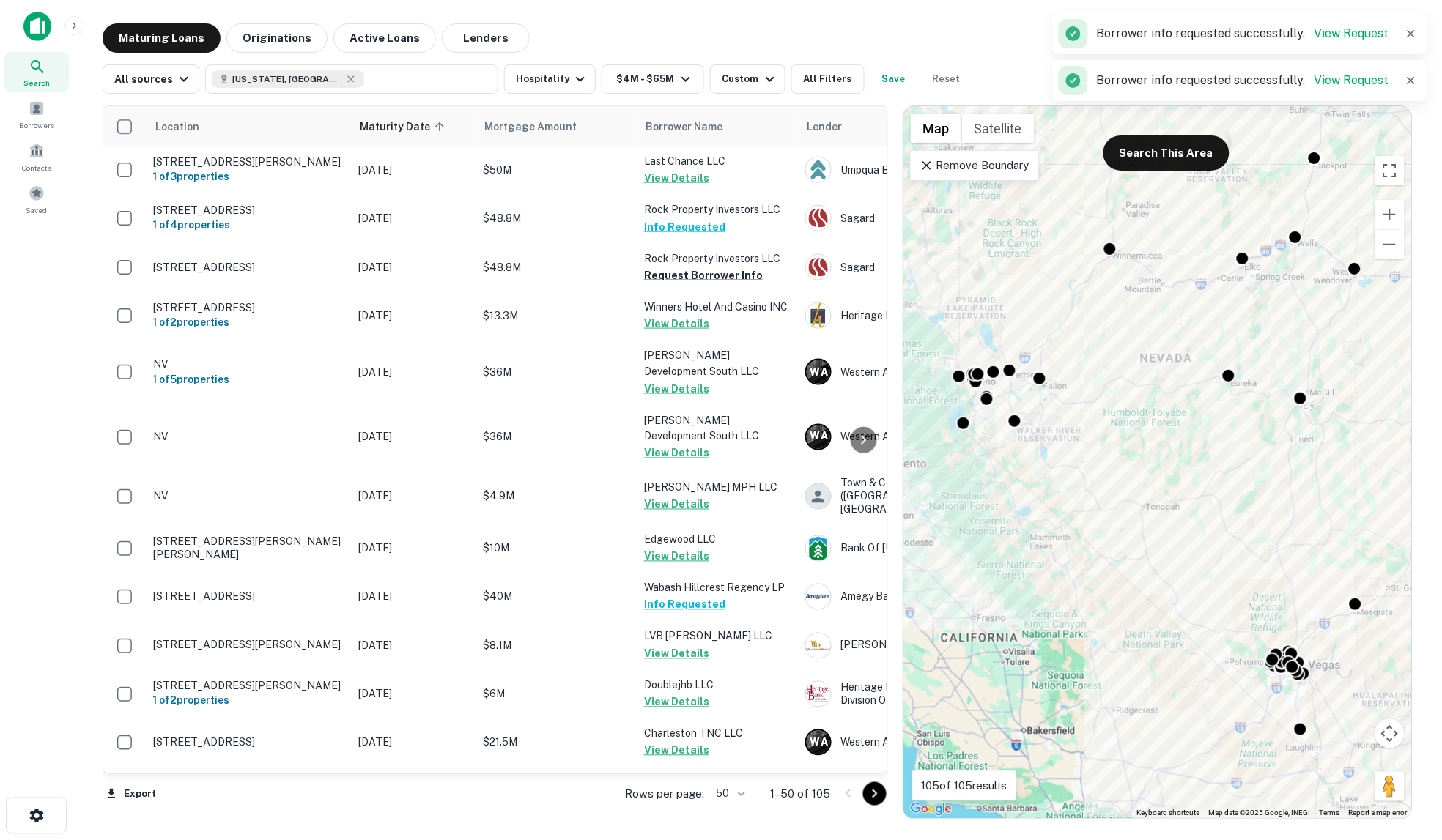
scroll to position [813, 0]
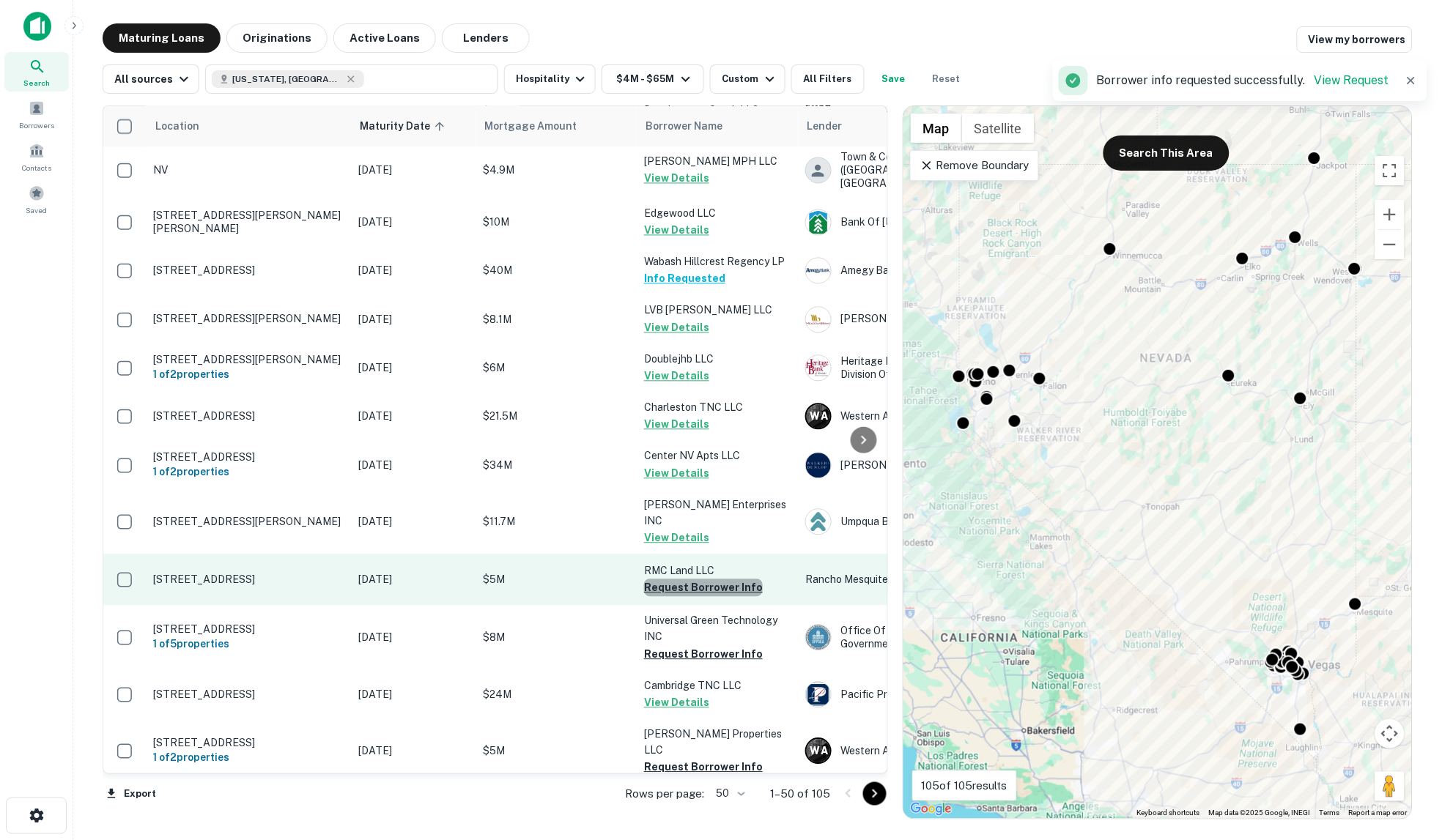
click at [706, 580] on button "Request Borrower Info" at bounding box center [703, 589] width 119 height 18
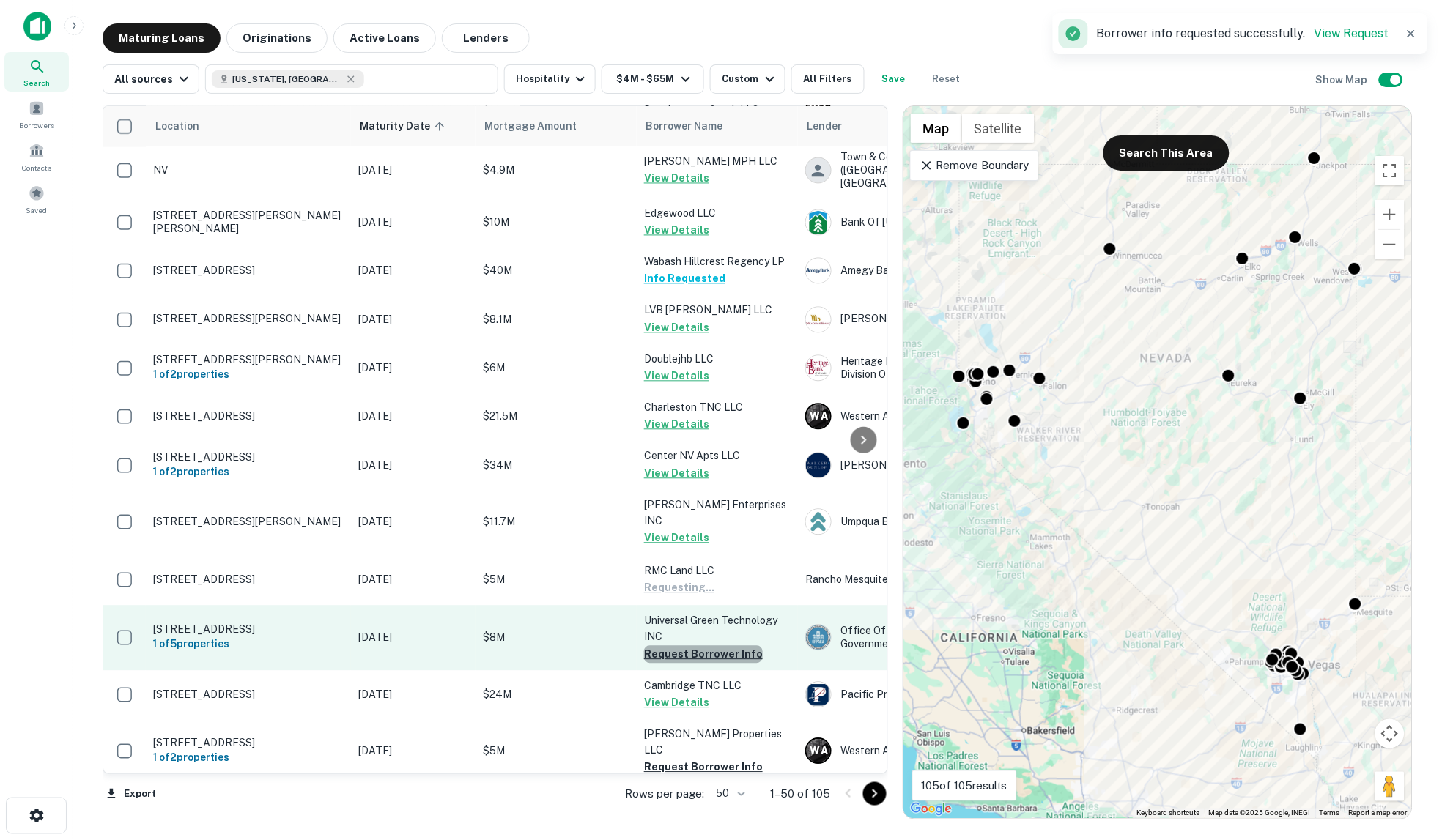
click at [707, 646] on button "Request Borrower Info" at bounding box center [703, 655] width 119 height 18
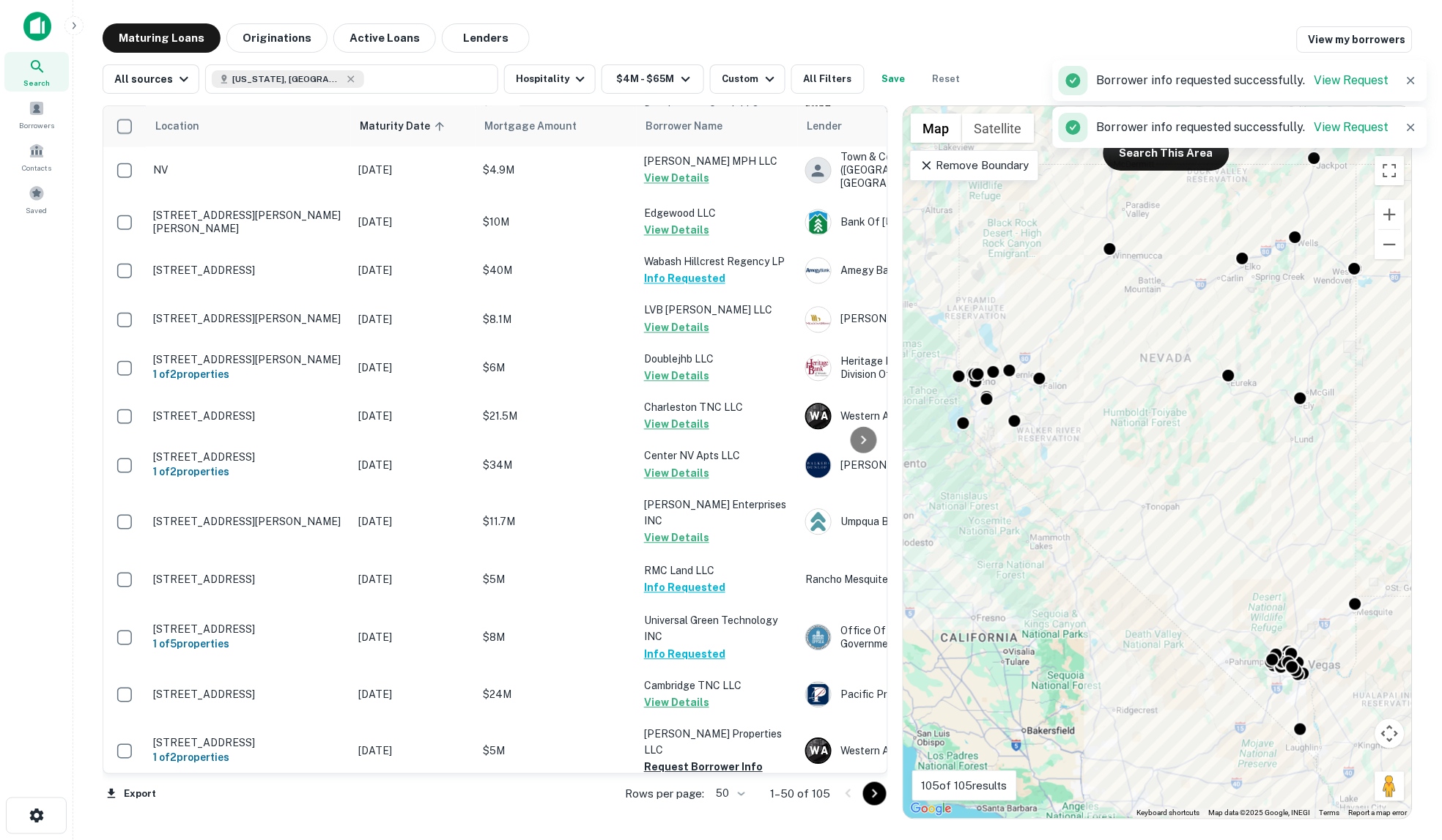
scroll to position [895, 0]
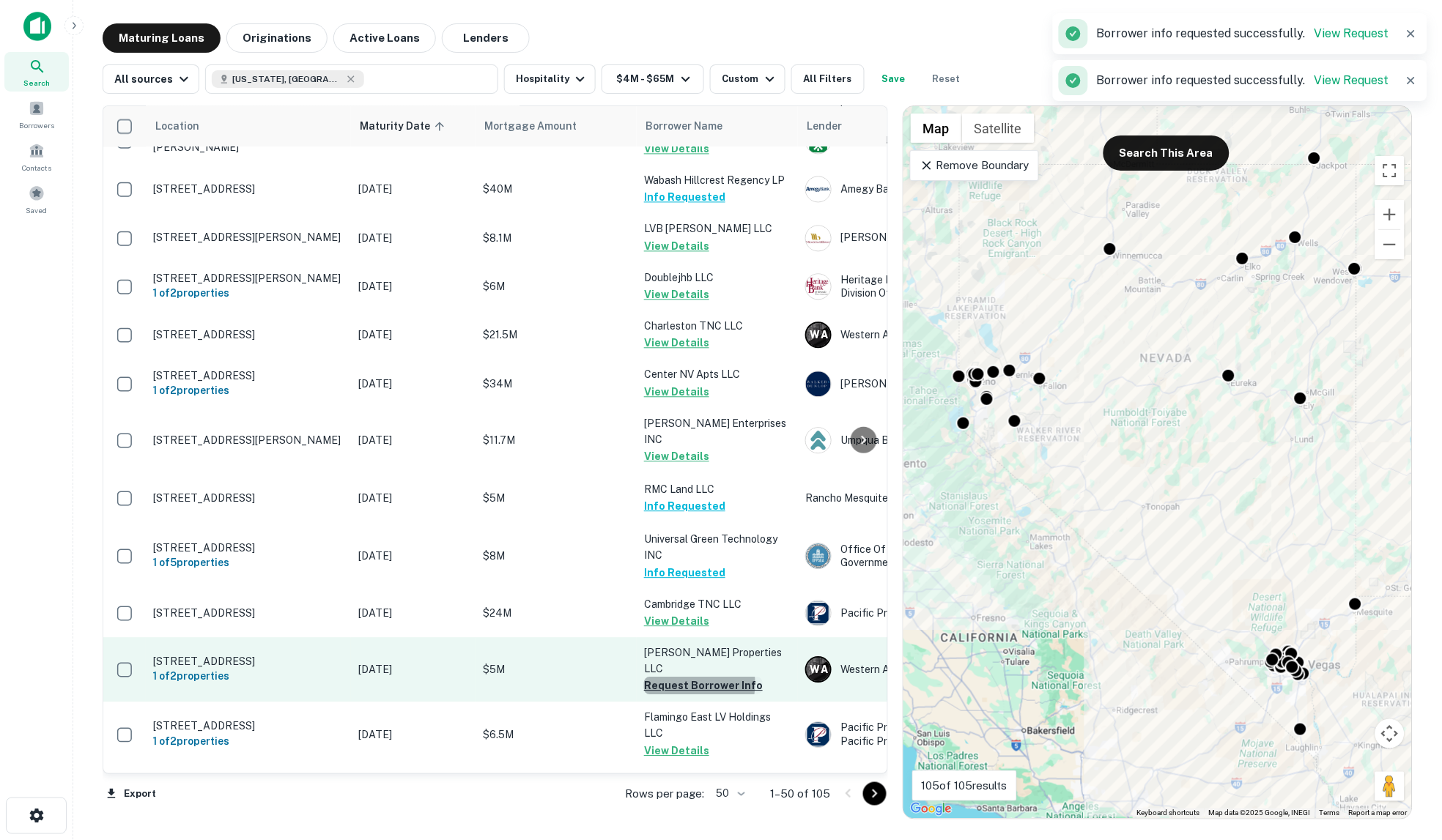
click at [690, 677] on button "Request Borrower Info" at bounding box center [703, 686] width 119 height 18
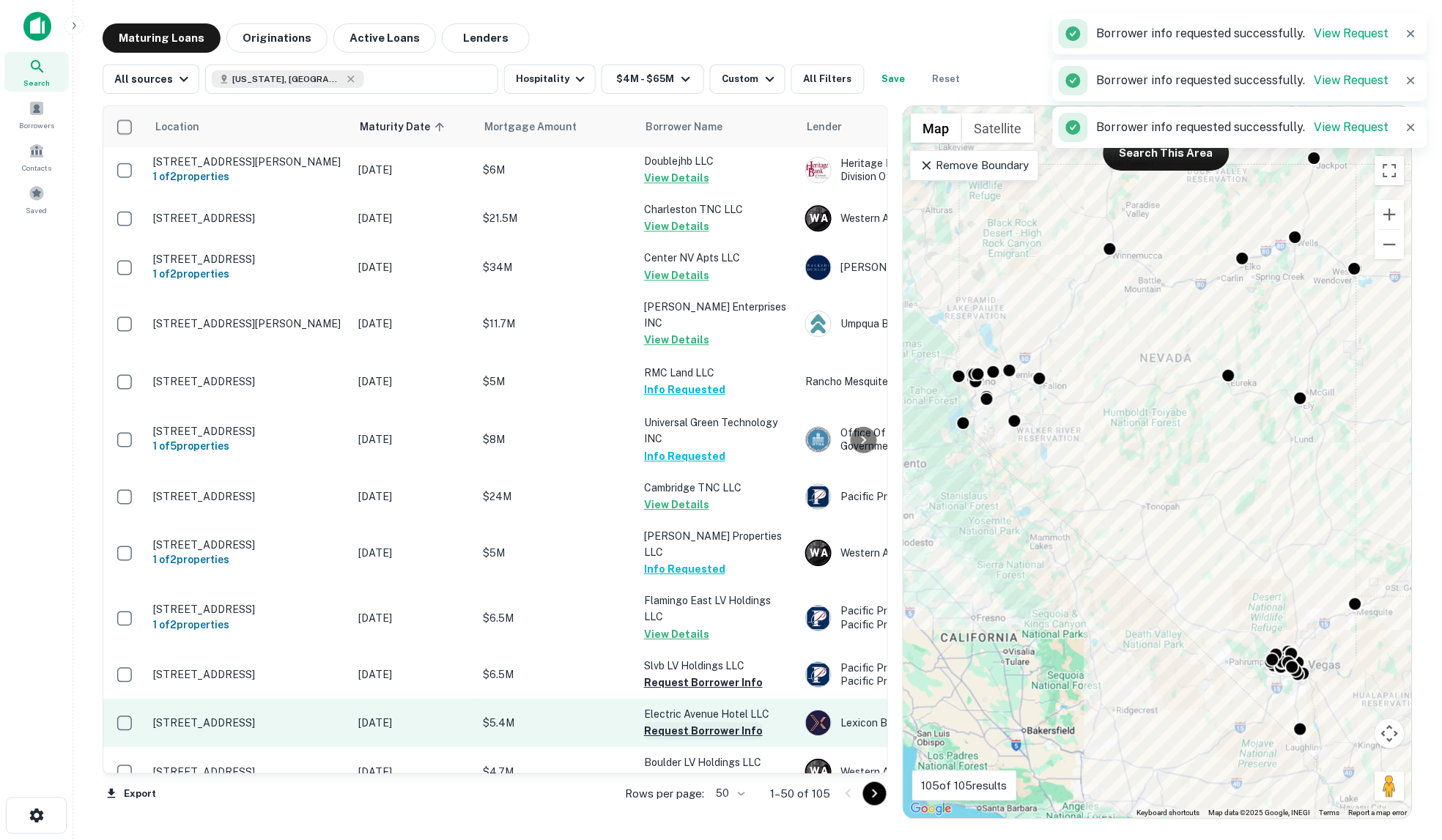
scroll to position [1058, 0]
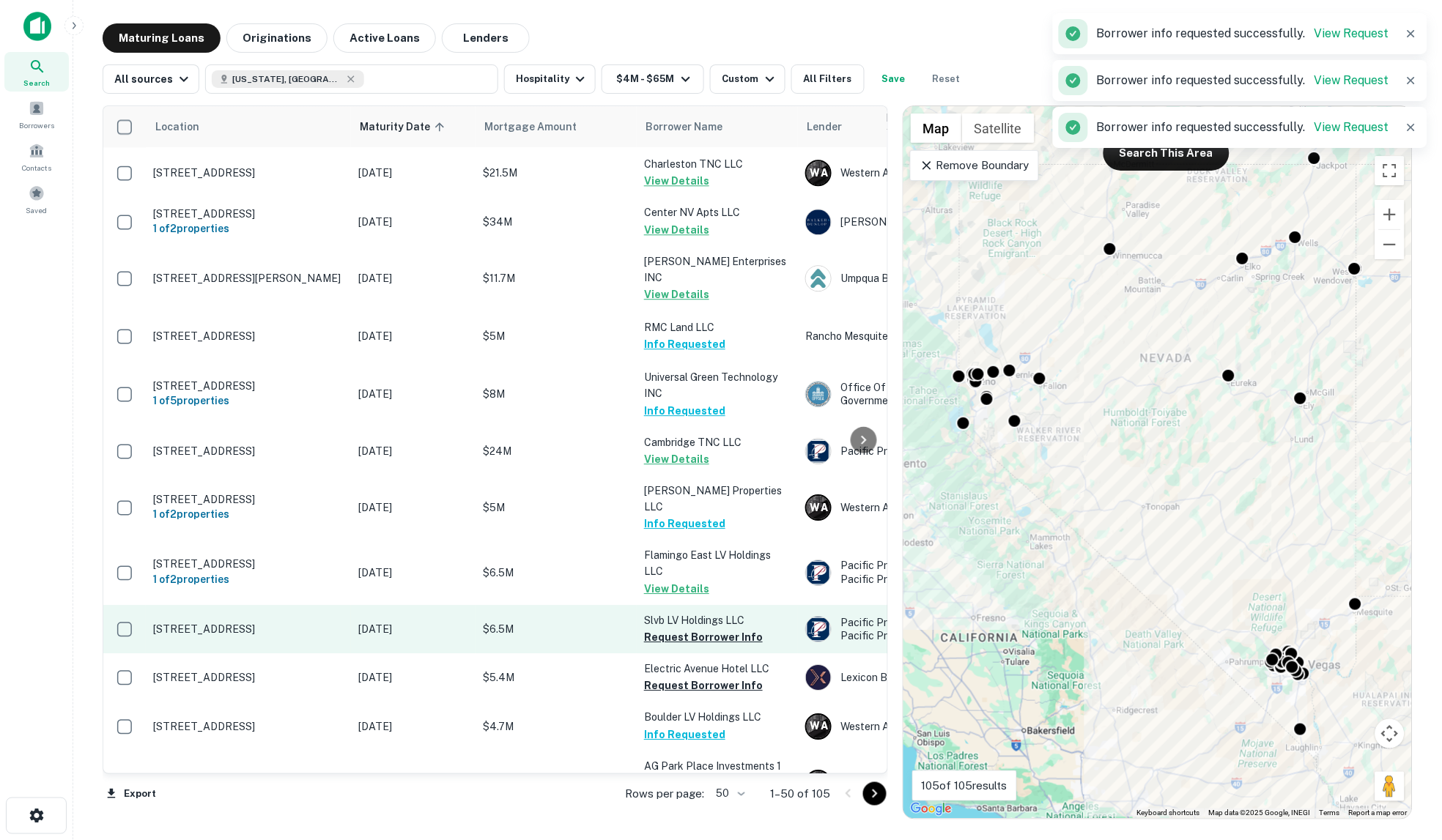
drag, startPoint x: 690, startPoint y: 589, endPoint x: 691, endPoint y: 598, distance: 9.1
click at [691, 628] on button "Request Borrower Info" at bounding box center [703, 637] width 119 height 18
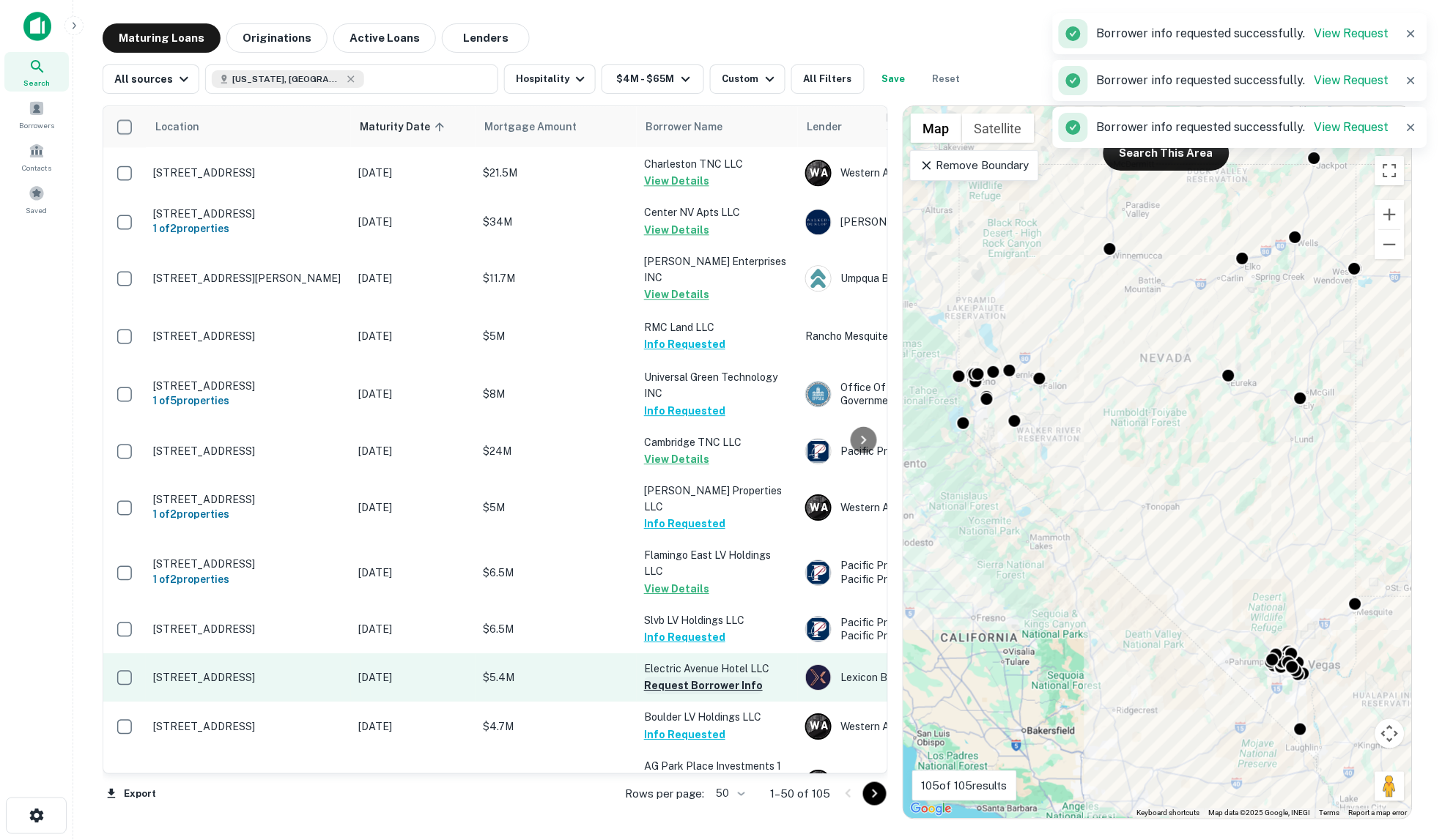
click at [692, 677] on button "Request Borrower Info" at bounding box center [703, 686] width 119 height 18
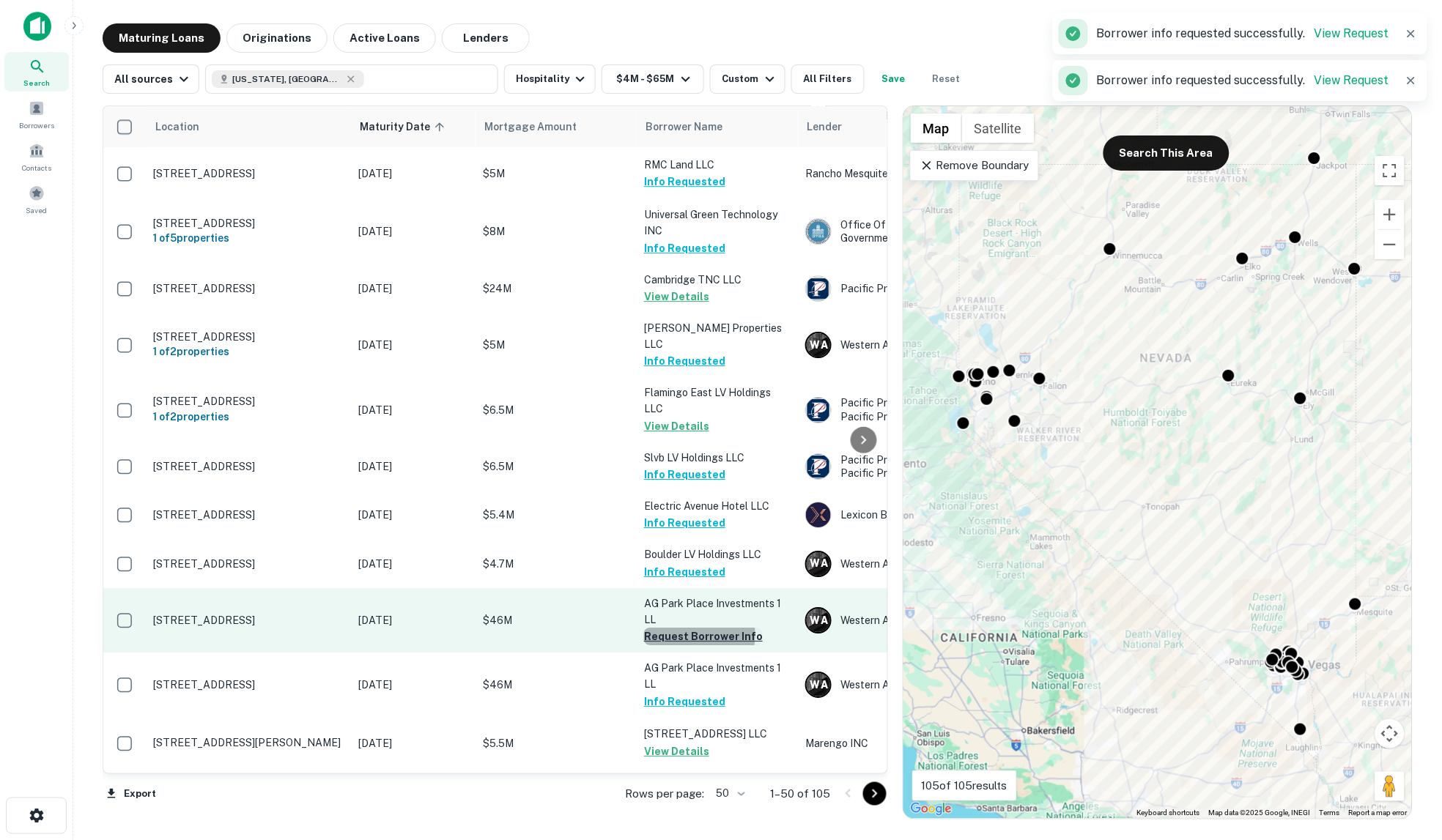
click at [682, 628] on button "Request Borrower Info" at bounding box center [703, 636] width 119 height 18
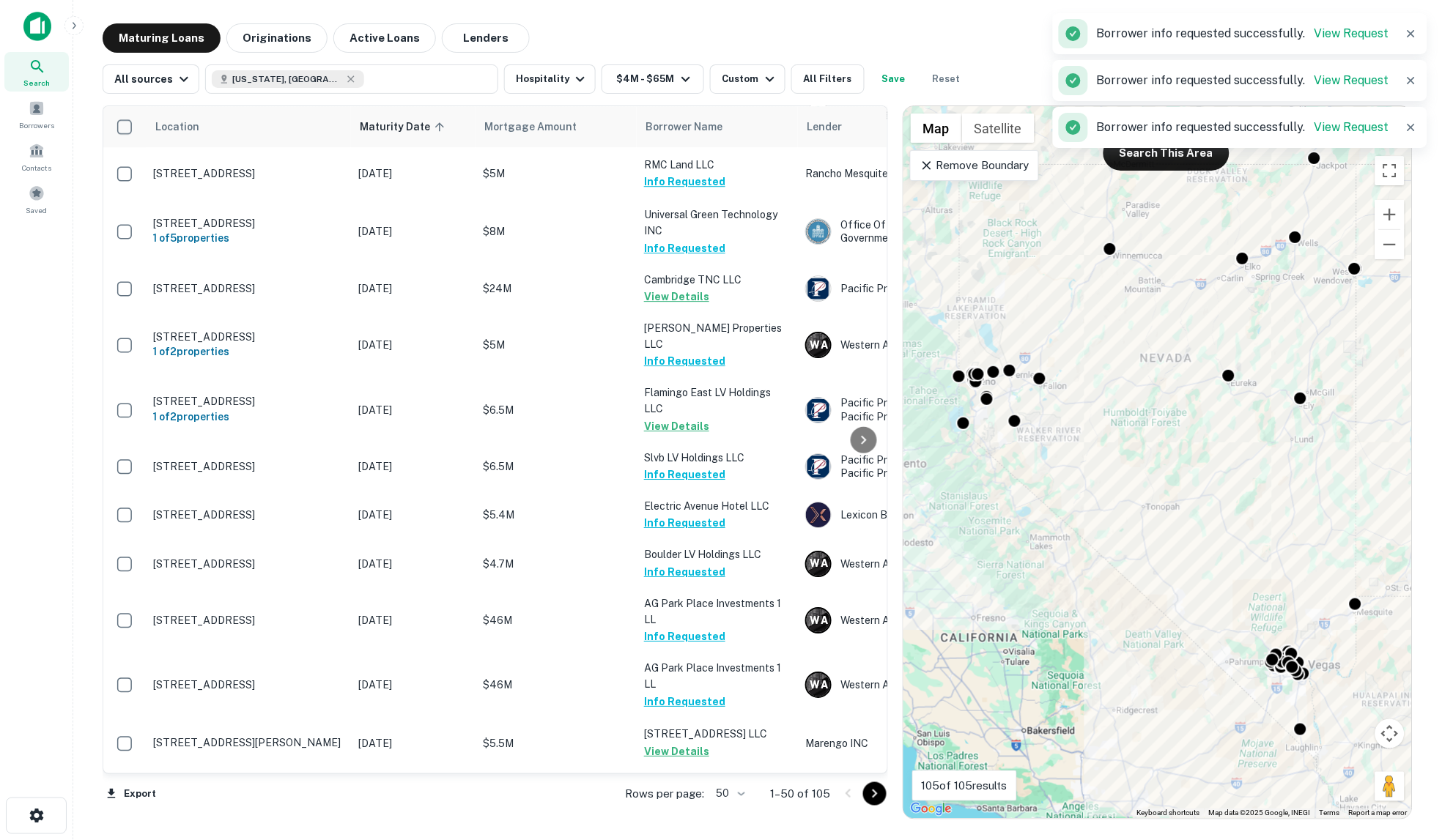
scroll to position [1383, 0]
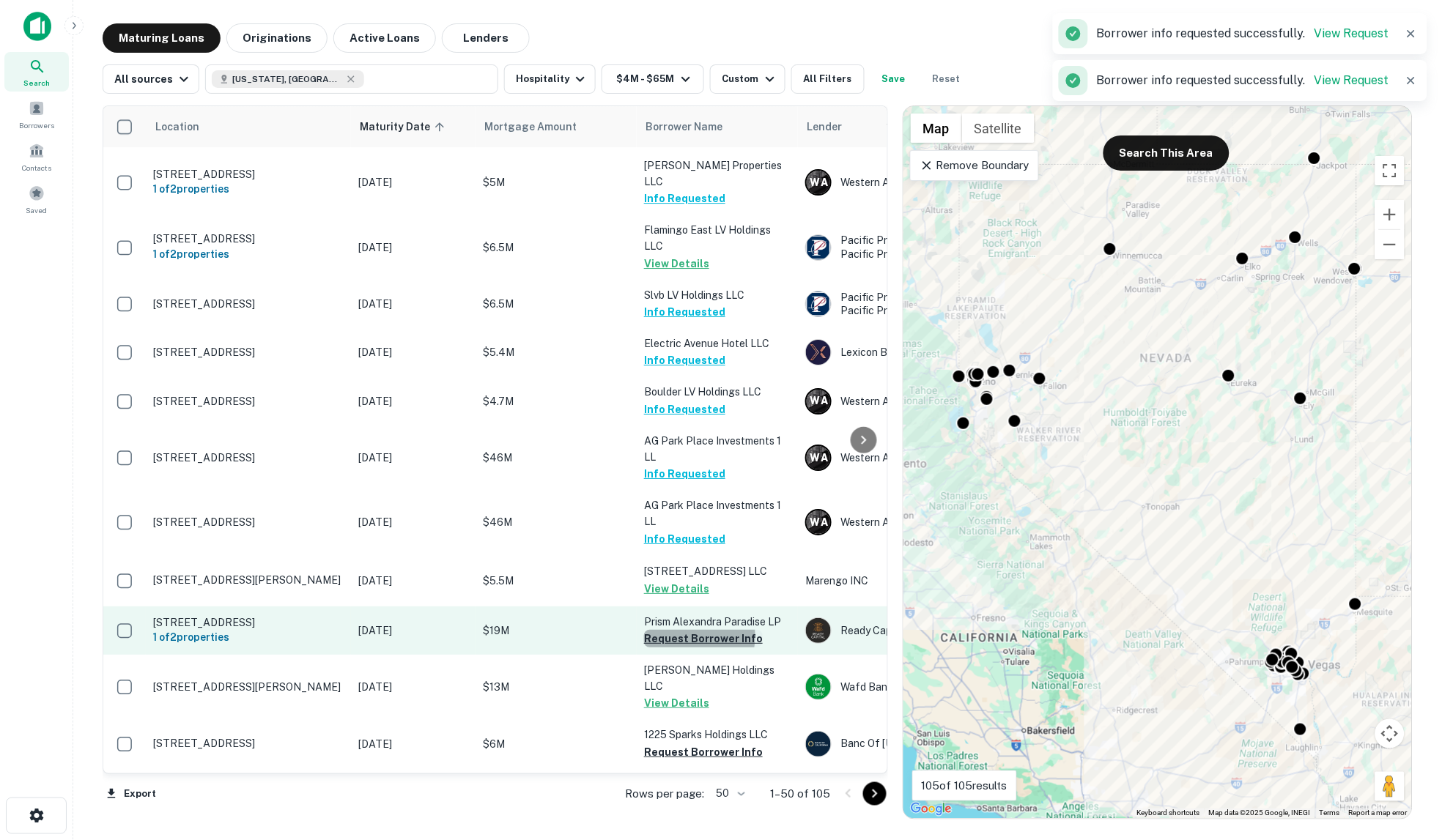
click at [684, 630] on button "Request Borrower Info" at bounding box center [703, 639] width 119 height 18
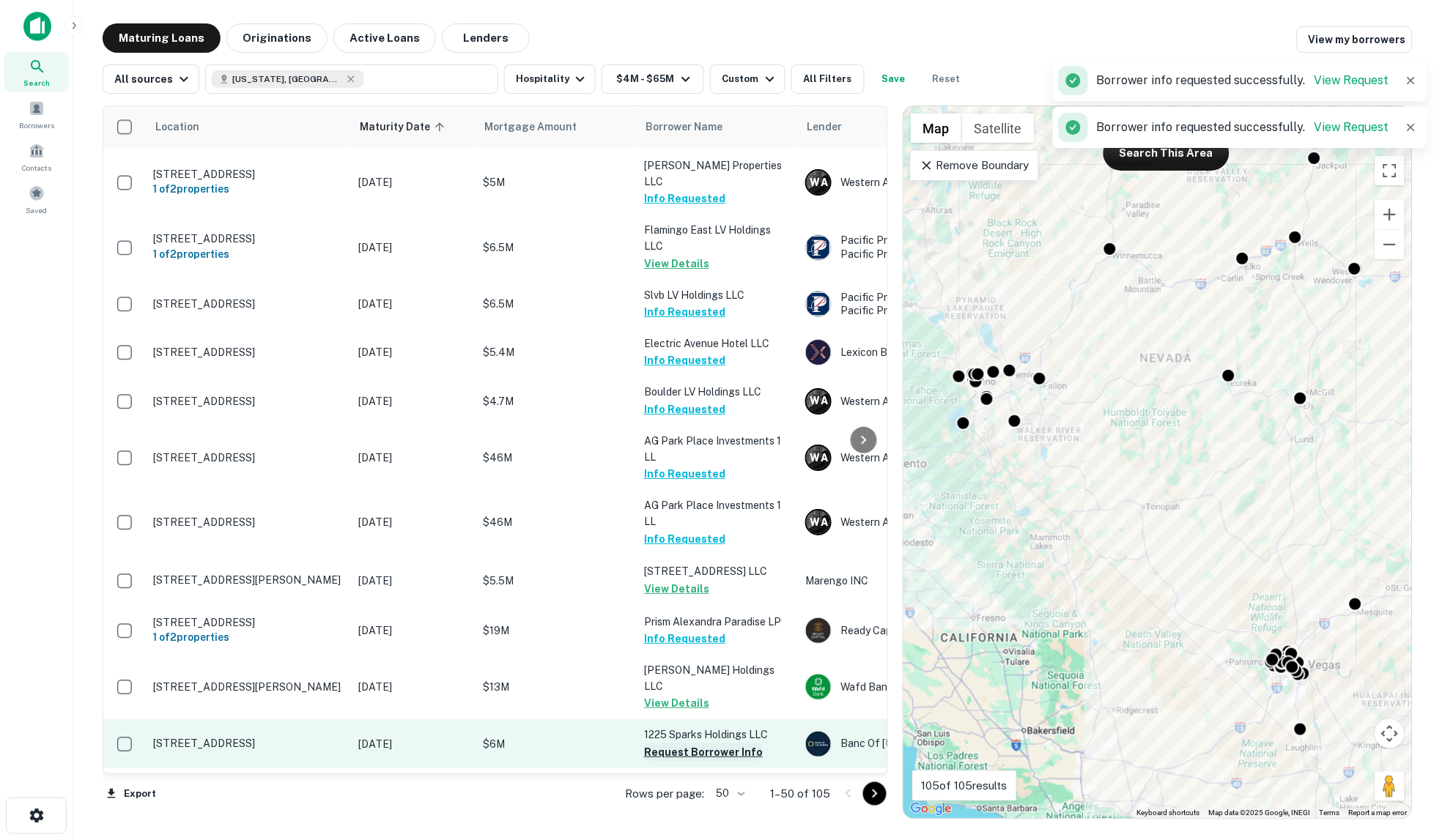
click at [699, 744] on button "Request Borrower Info" at bounding box center [703, 752] width 119 height 18
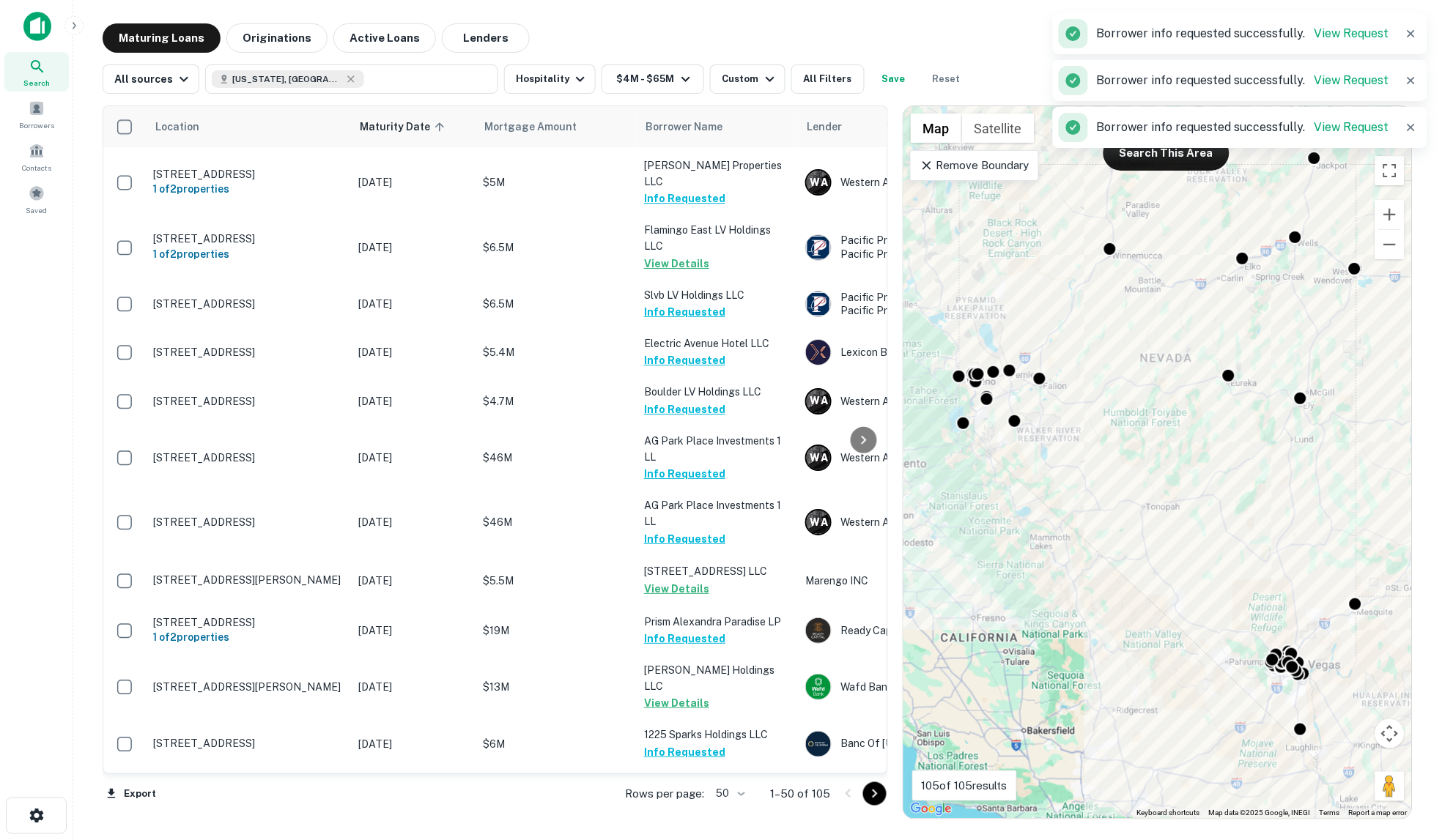
scroll to position [1628, 0]
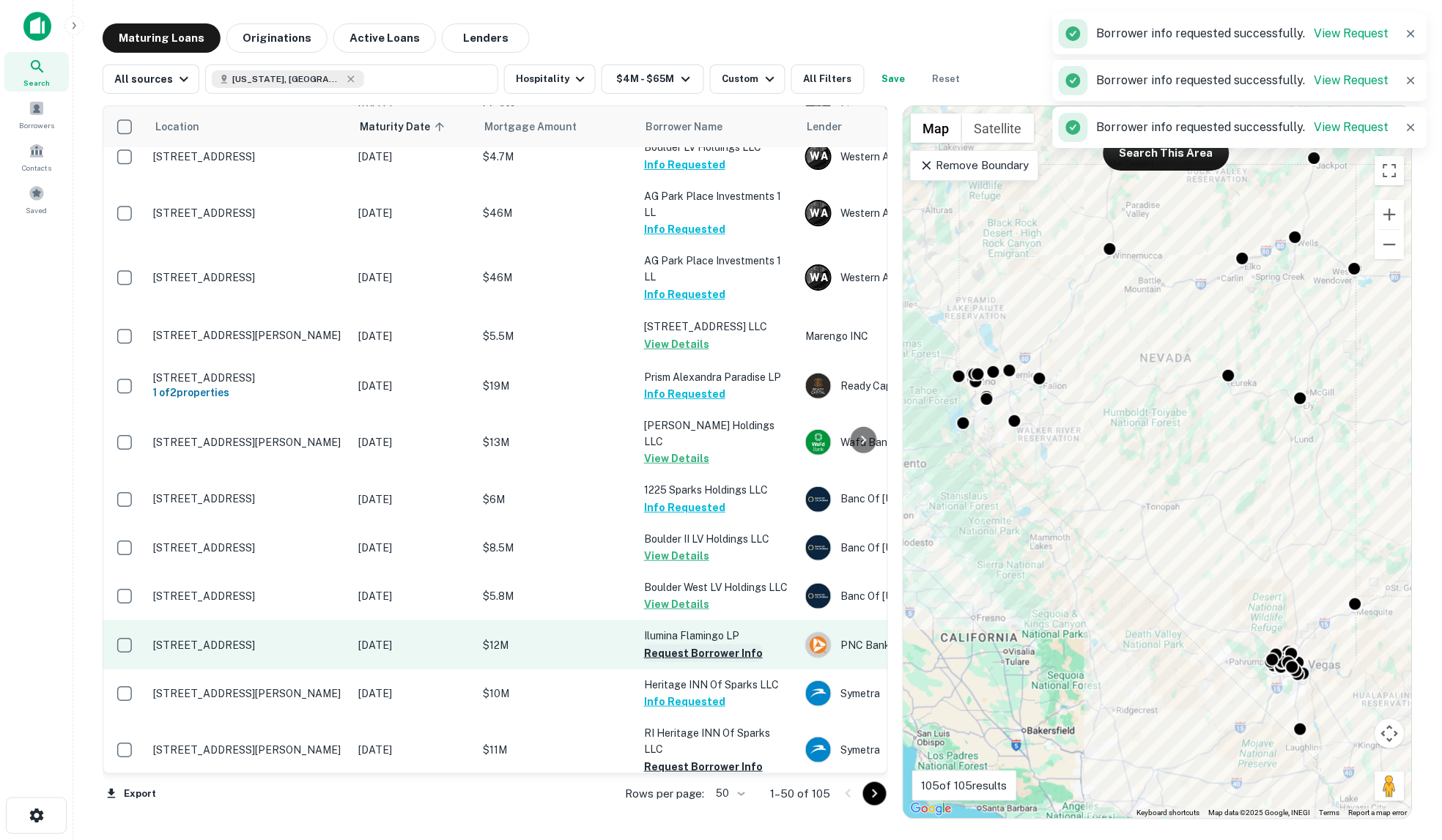
click at [685, 644] on button "Request Borrower Info" at bounding box center [703, 653] width 119 height 18
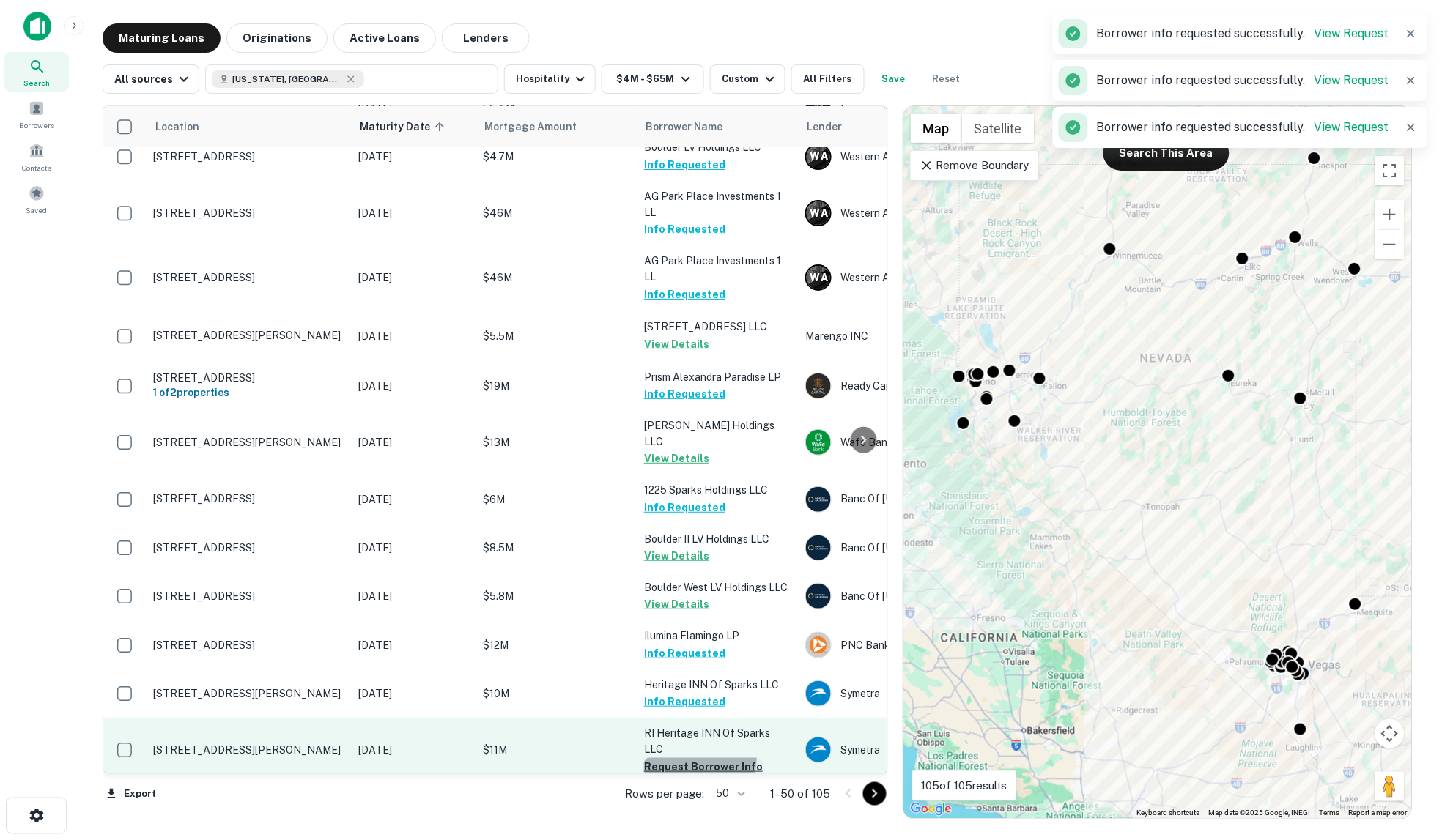
click at [698, 759] on button "Request Borrower Info" at bounding box center [703, 767] width 119 height 18
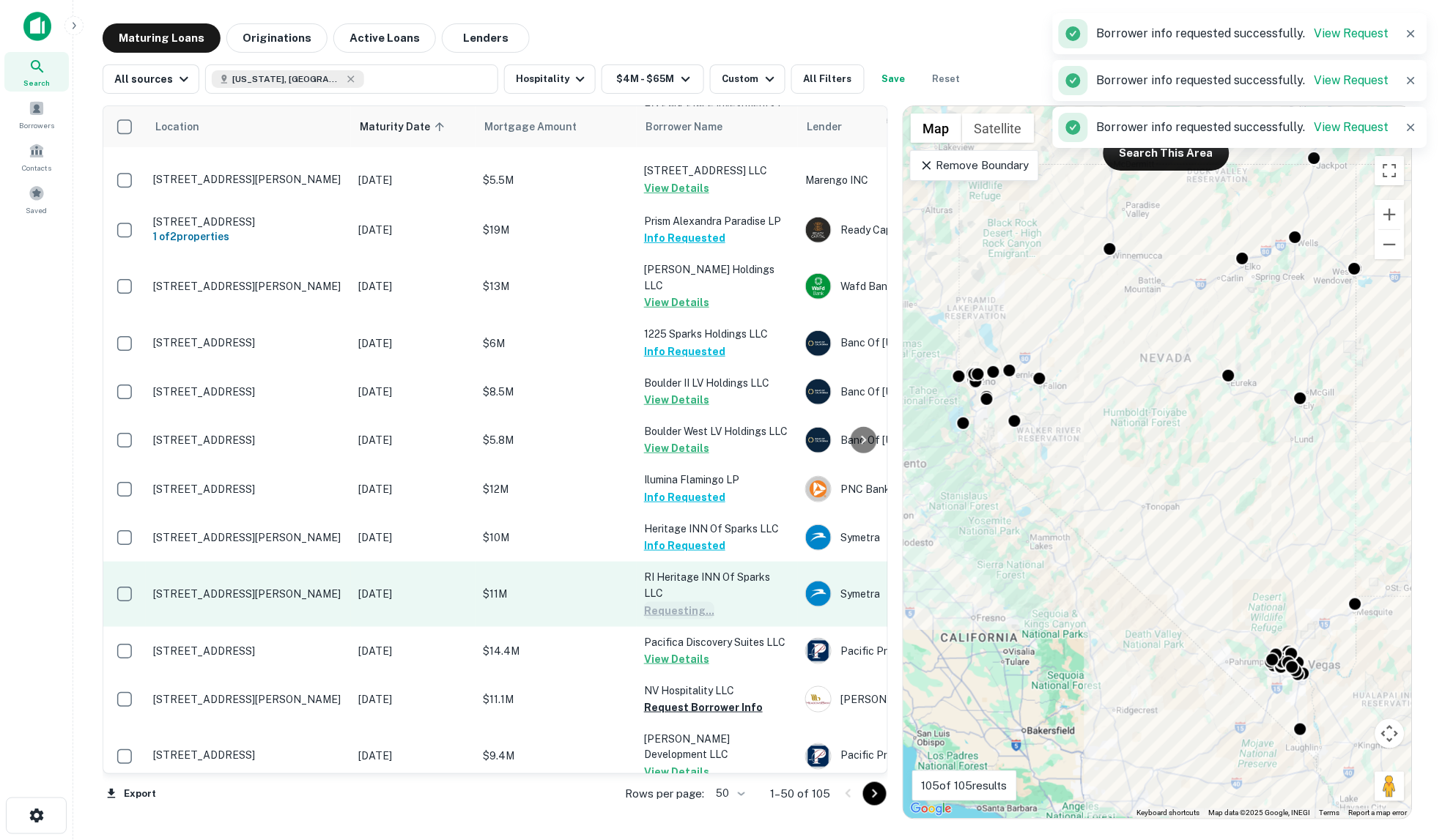
scroll to position [1791, 0]
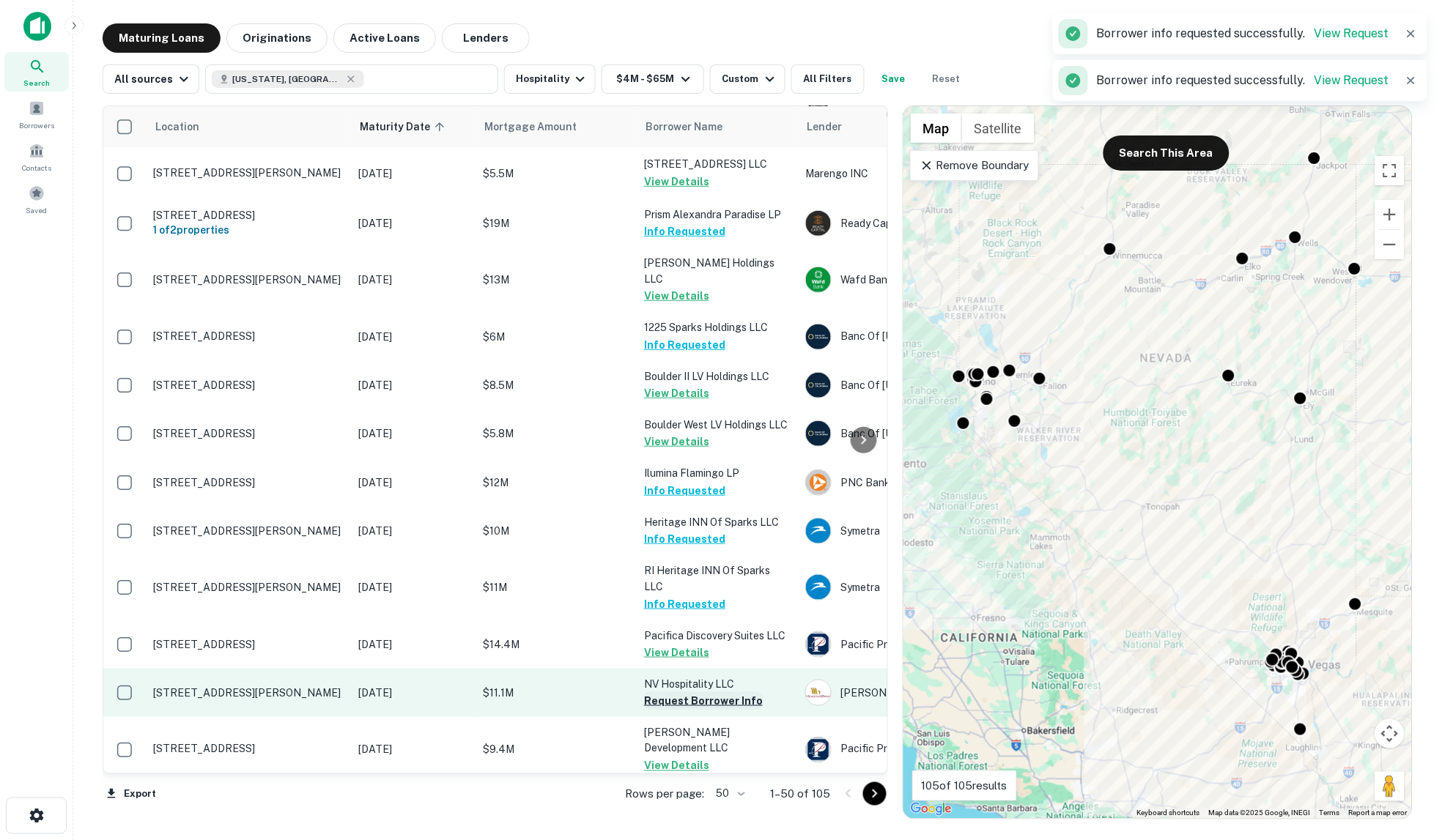
click at [700, 692] on button "Request Borrower Info" at bounding box center [703, 701] width 119 height 18
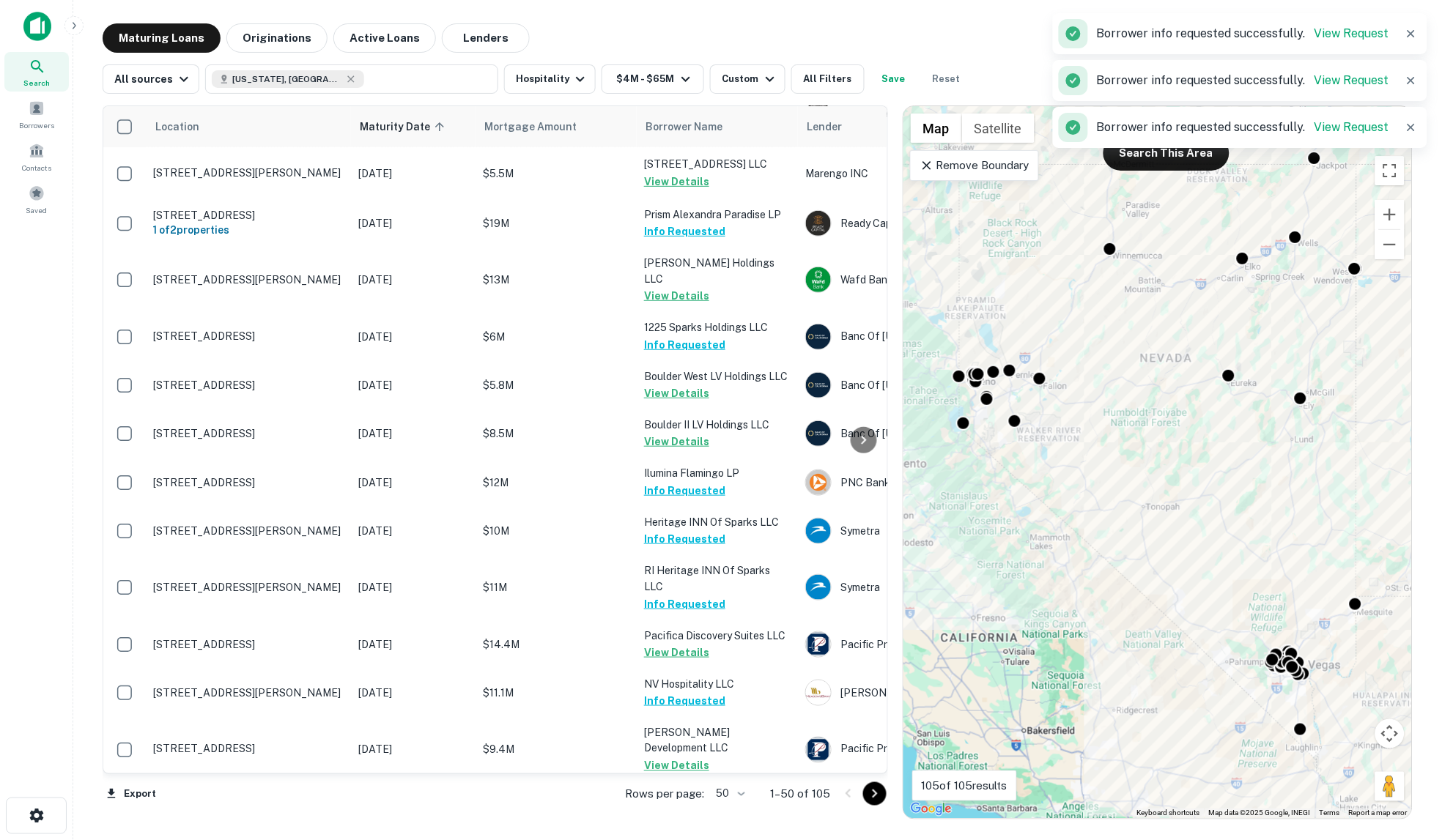
click at [707, 805] on button "Request Borrower Info" at bounding box center [703, 814] width 119 height 18
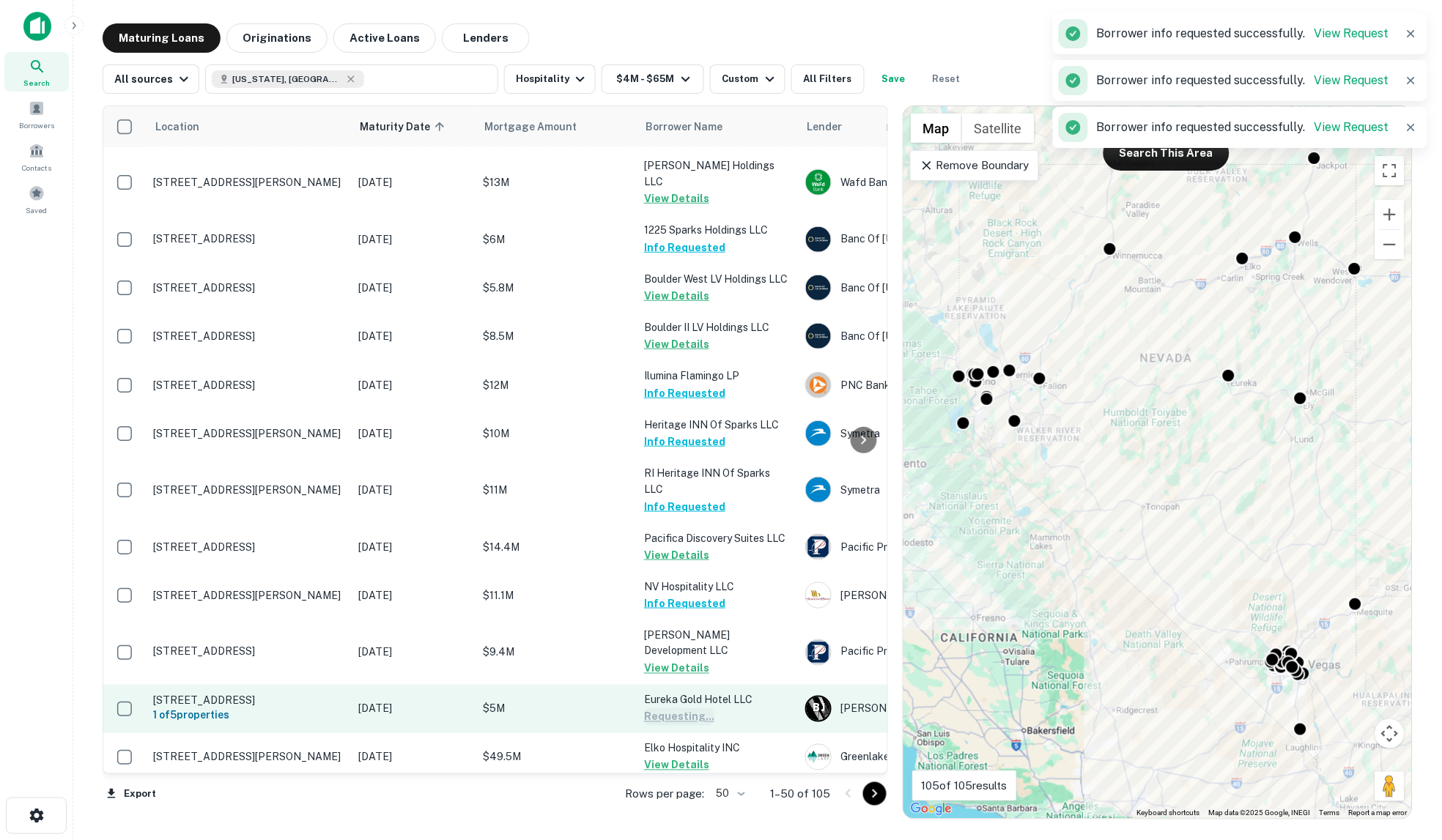
scroll to position [1907, 0]
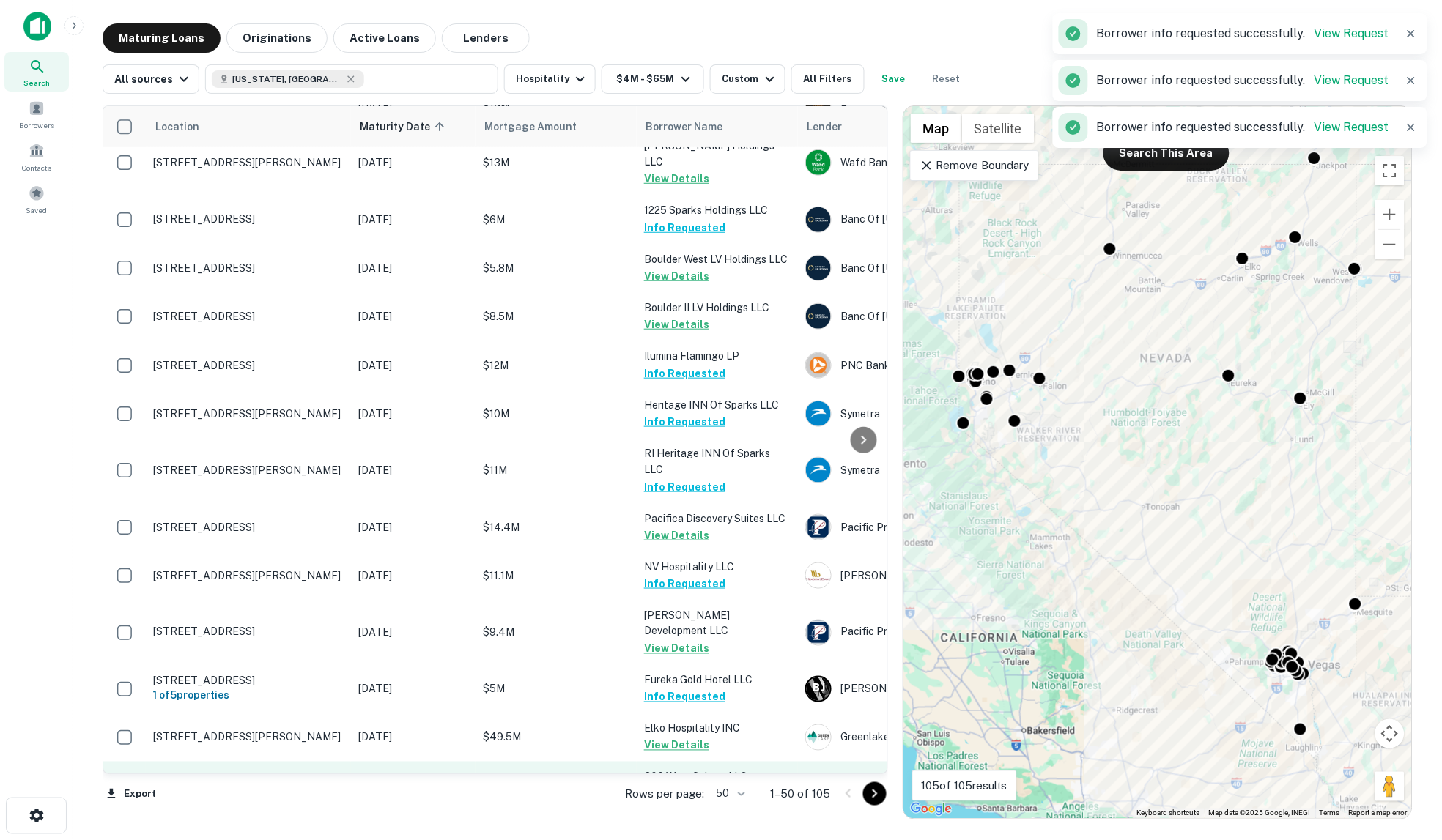
click at [707, 786] on button "Request Borrower Info" at bounding box center [703, 795] width 119 height 18
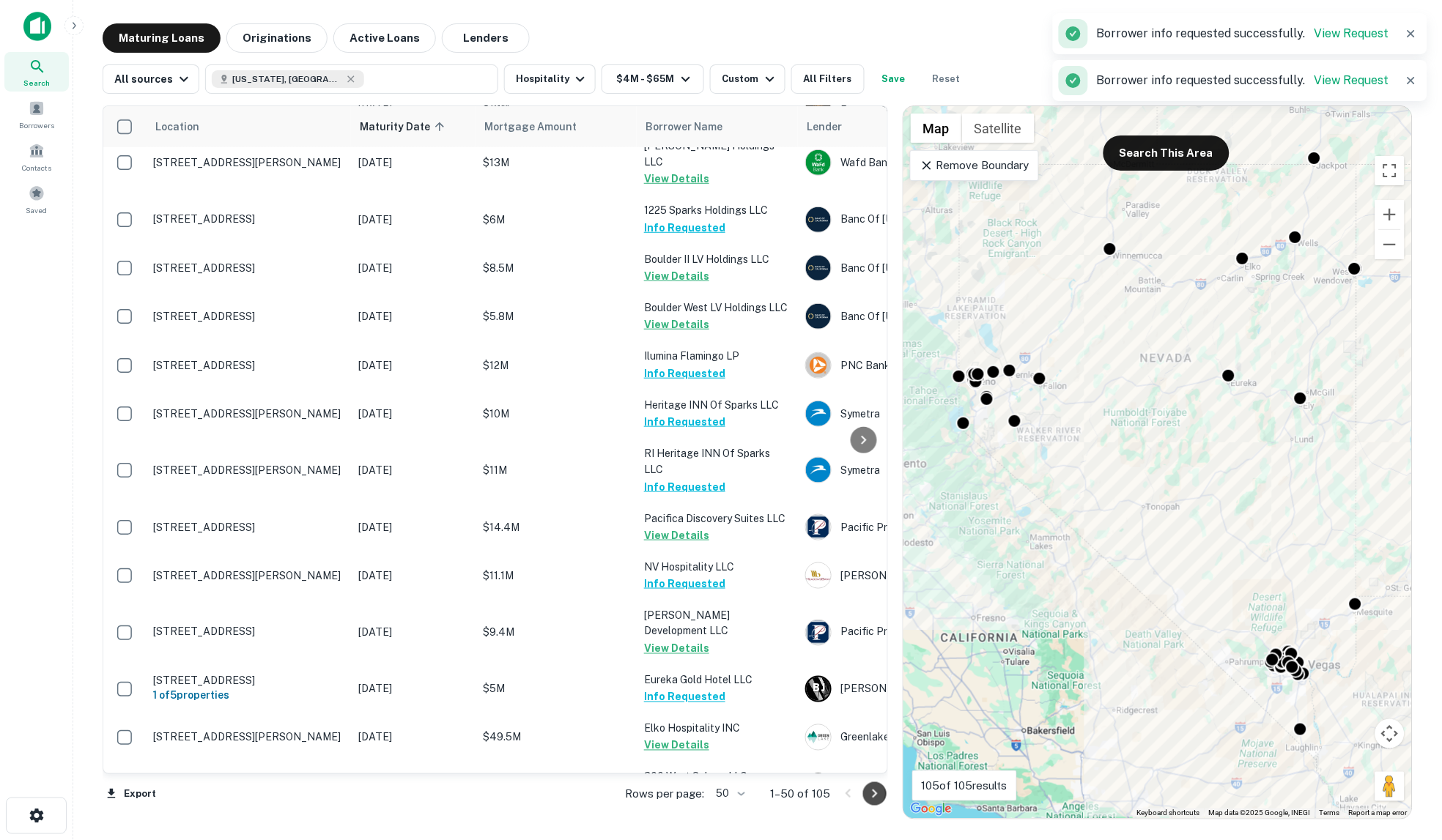
click at [873, 796] on icon "Go to next page" at bounding box center [875, 794] width 18 height 18
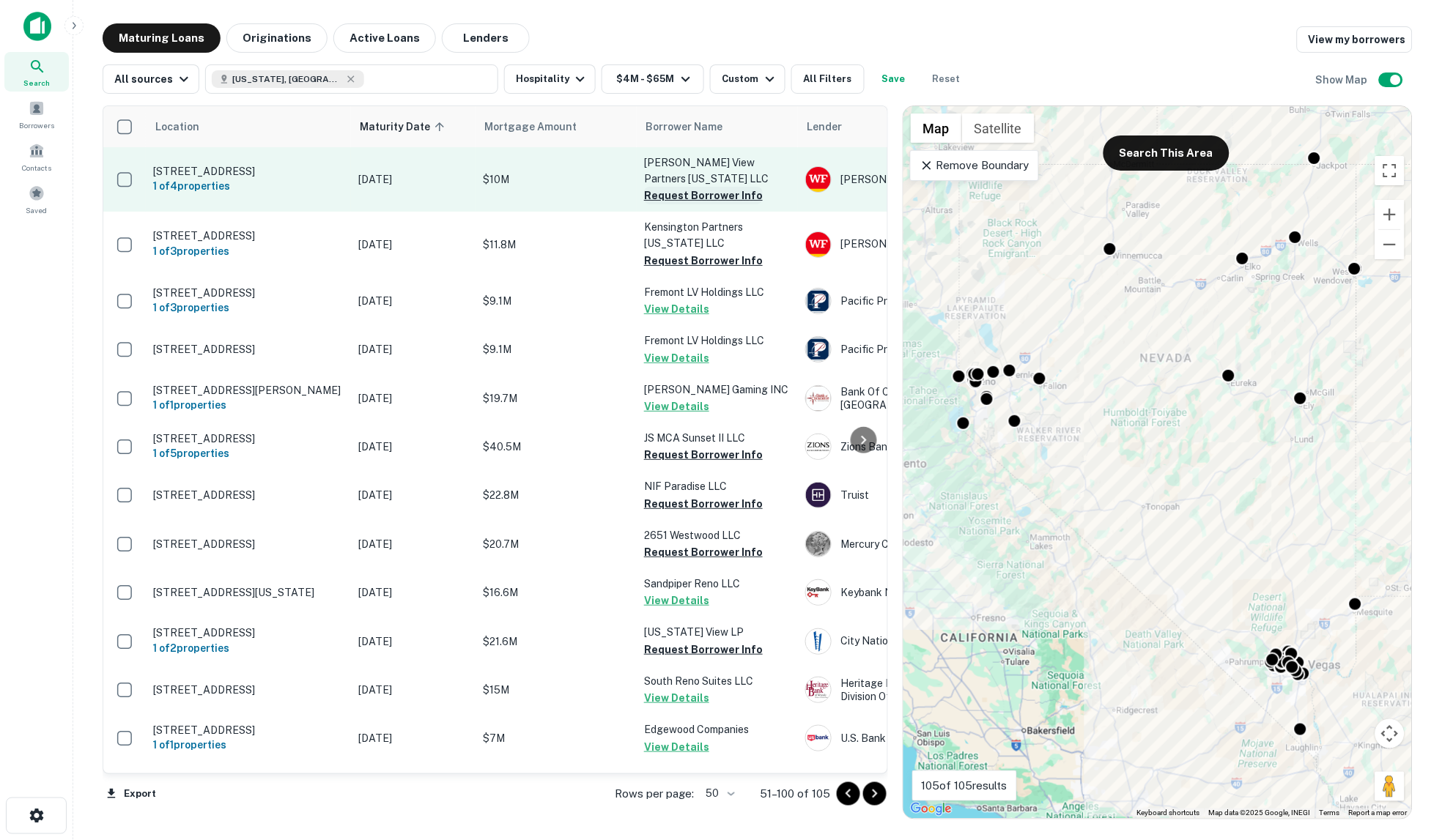
click at [686, 188] on button "Request Borrower Info" at bounding box center [703, 196] width 119 height 18
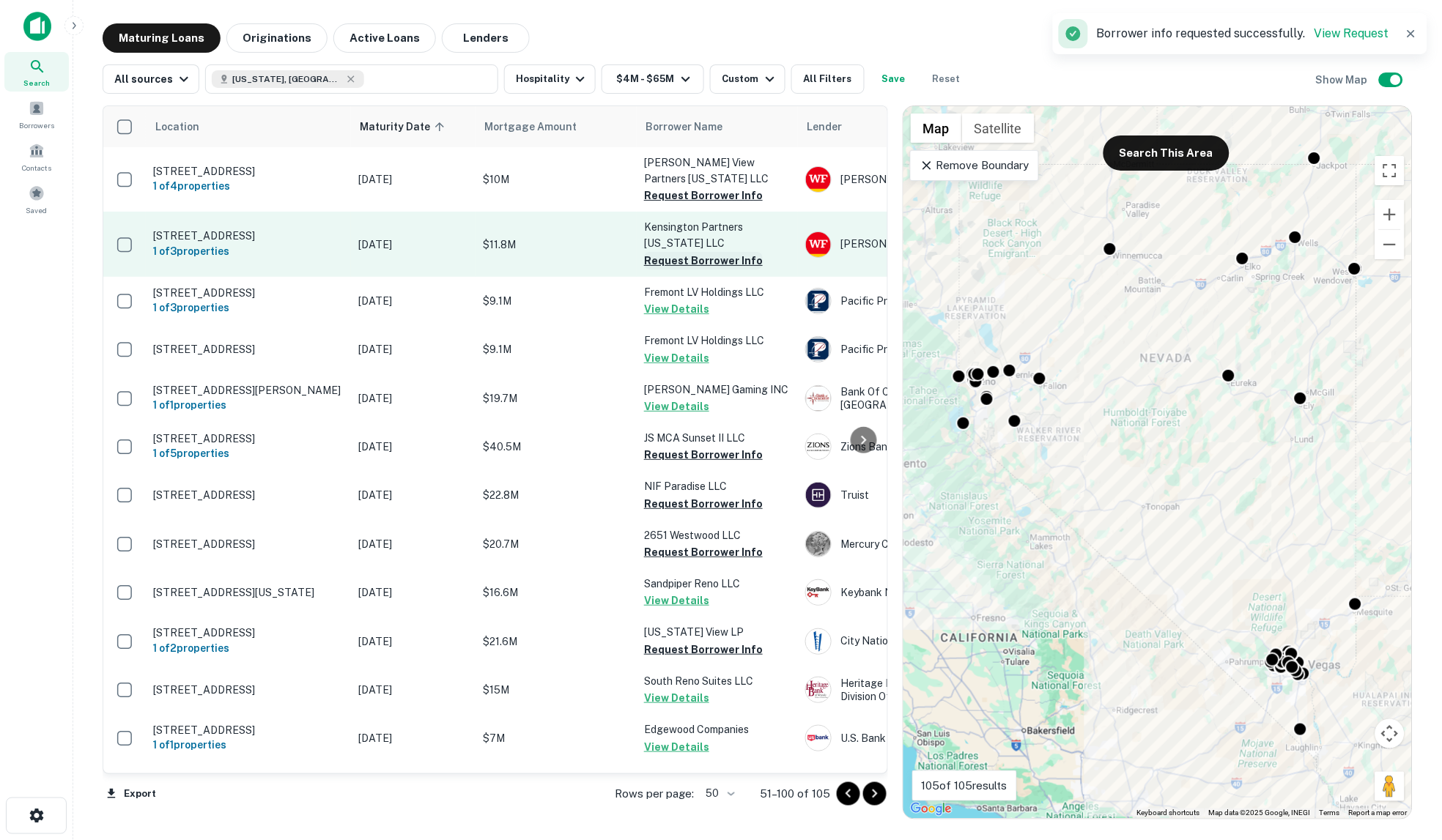
click at [694, 255] on button "Request Borrower Info" at bounding box center [703, 261] width 119 height 18
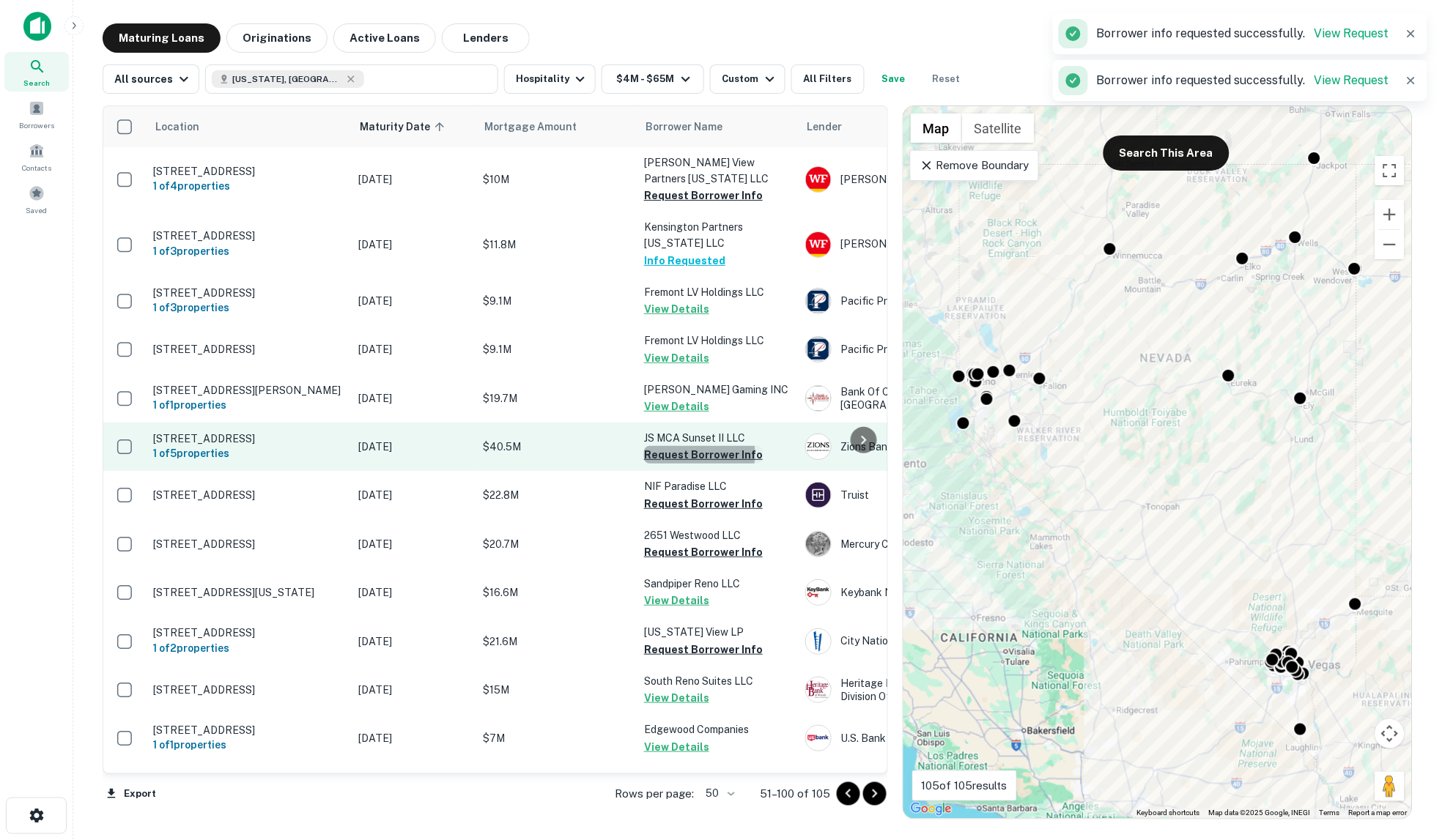
click at [693, 461] on button "Request Borrower Info" at bounding box center [703, 455] width 119 height 18
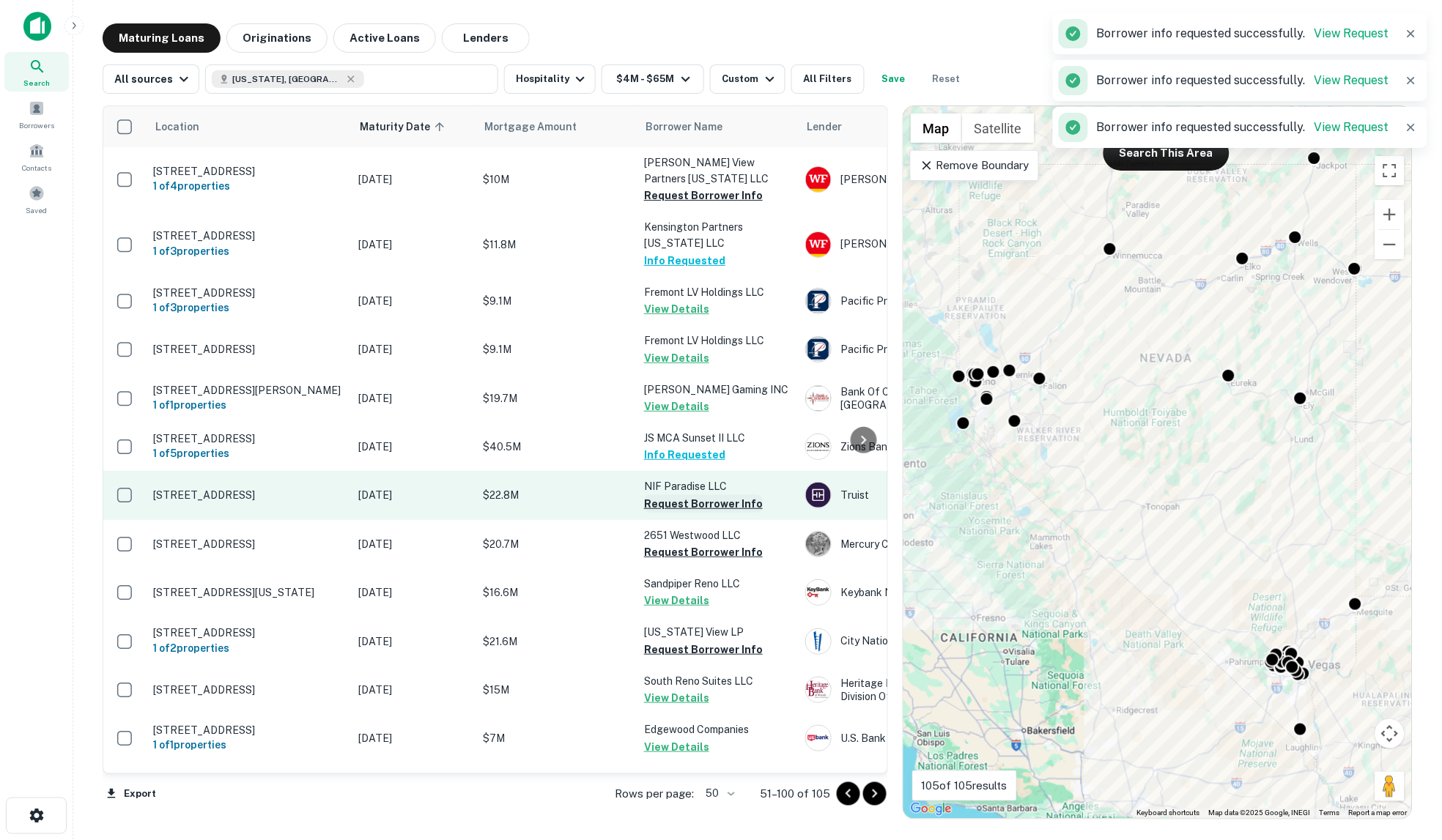
click at [698, 509] on button "Request Borrower Info" at bounding box center [703, 504] width 119 height 18
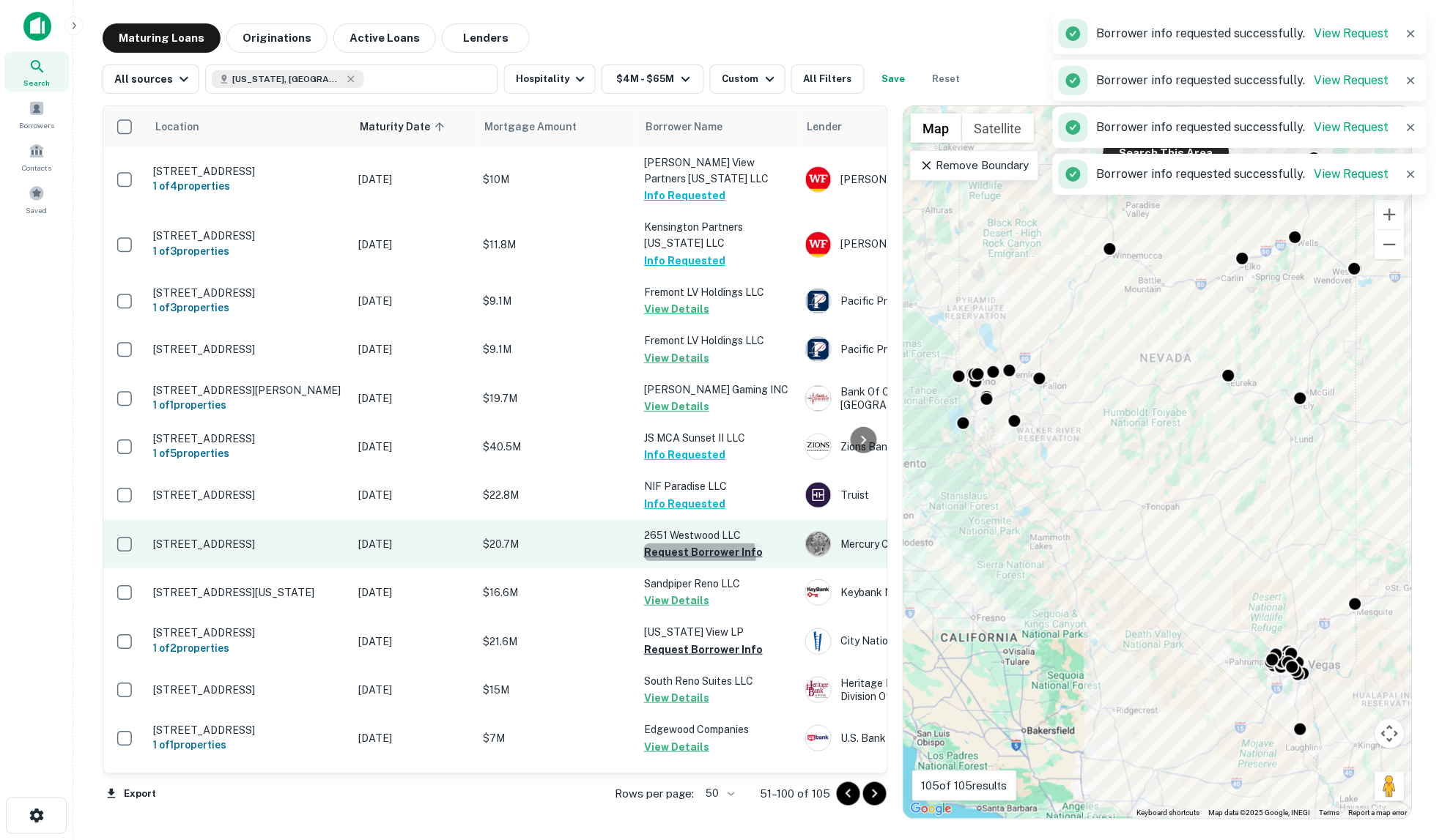
click at [694, 561] on button "Request Borrower Info" at bounding box center [703, 552] width 119 height 18
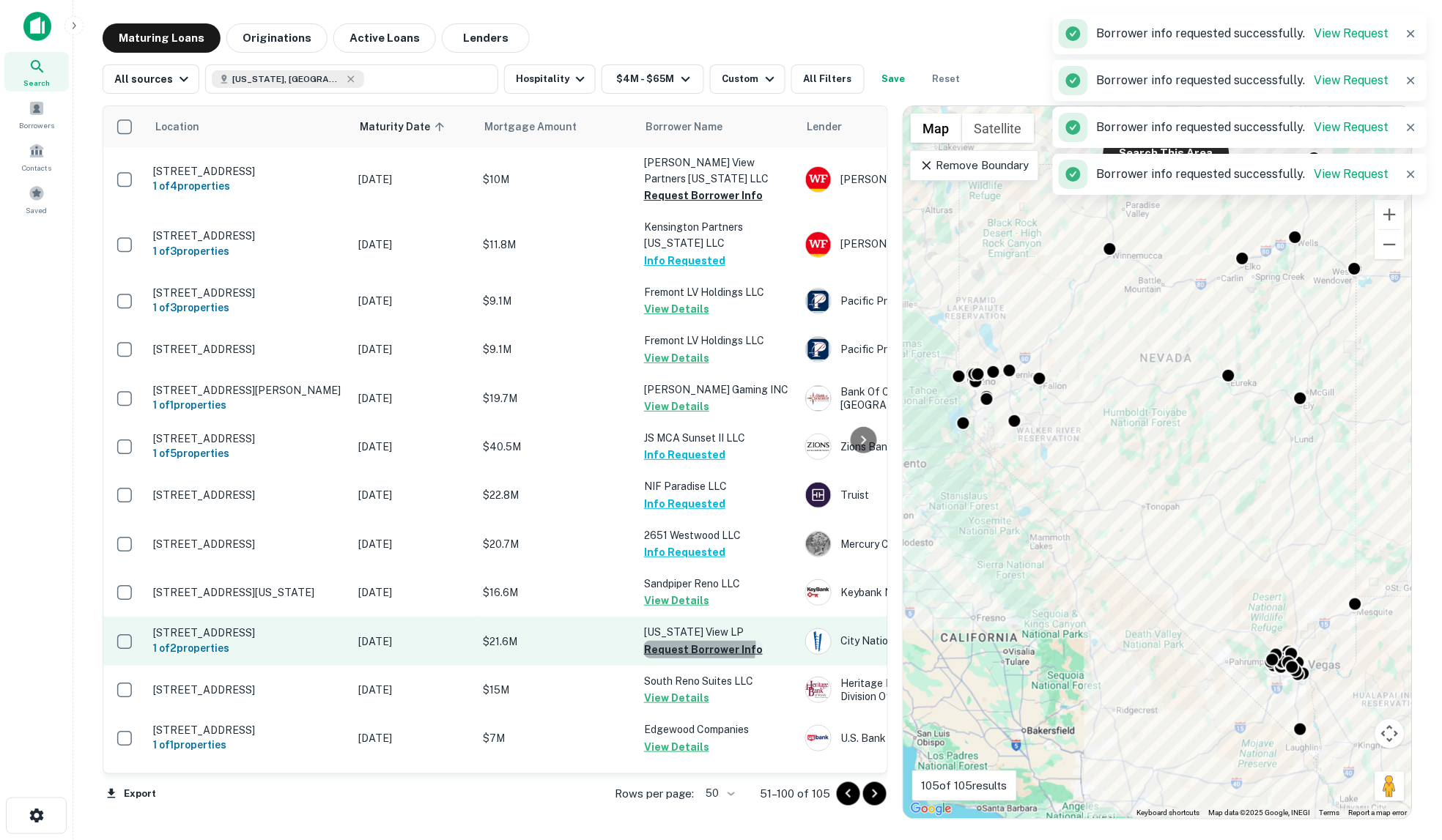
click at [692, 652] on button "Request Borrower Info" at bounding box center [703, 650] width 119 height 18
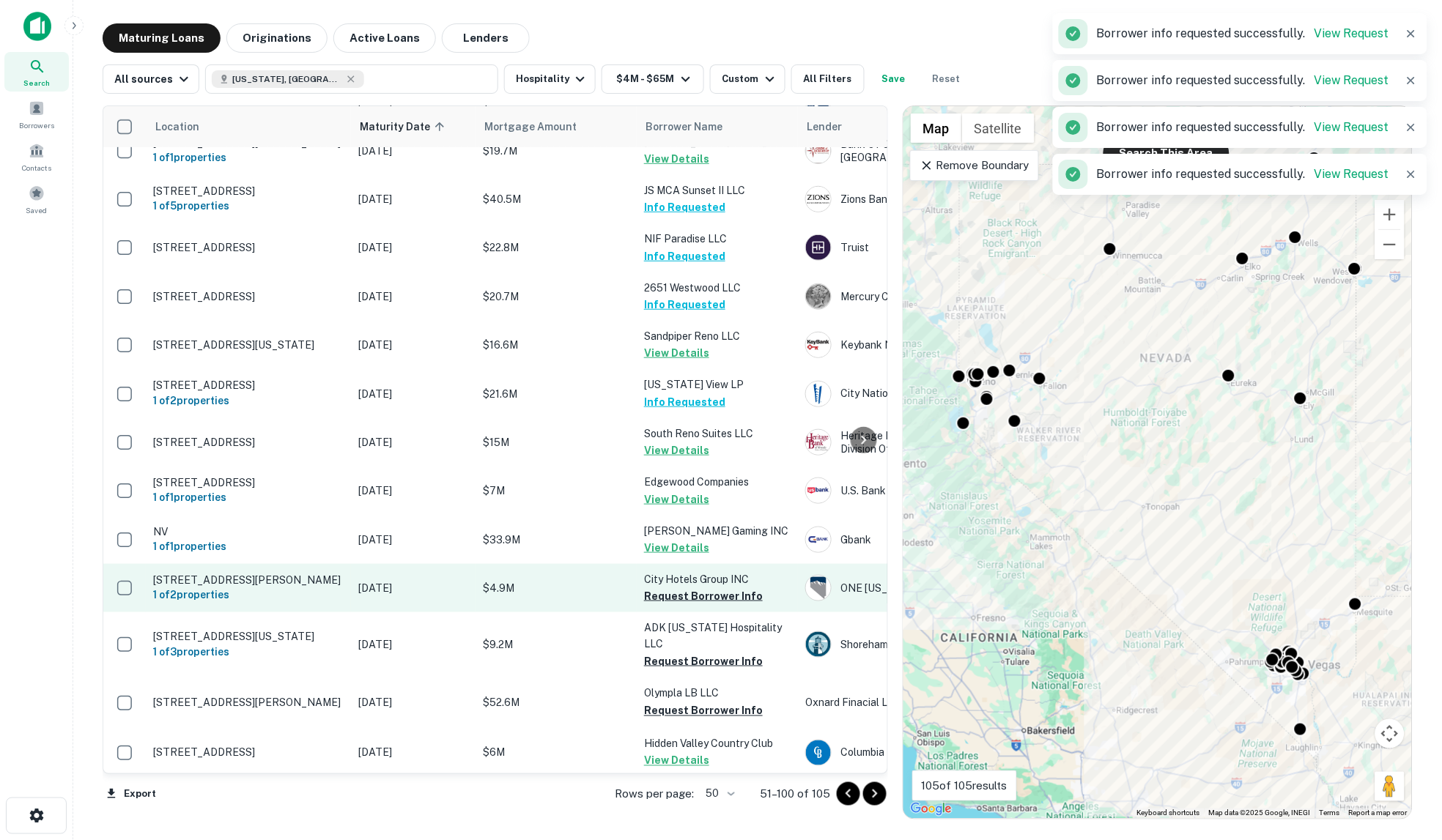
scroll to position [325, 0]
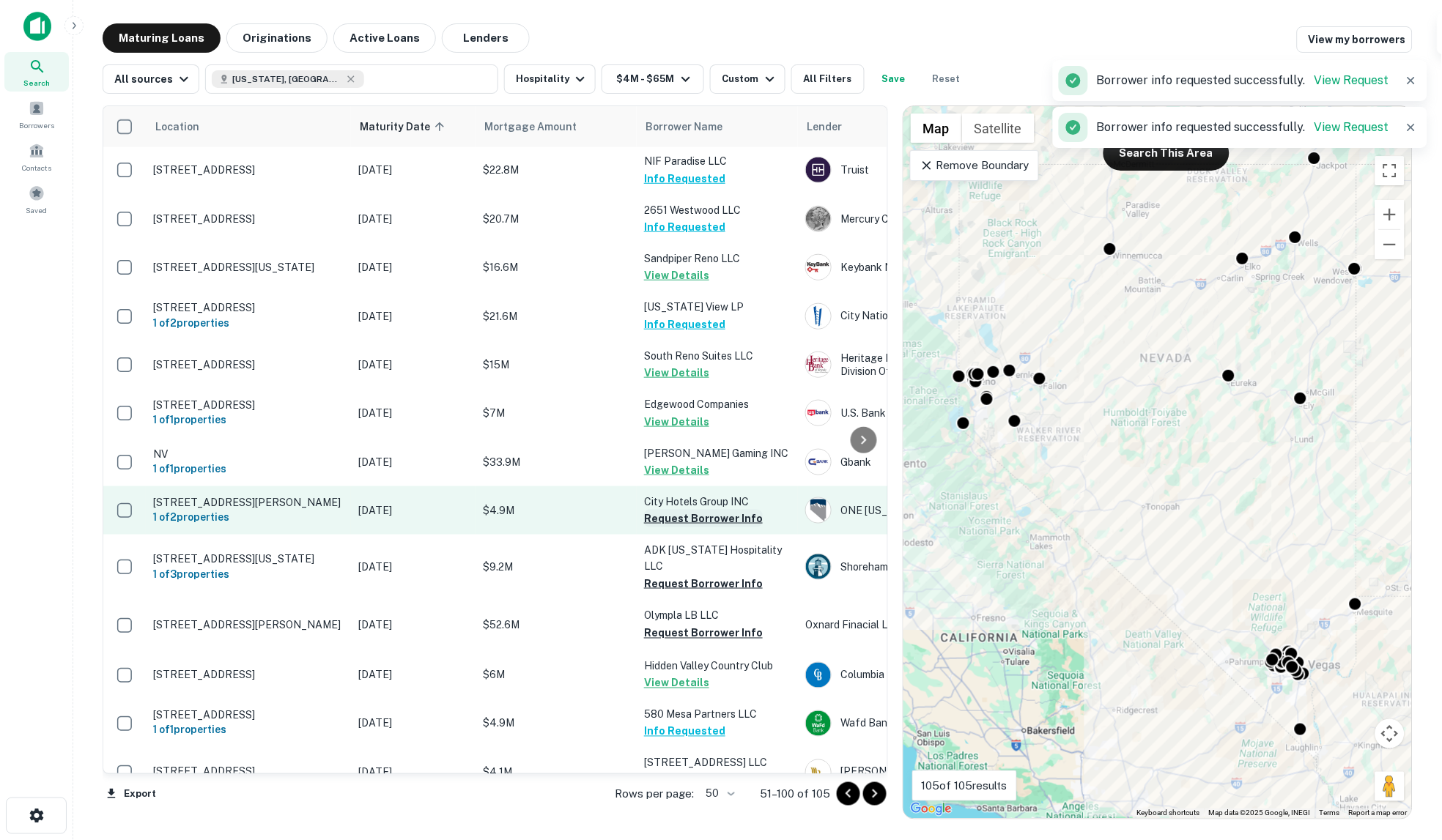
click at [686, 521] on button "Request Borrower Info" at bounding box center [703, 519] width 119 height 18
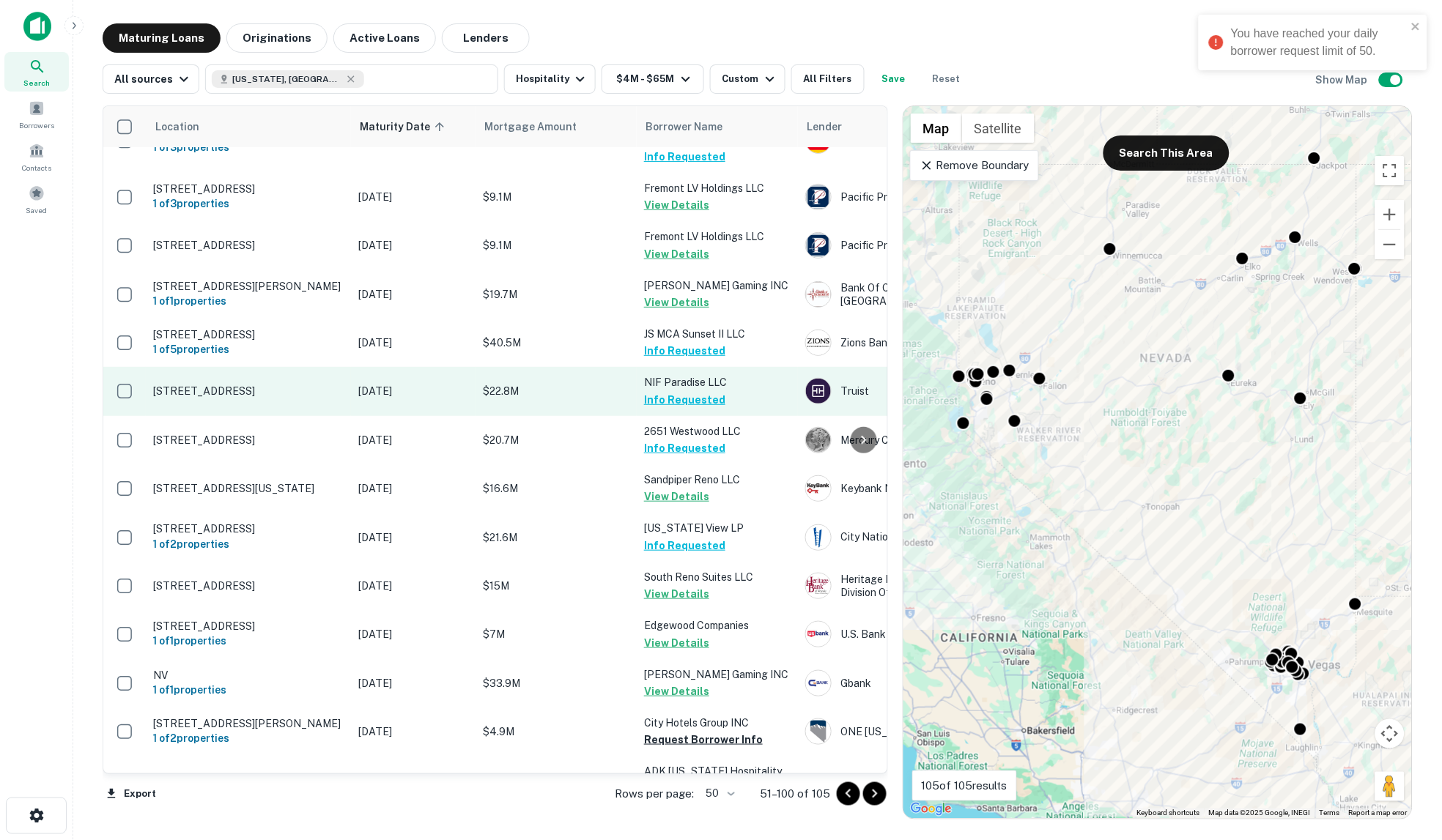
scroll to position [0, 0]
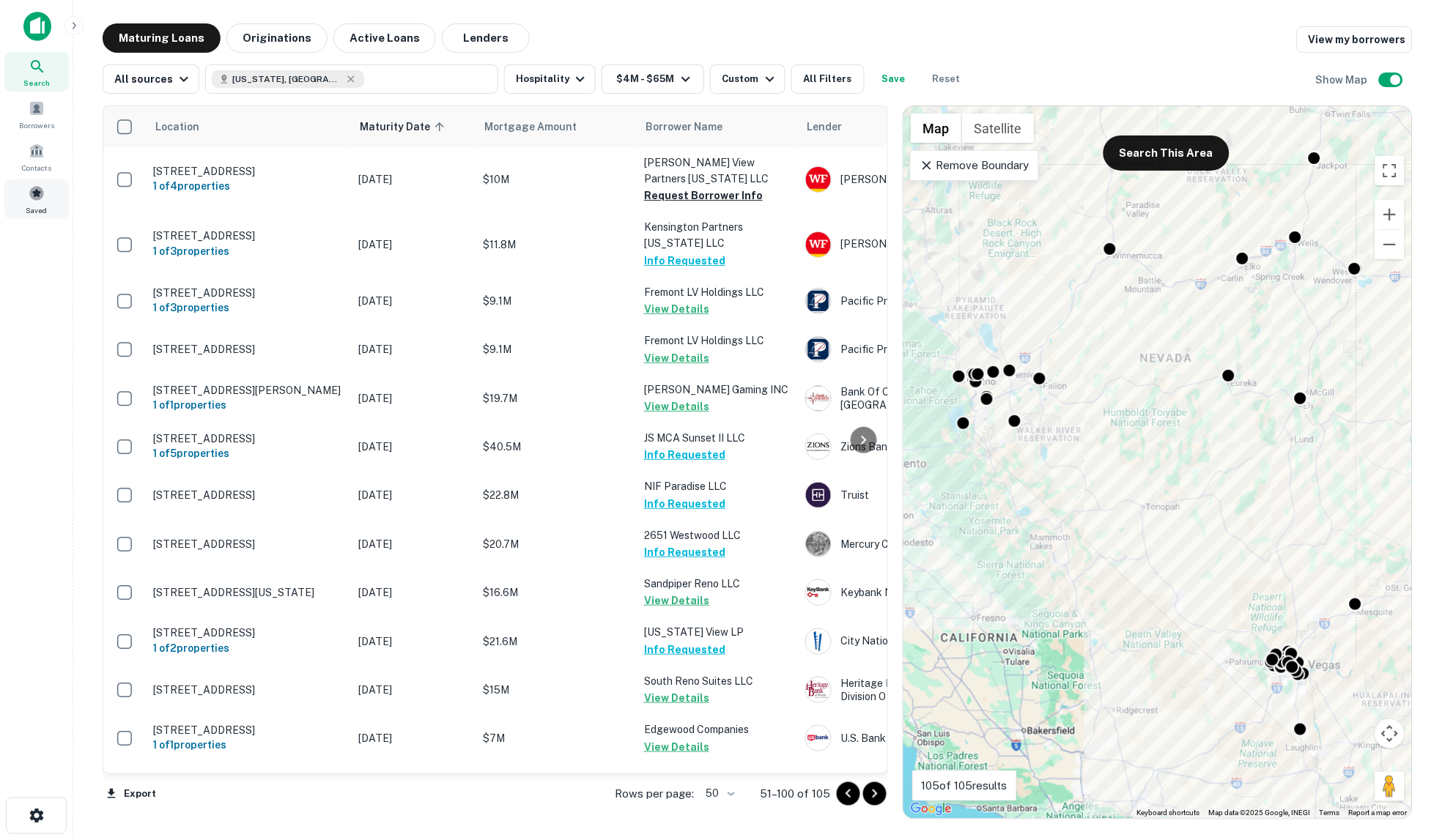
click at [35, 187] on span at bounding box center [36, 193] width 16 height 16
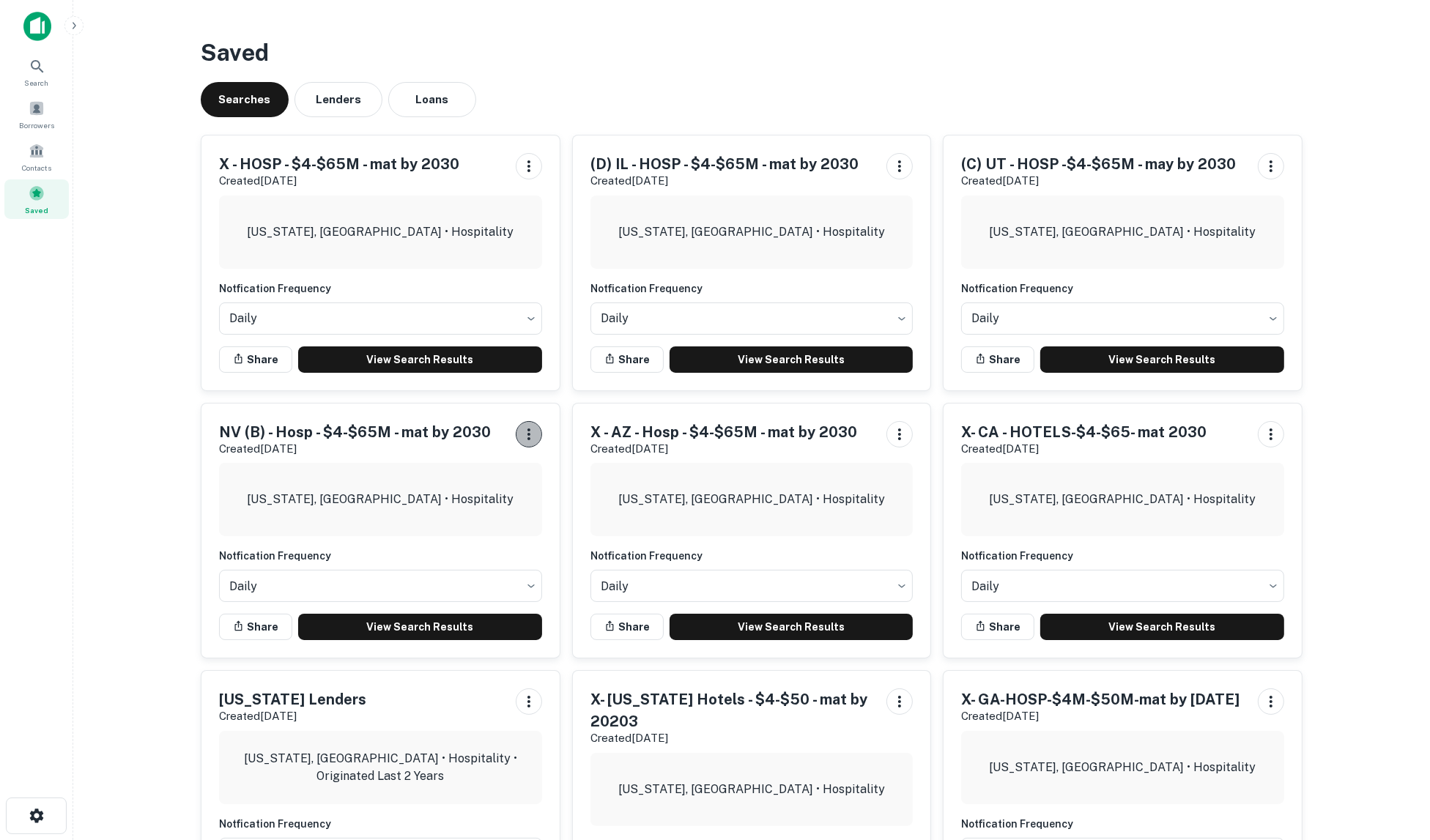
click at [524, 435] on icon "button" at bounding box center [529, 435] width 18 height 18
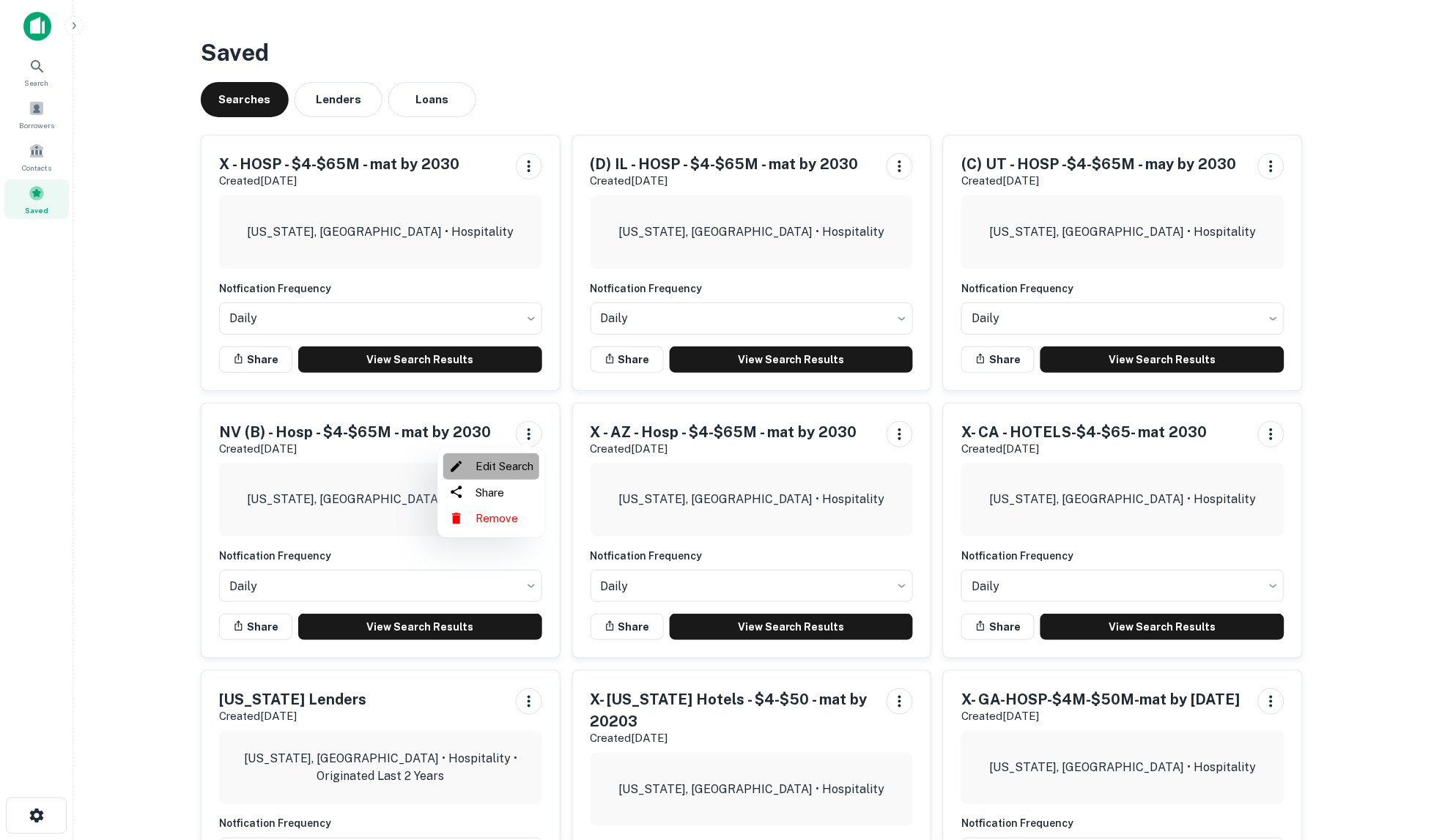
click at [516, 466] on li "Edit Search" at bounding box center [491, 466] width 96 height 27
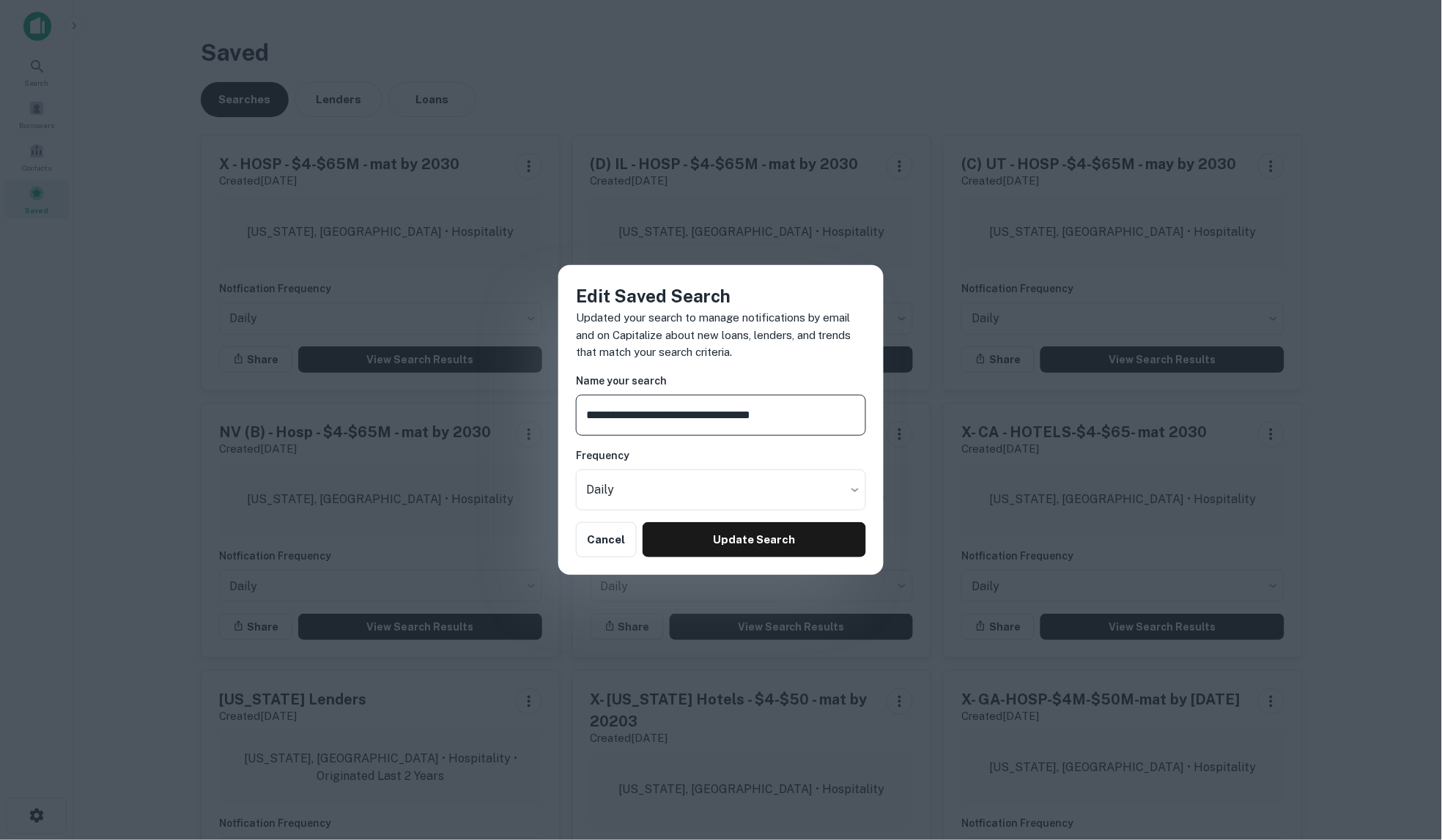
click at [618, 418] on input "**********" at bounding box center [721, 415] width 290 height 41
type input "**********"
drag, startPoint x: 706, startPoint y: 531, endPoint x: 690, endPoint y: 536, distance: 16.8
click at [706, 532] on button "Update Search" at bounding box center [754, 540] width 223 height 35
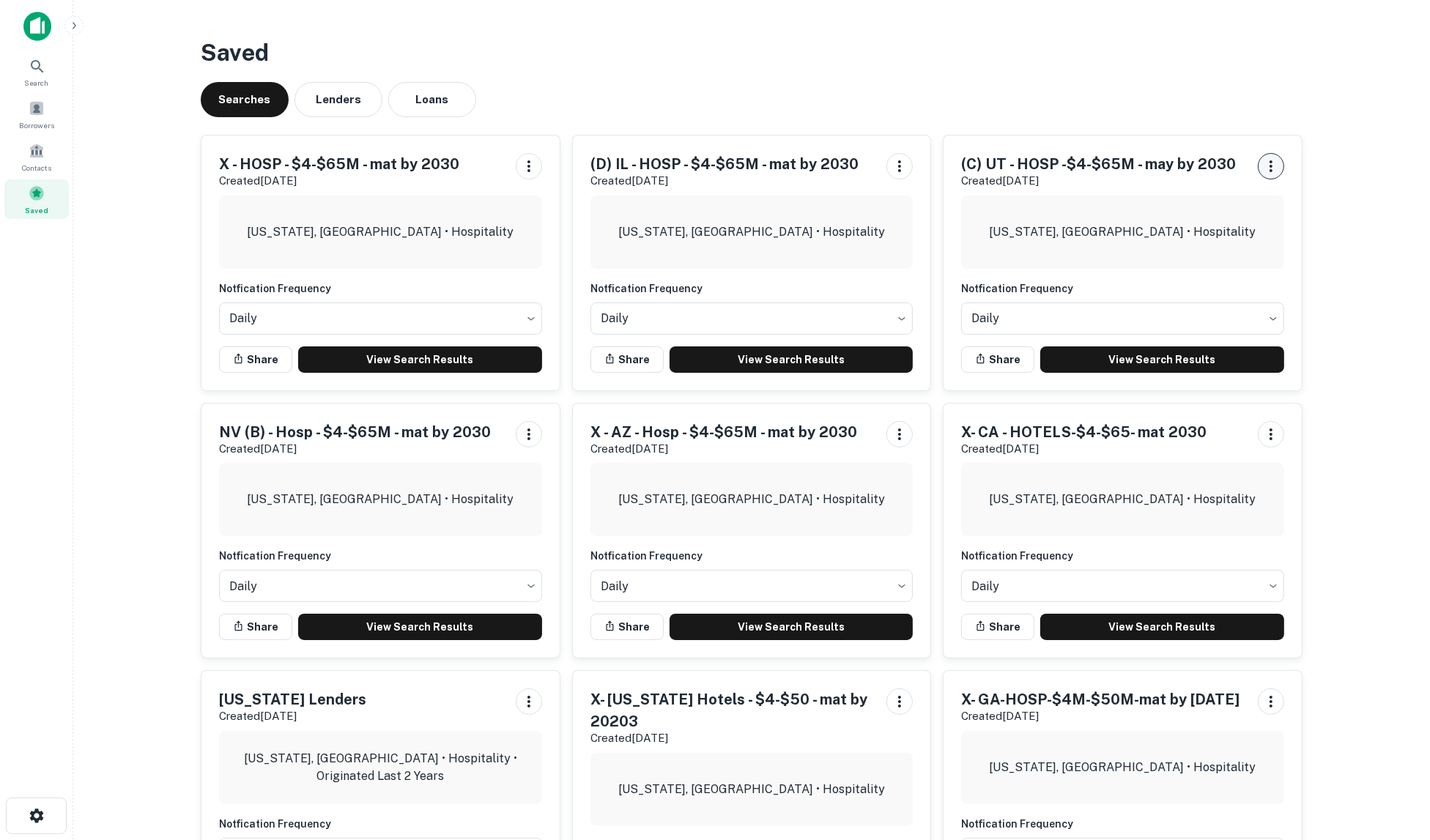
click at [1273, 164] on icon "button" at bounding box center [1272, 166] width 18 height 18
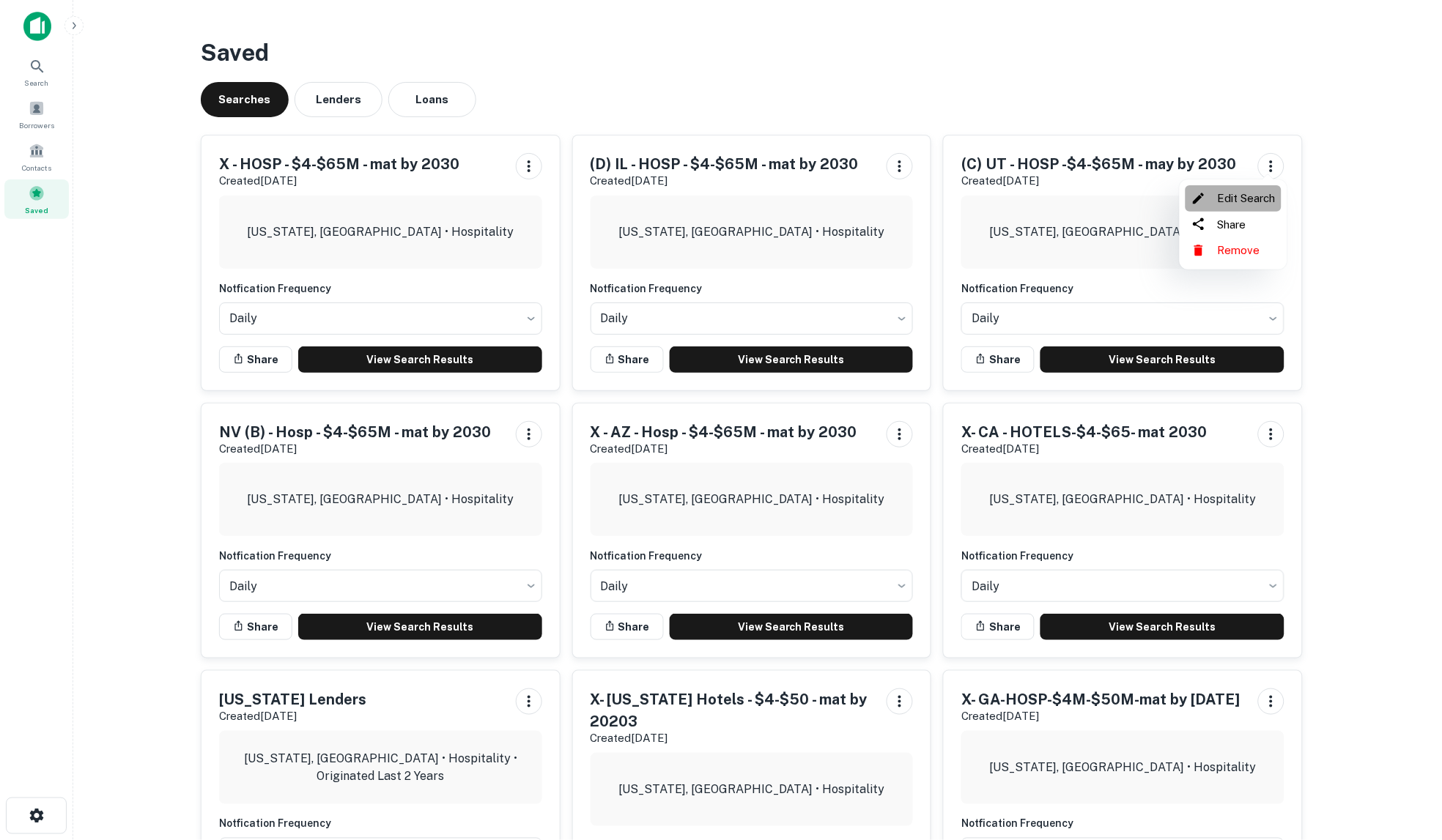
click at [1238, 204] on li "Edit Search" at bounding box center [1233, 198] width 96 height 27
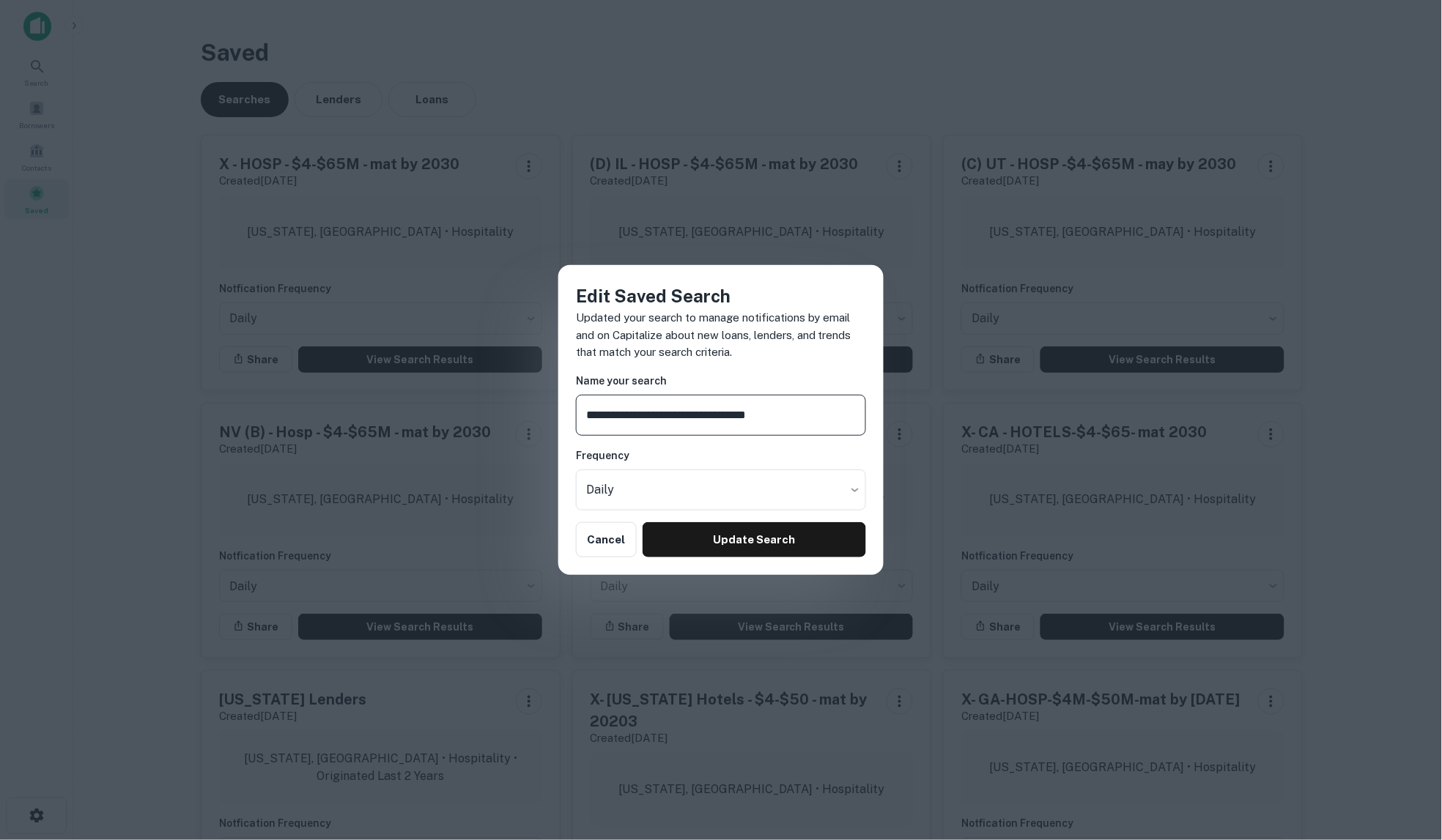
click at [597, 414] on input "**********" at bounding box center [721, 415] width 290 height 41
type input "**********"
click at [713, 533] on button "Update Search" at bounding box center [754, 540] width 223 height 35
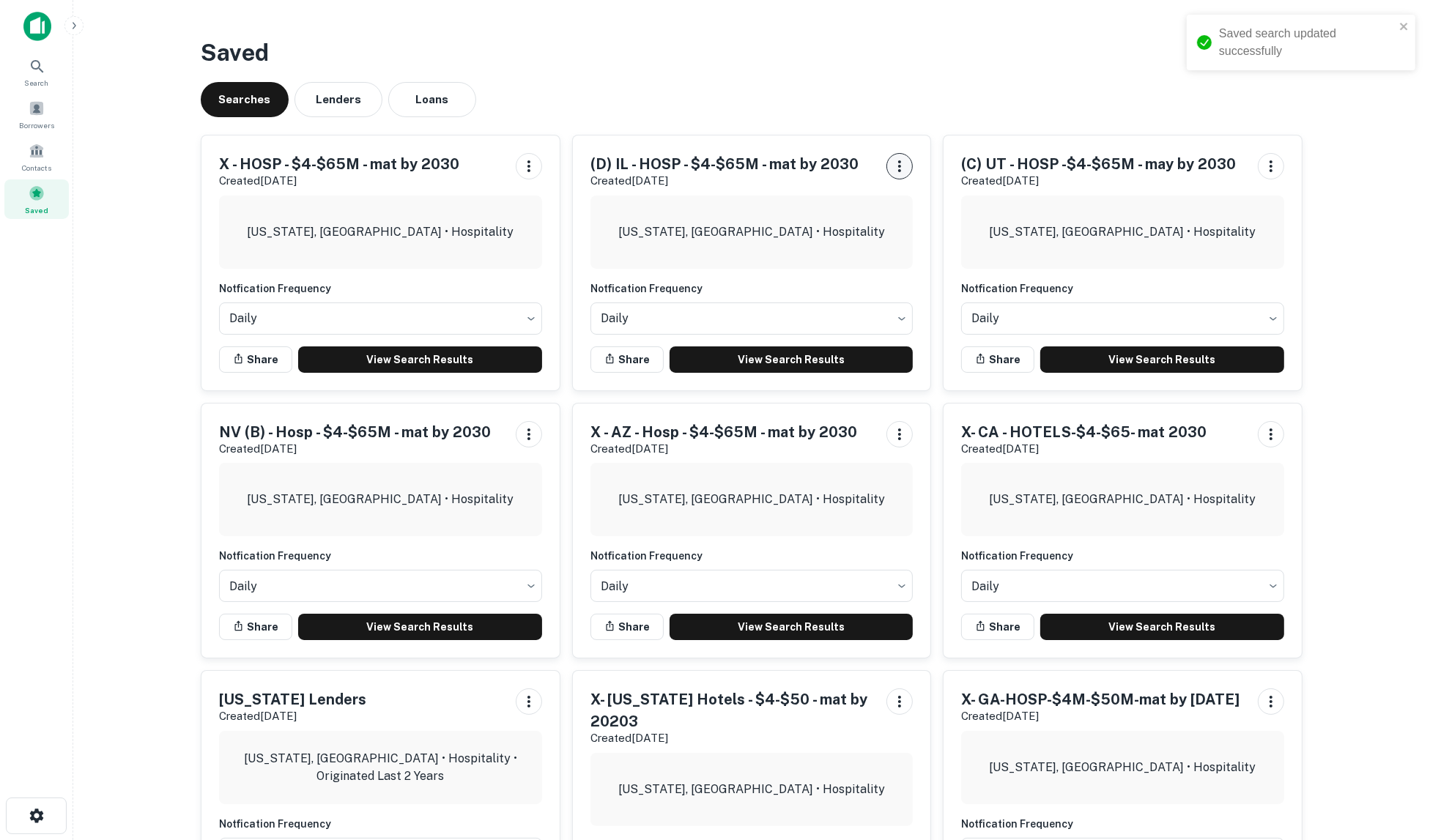
click at [899, 167] on icon "button" at bounding box center [900, 166] width 18 height 18
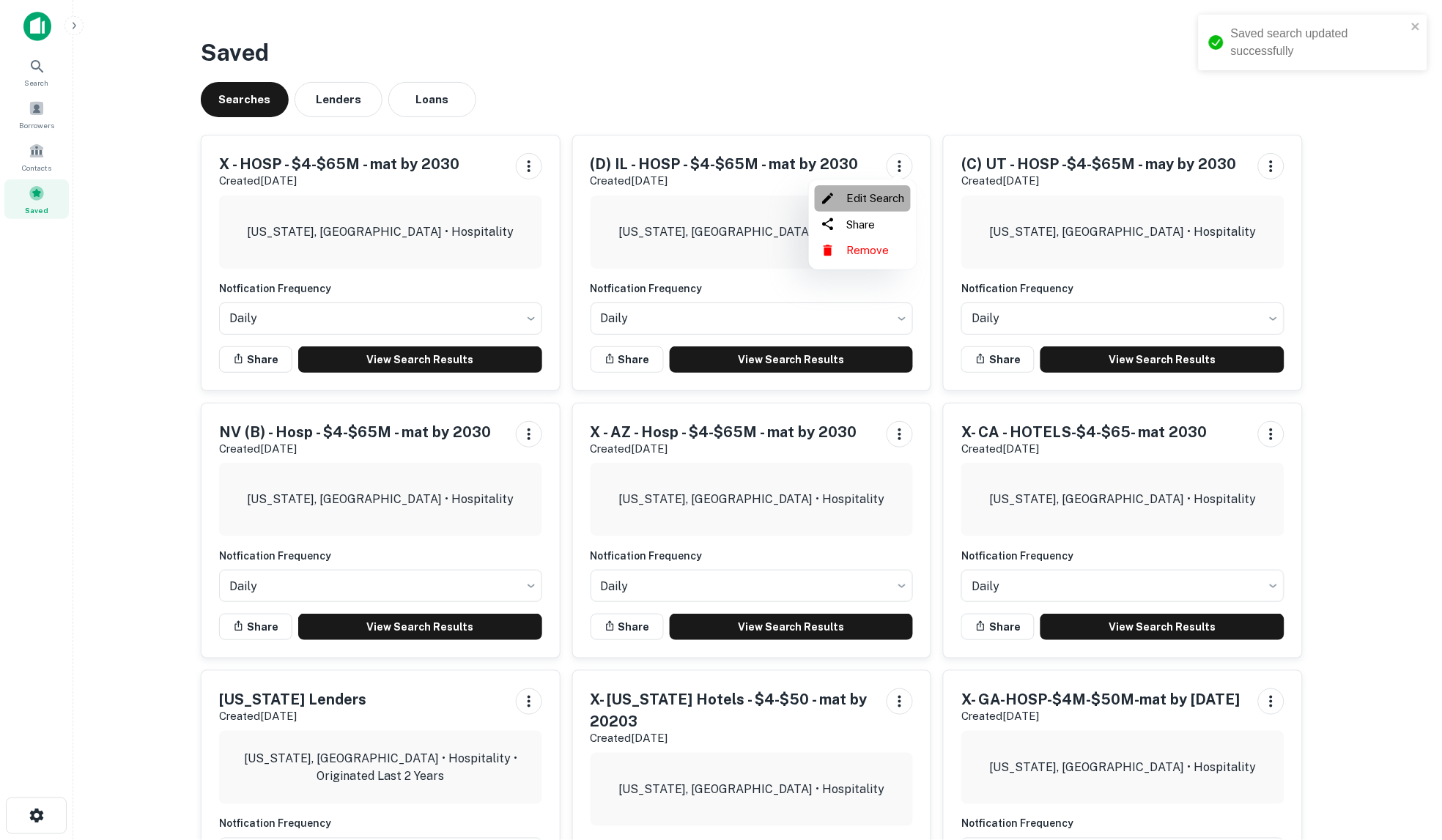
click at [890, 201] on li "Edit Search" at bounding box center [862, 198] width 96 height 27
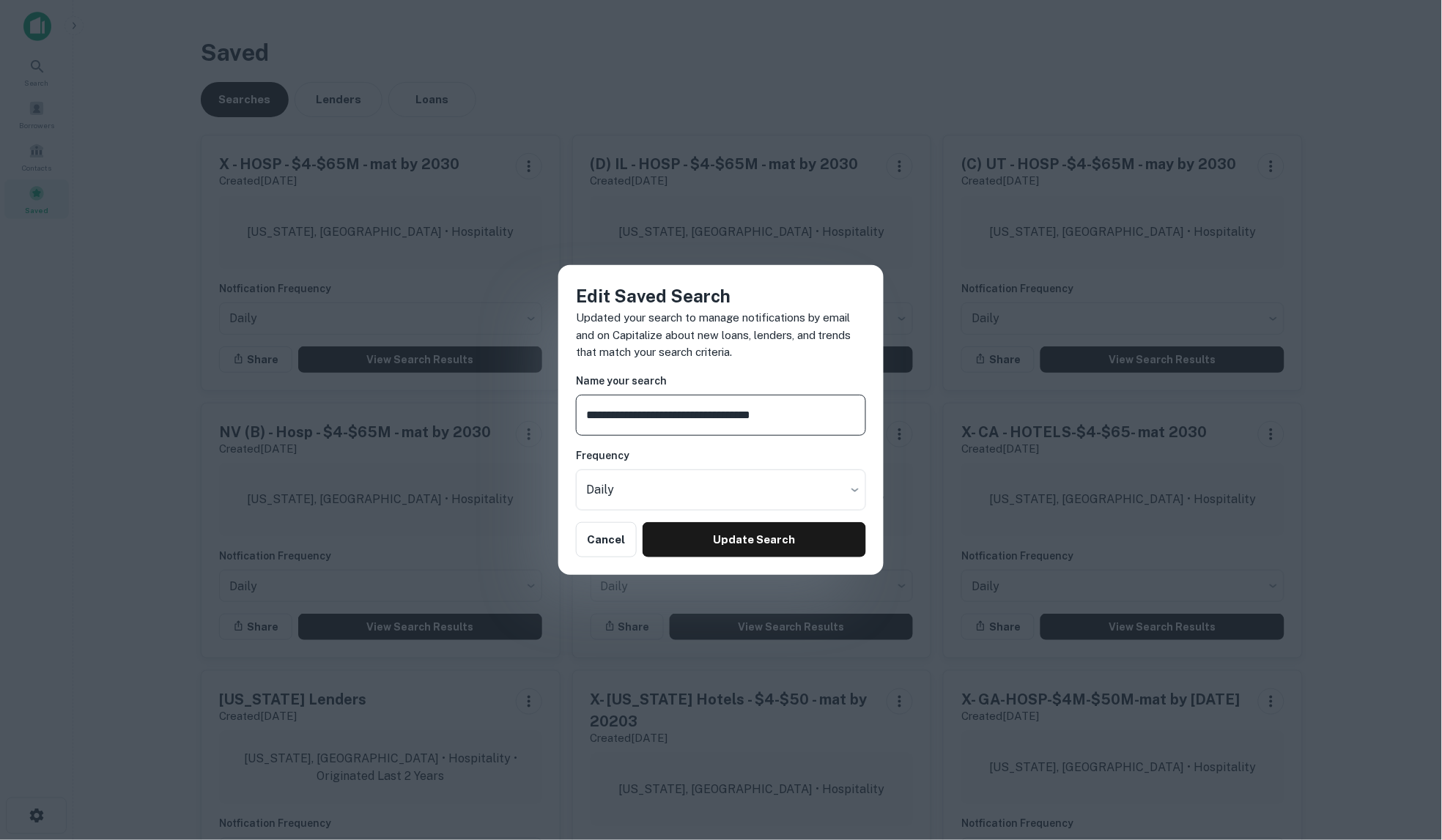
click at [596, 416] on input "**********" at bounding box center [721, 415] width 290 height 41
type input "**********"
click at [790, 542] on button "Update Search" at bounding box center [754, 540] width 223 height 35
